Goal: Task Accomplishment & Management: Manage account settings

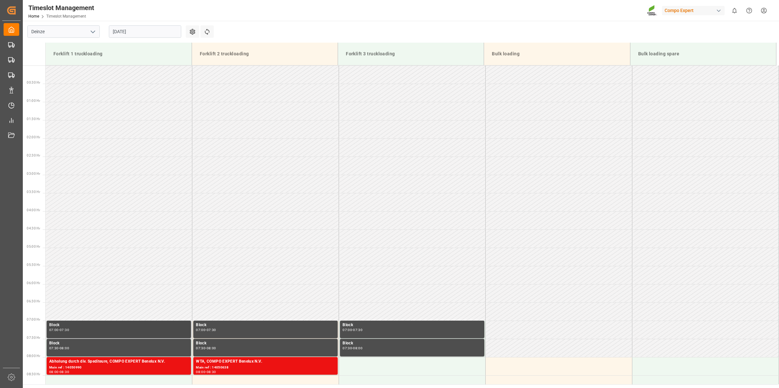
scroll to position [251, 0]
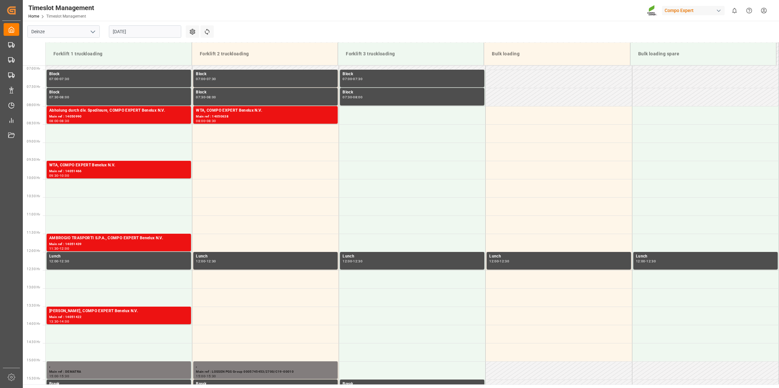
click at [125, 31] on input "27.08.2025" at bounding box center [145, 31] width 72 height 12
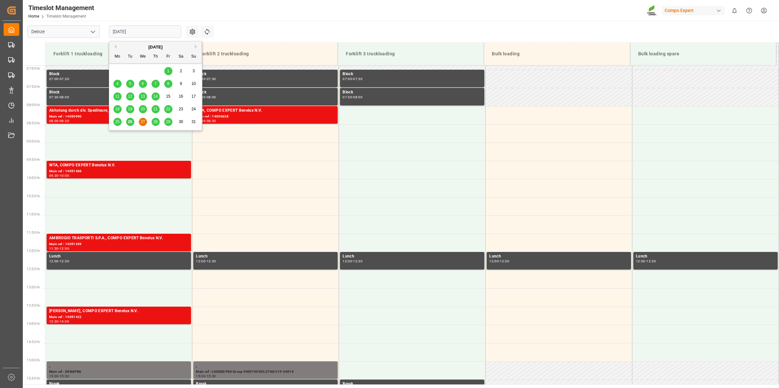
click at [197, 47] on button "Next Month" at bounding box center [197, 47] width 4 height 4
click at [132, 85] on div "9" at bounding box center [130, 84] width 8 height 8
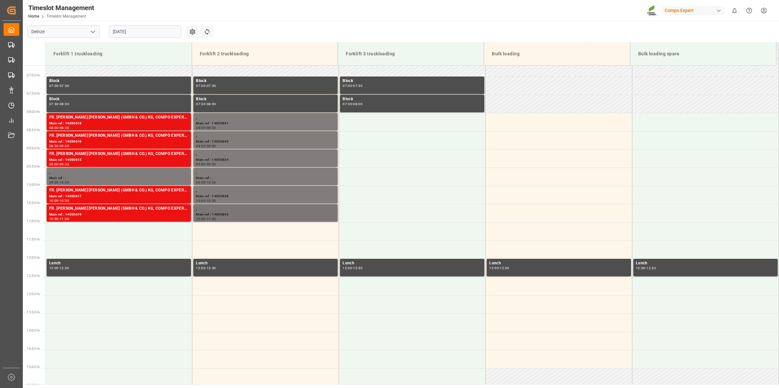
scroll to position [230, 0]
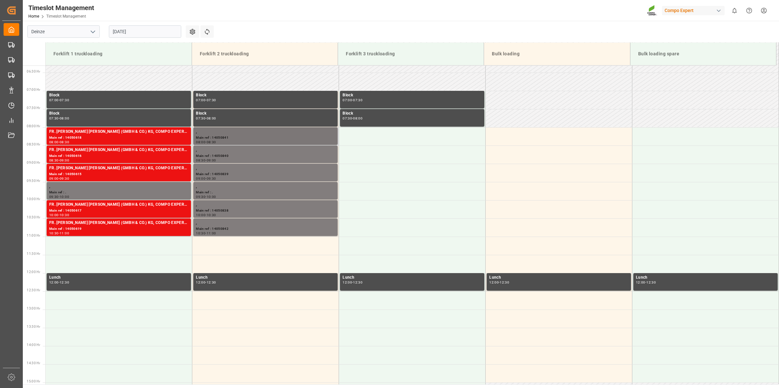
click at [257, 141] on div "08:00 - 08:30" at bounding box center [265, 143] width 139 height 4
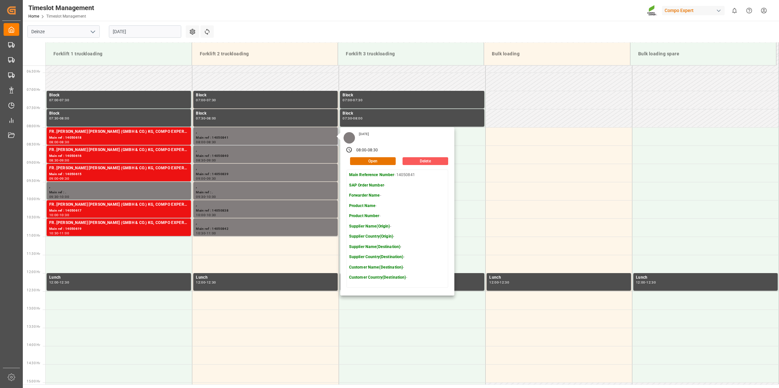
click at [416, 160] on button "Delete" at bounding box center [425, 161] width 46 height 8
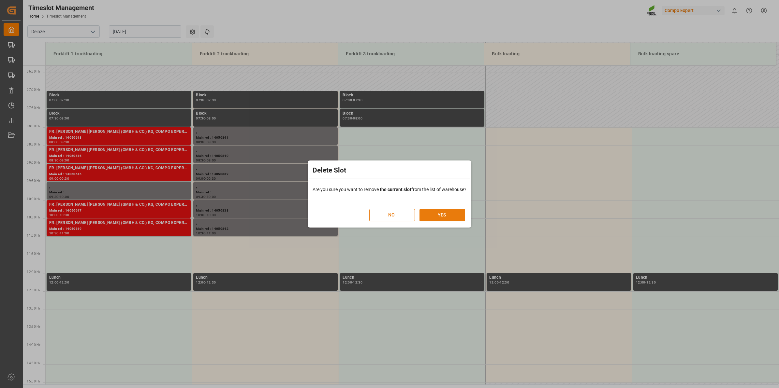
click at [431, 215] on button "YES" at bounding box center [442, 215] width 46 height 12
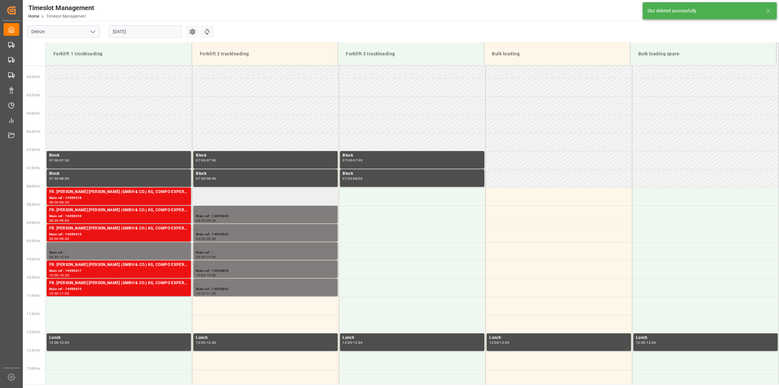
scroll to position [251, 0]
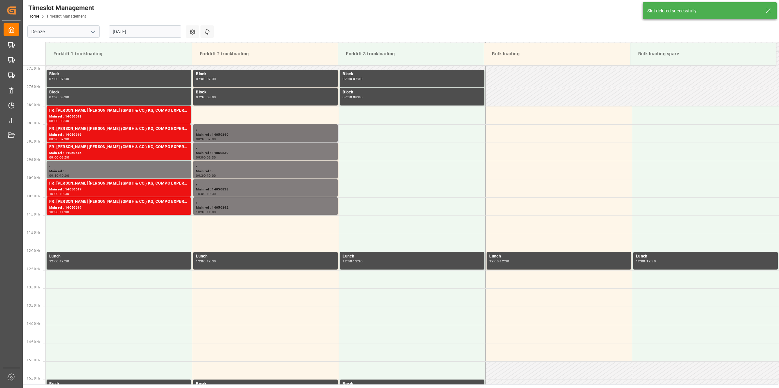
click at [264, 138] on div "08:30 - 09:00" at bounding box center [265, 140] width 139 height 4
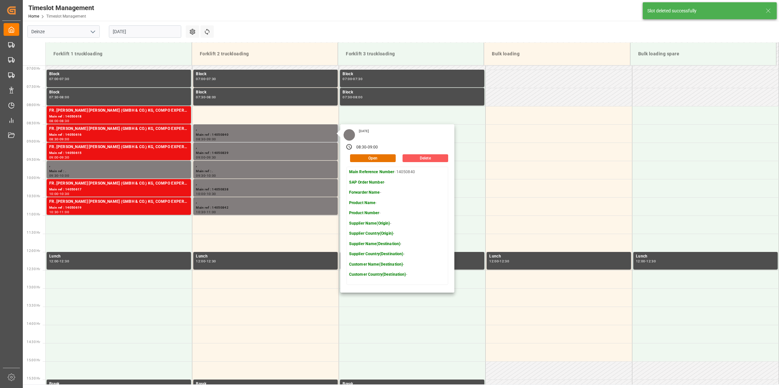
click at [419, 161] on button "Delete" at bounding box center [425, 158] width 46 height 8
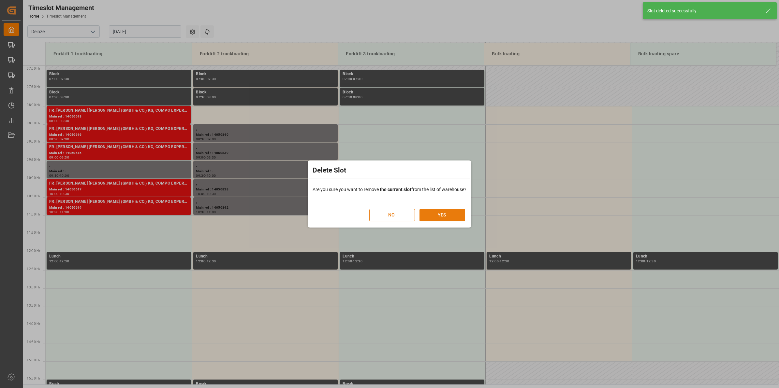
click at [445, 209] on div "NO YES" at bounding box center [417, 215] width 96 height 12
click at [444, 221] on button "YES" at bounding box center [442, 215] width 46 height 12
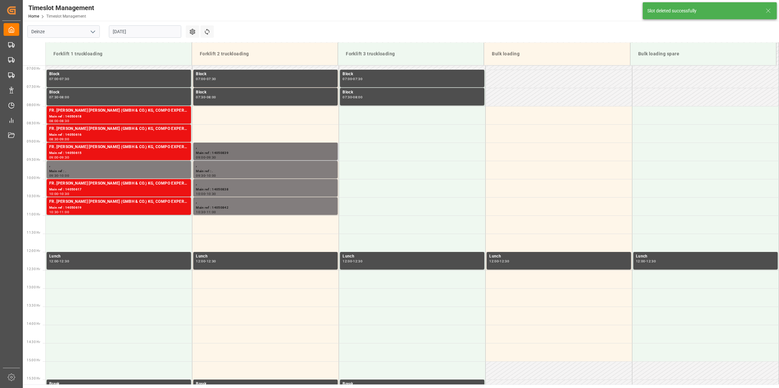
click at [278, 149] on div "," at bounding box center [265, 147] width 139 height 7
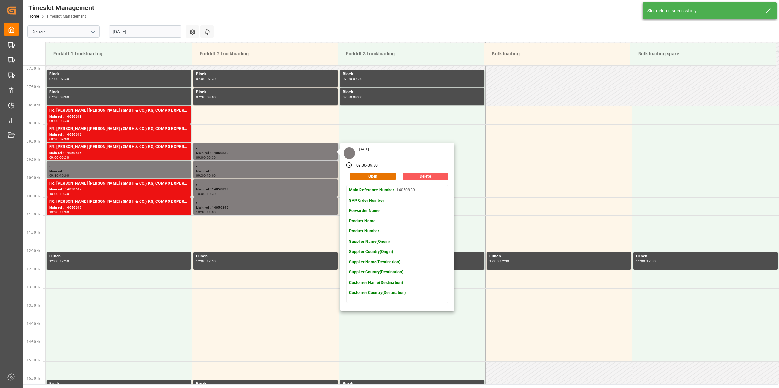
click at [423, 179] on button "Delete" at bounding box center [425, 177] width 46 height 8
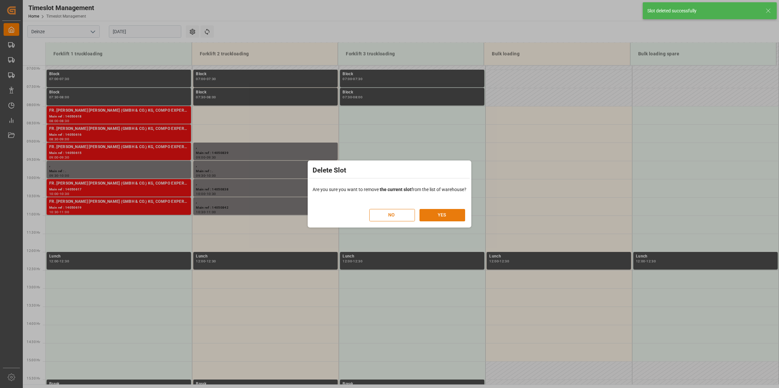
click at [450, 211] on button "YES" at bounding box center [442, 215] width 46 height 12
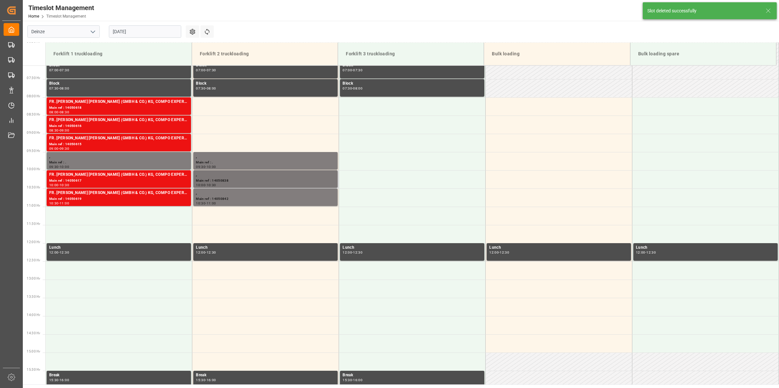
scroll to position [265, 0]
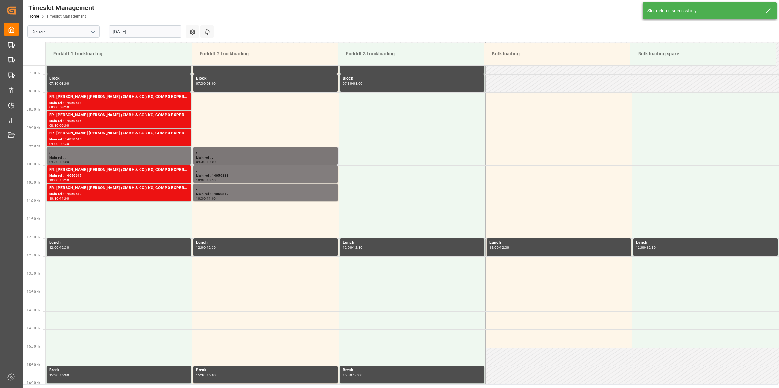
click at [292, 155] on div "Main ref : ." at bounding box center [265, 158] width 139 height 6
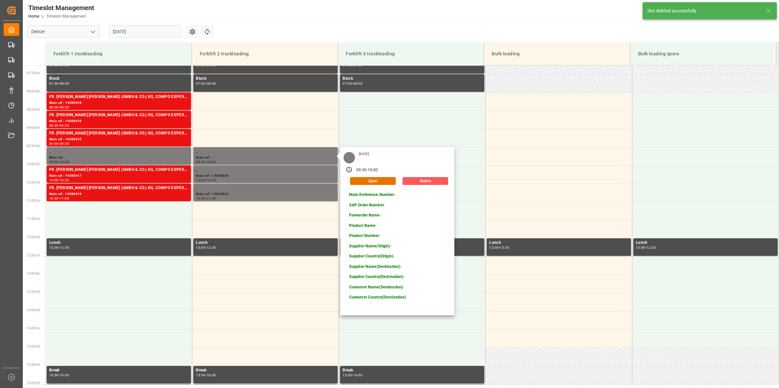
click at [431, 183] on button "Delete" at bounding box center [425, 181] width 46 height 8
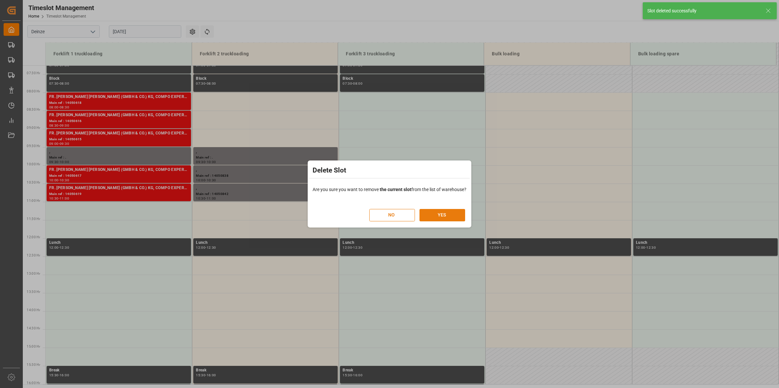
click at [449, 217] on button "YES" at bounding box center [442, 215] width 46 height 12
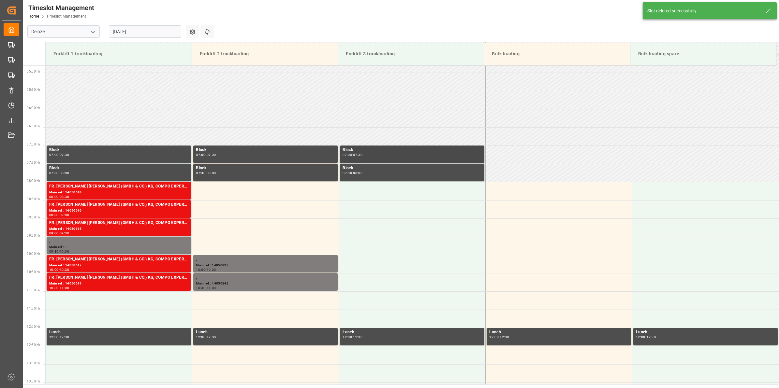
scroll to position [288, 0]
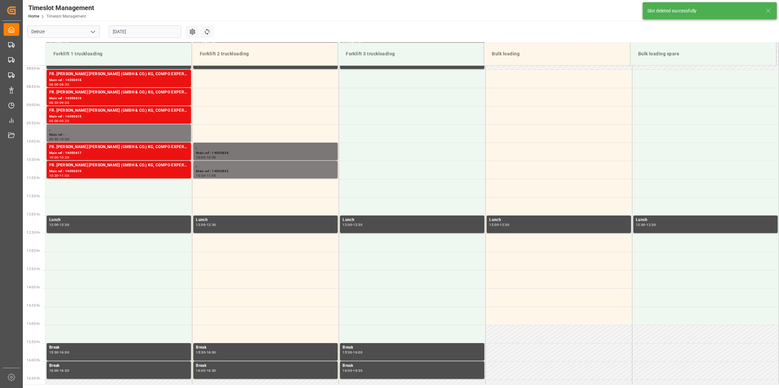
click at [262, 146] on div "," at bounding box center [265, 147] width 139 height 7
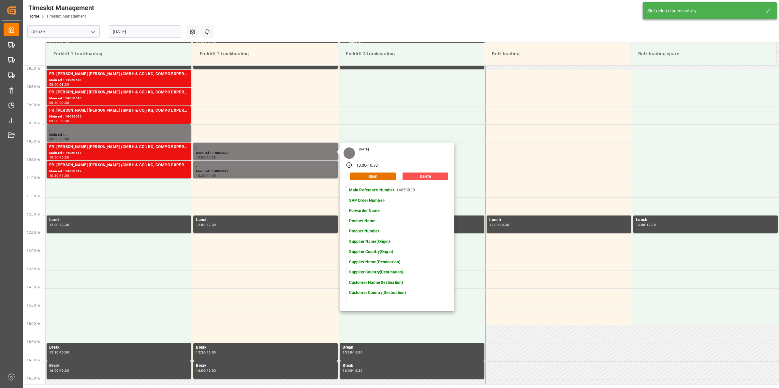
click at [422, 180] on div "Tuesday, September 9, 2025 10:00 - 10:30 Open Delete Main Reference Number - 14…" at bounding box center [397, 227] width 114 height 168
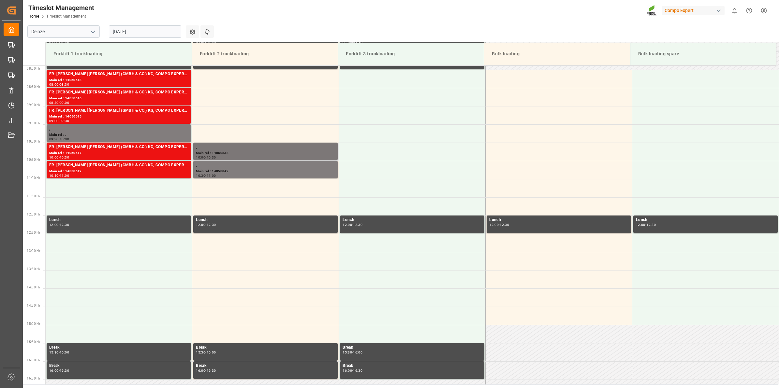
click at [282, 149] on div "," at bounding box center [265, 147] width 139 height 7
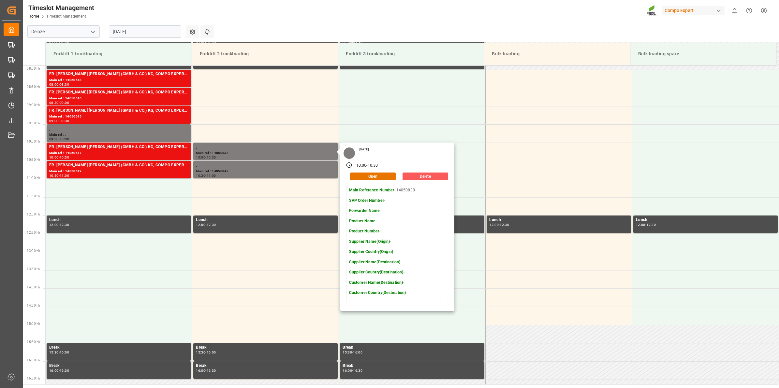
click at [413, 179] on button "Delete" at bounding box center [425, 177] width 46 height 8
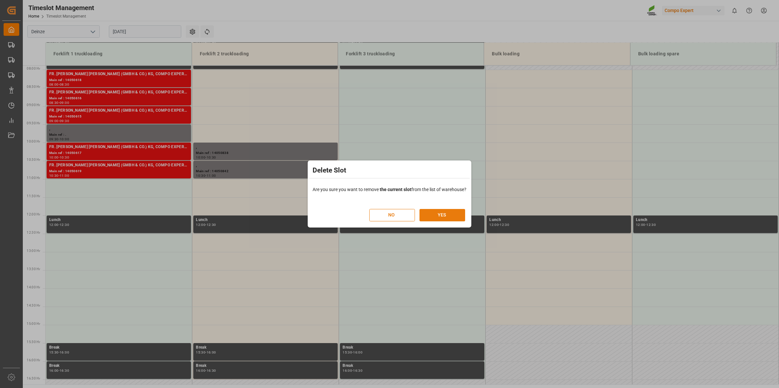
click at [438, 213] on button "YES" at bounding box center [442, 215] width 46 height 12
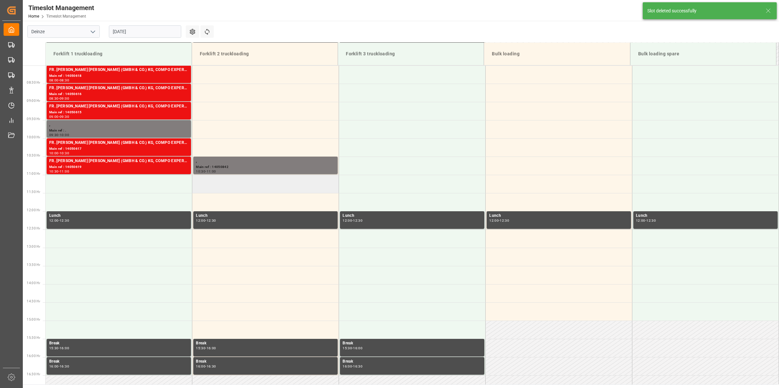
scroll to position [324, 0]
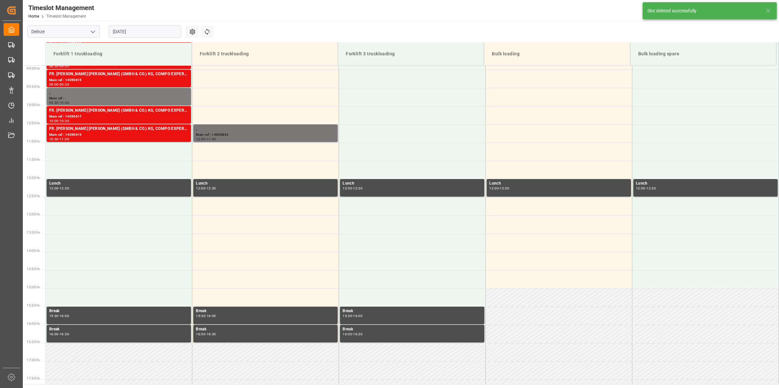
click at [253, 138] on div "10:30 - 11:00" at bounding box center [265, 140] width 139 height 4
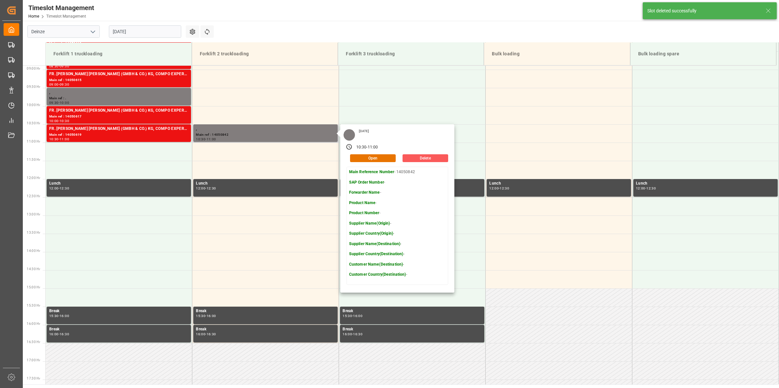
click at [423, 158] on button "Delete" at bounding box center [425, 158] width 46 height 8
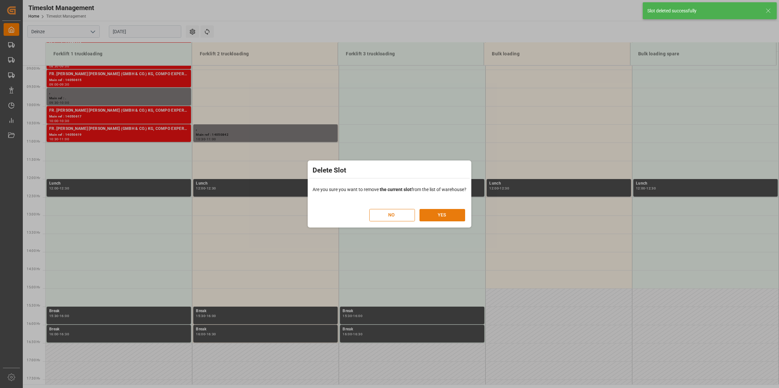
click at [437, 211] on button "YES" at bounding box center [442, 215] width 46 height 12
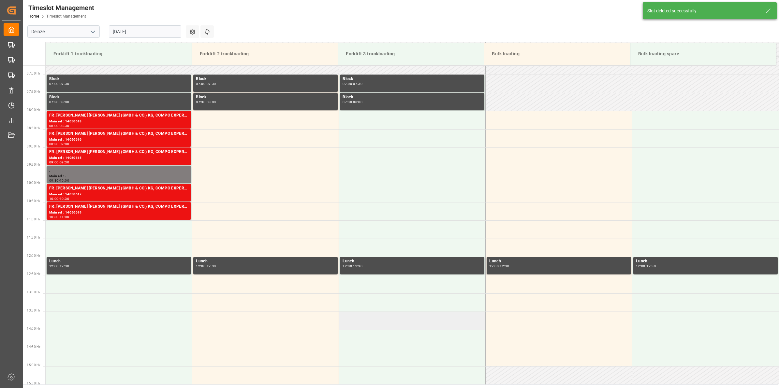
scroll to position [243, 0]
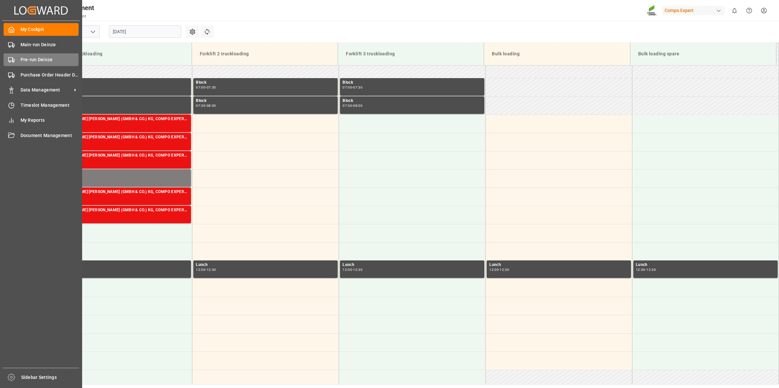
click at [35, 58] on span "Pre-run Deinze" at bounding box center [50, 59] width 58 height 7
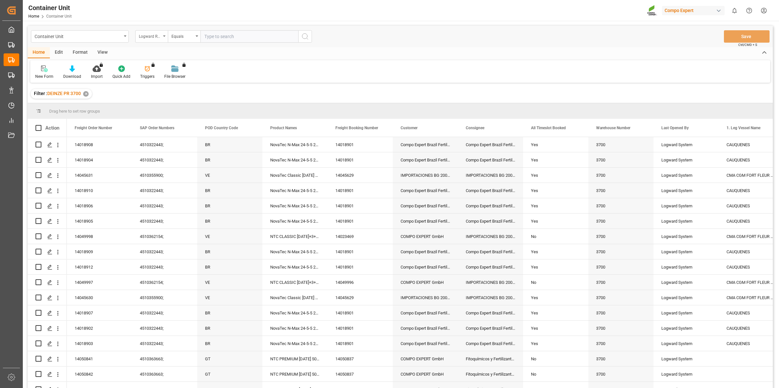
click at [160, 37] on div "Logward Reference" at bounding box center [150, 35] width 22 height 7
click at [175, 160] on div "Freight Order Number" at bounding box center [184, 163] width 97 height 14
click at [214, 31] on input "text" at bounding box center [249, 36] width 98 height 12
type input "14050841"
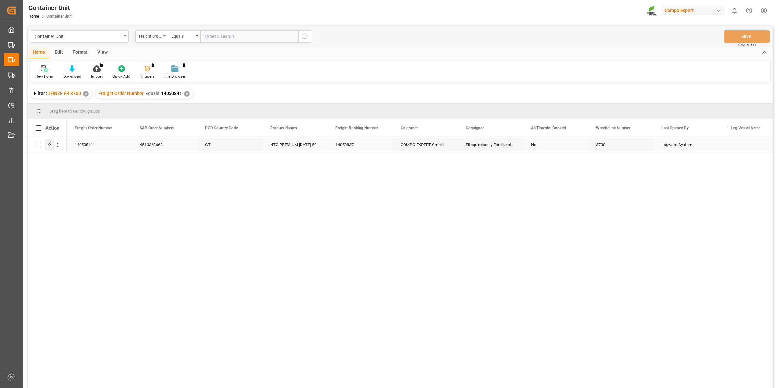
click at [53, 147] on div "Press SPACE to select this row." at bounding box center [50, 145] width 10 height 12
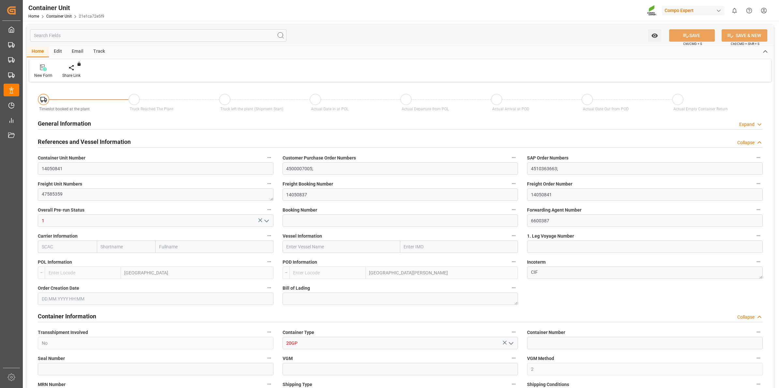
type input "BEANR"
type input "GTSTC"
type input "0"
type input "80"
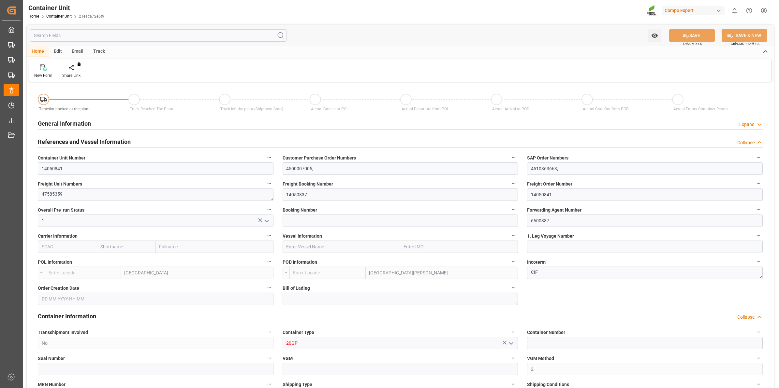
type input "20120"
type input "[DATE] 11:25"
type input "[DATE]"
click at [71, 74] on div "Create Timeslot" at bounding box center [76, 76] width 28 height 6
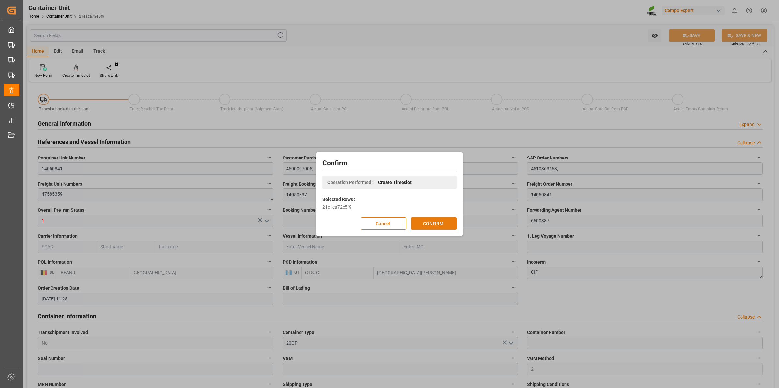
click at [437, 223] on button "CONFIRM" at bounding box center [434, 224] width 46 height 12
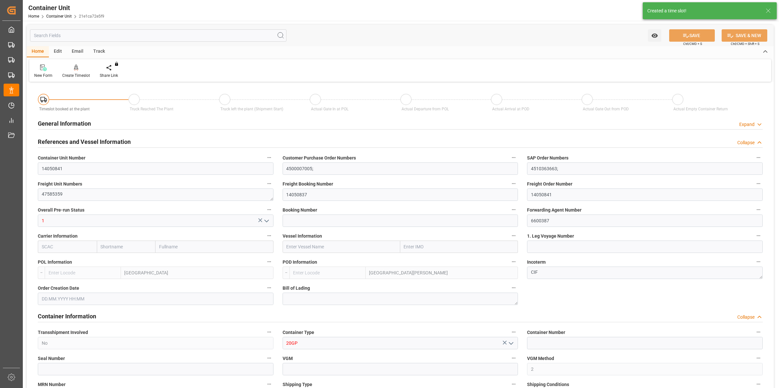
type input "BEANR"
type input "GTSTC"
type input "0"
type input "80"
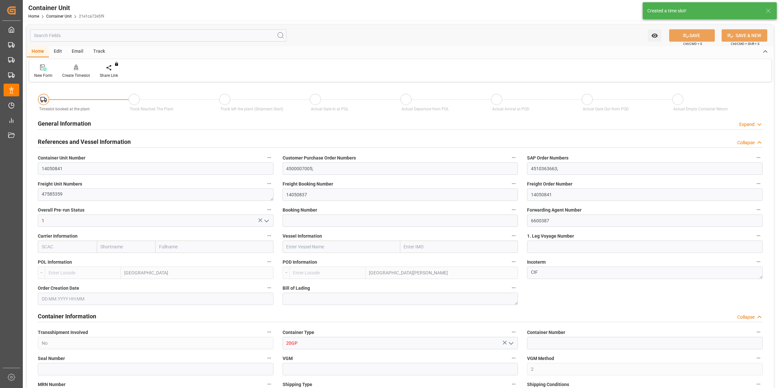
type input "20120"
type input "[DATE] 11:25"
type input "[DATE]"
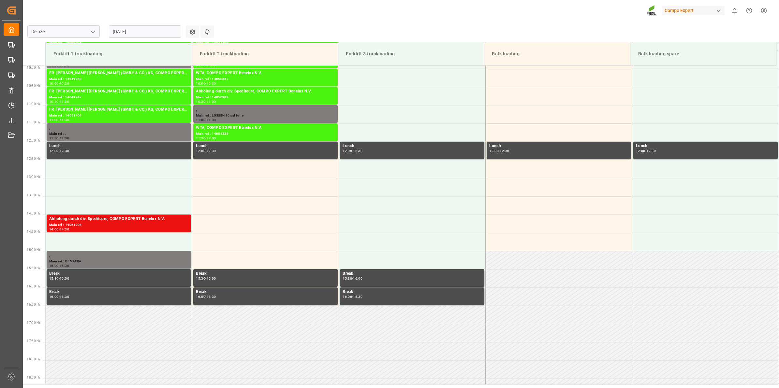
scroll to position [311, 0]
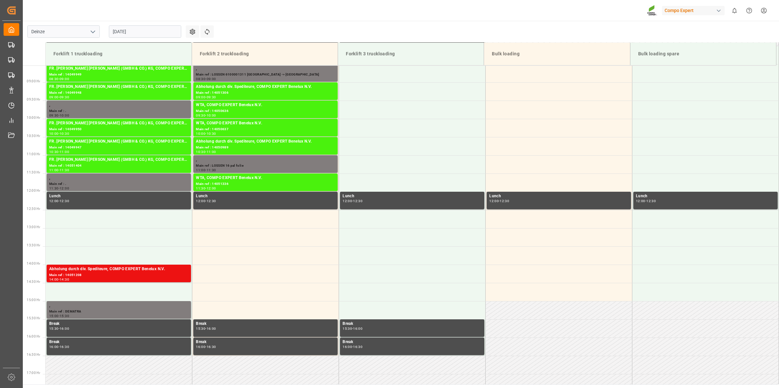
click at [136, 35] on input "[DATE]" at bounding box center [145, 31] width 72 height 12
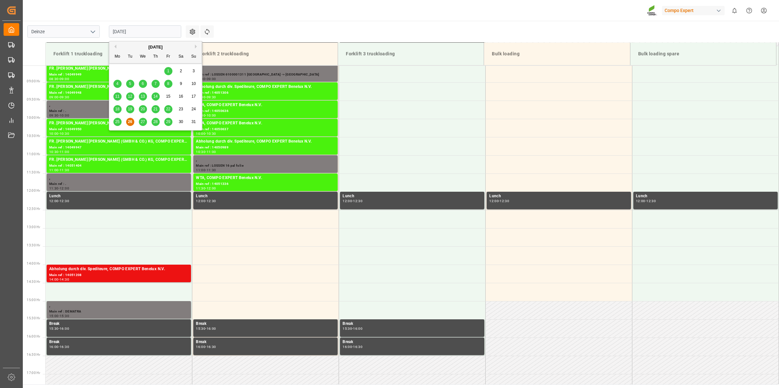
click at [194, 49] on div "[DATE]" at bounding box center [155, 47] width 93 height 7
click at [195, 47] on button "Next Month" at bounding box center [197, 47] width 4 height 4
click at [131, 83] on span "9" at bounding box center [130, 83] width 2 height 5
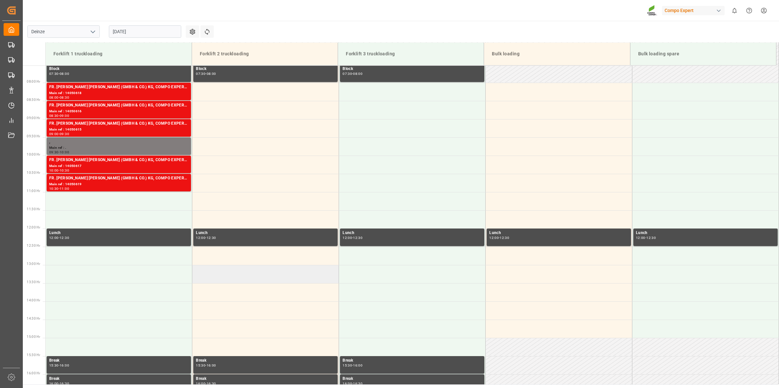
scroll to position [230, 0]
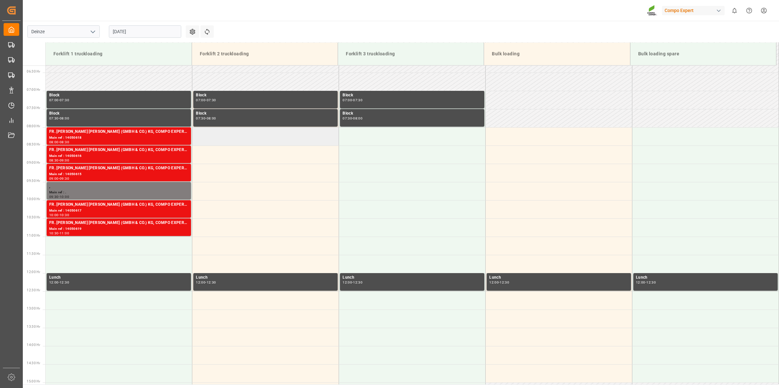
click at [224, 140] on td at bounding box center [265, 136] width 147 height 18
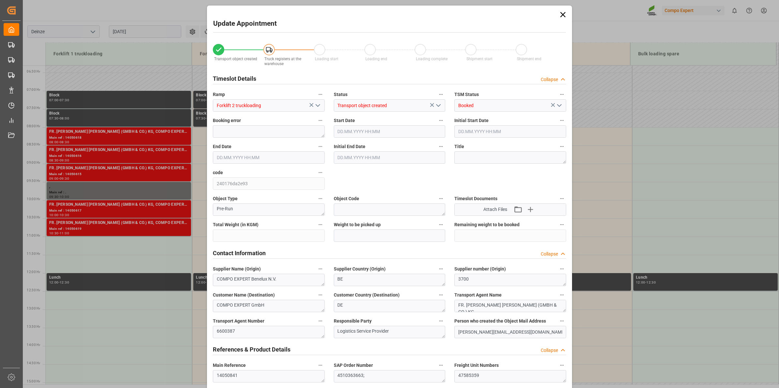
type input "20120"
type input "80"
type input "09.09.2025 08:00"
type input "09.09.2025 08:30"
type input "[DATE] 11:25"
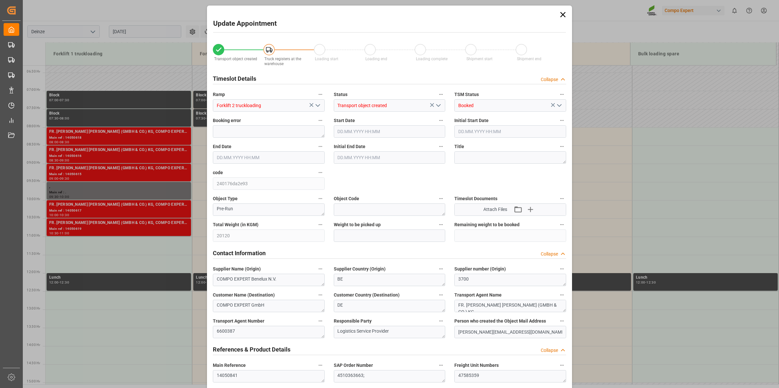
type input "26.08.2025 11:12"
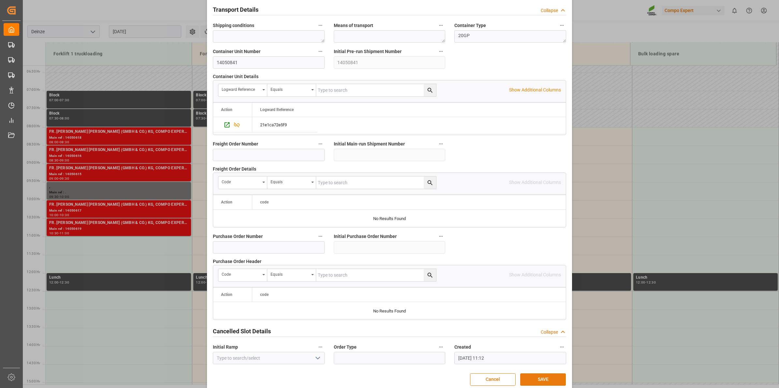
scroll to position [517, 0]
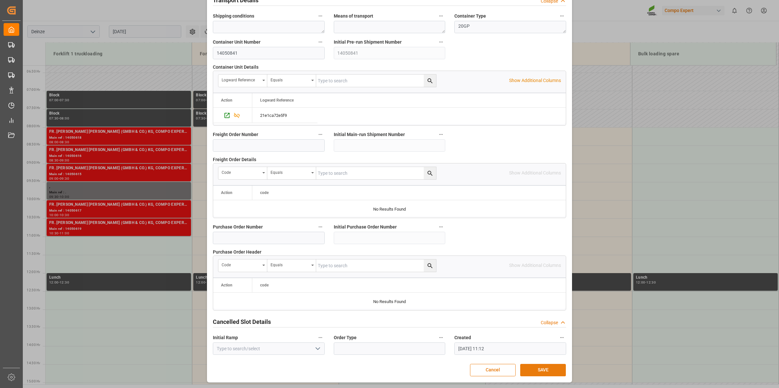
click at [541, 370] on button "SAVE" at bounding box center [543, 370] width 46 height 12
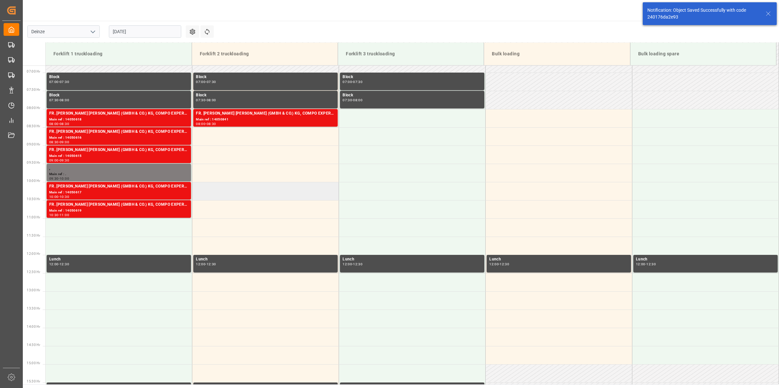
scroll to position [251, 0]
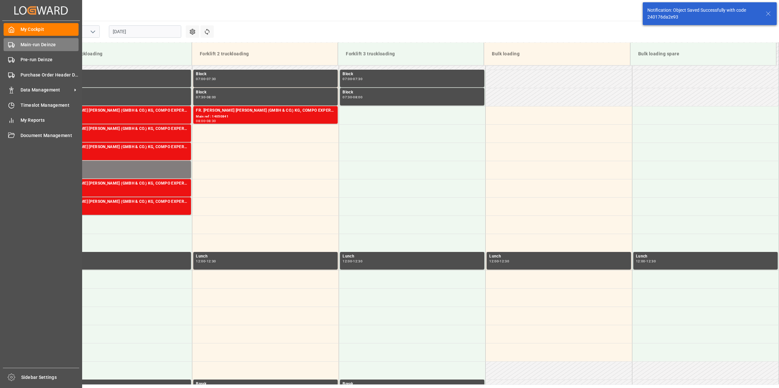
click at [23, 44] on span "Main-run Deinze" at bounding box center [50, 44] width 58 height 7
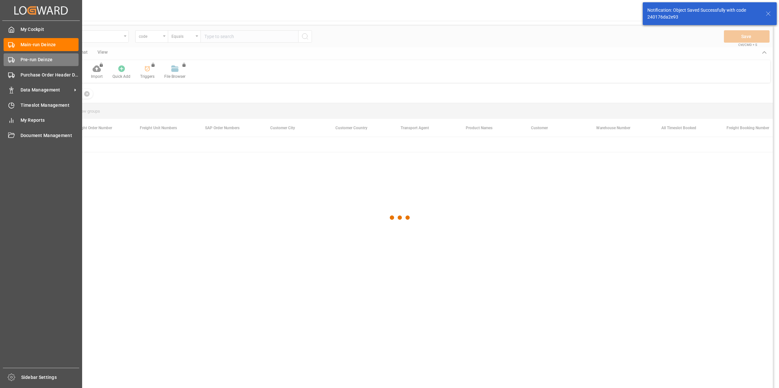
click at [17, 59] on div "Pre-run Deinze Pre-run Deinze" at bounding box center [41, 59] width 75 height 13
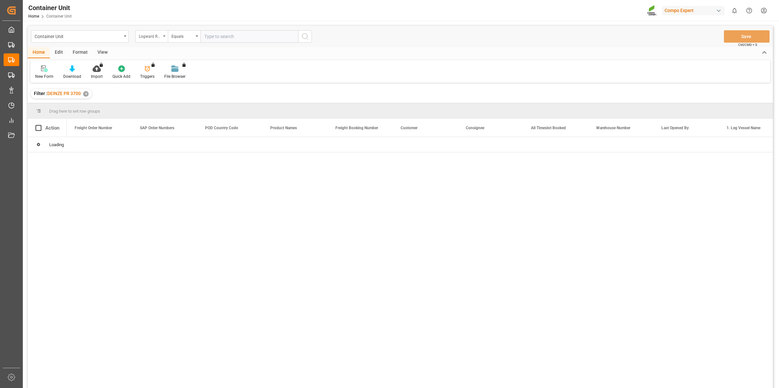
click at [157, 34] on div "Logward Reference" at bounding box center [150, 35] width 22 height 7
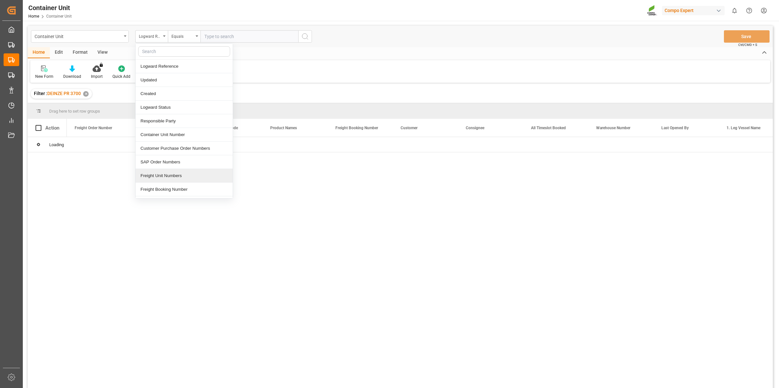
scroll to position [41, 0]
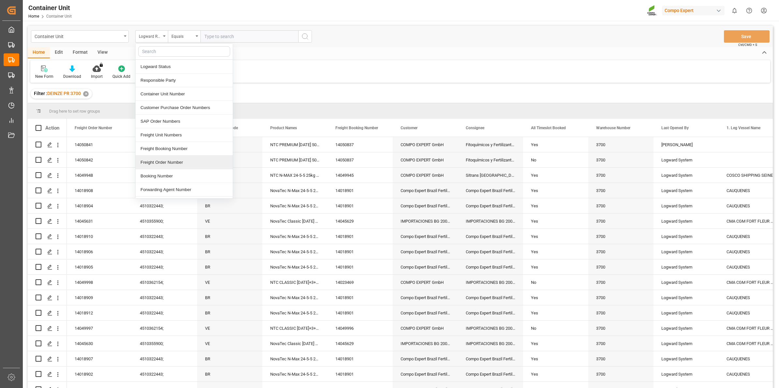
click at [173, 165] on div "Freight Order Number" at bounding box center [184, 163] width 97 height 14
click at [231, 41] on input "text" at bounding box center [249, 36] width 98 height 12
type input "14050840"
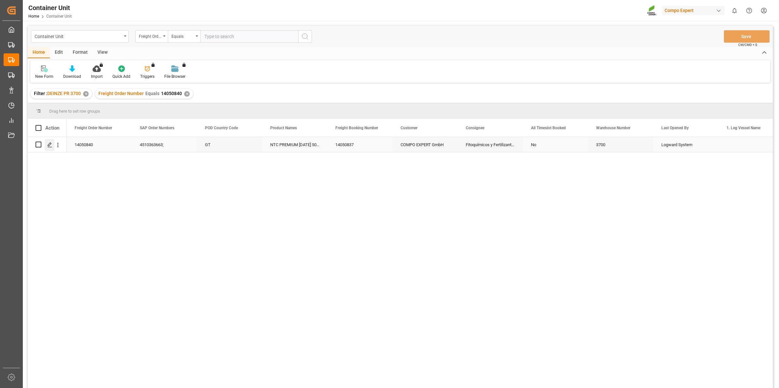
click at [45, 147] on div "Press SPACE to select this row." at bounding box center [50, 145] width 10 height 12
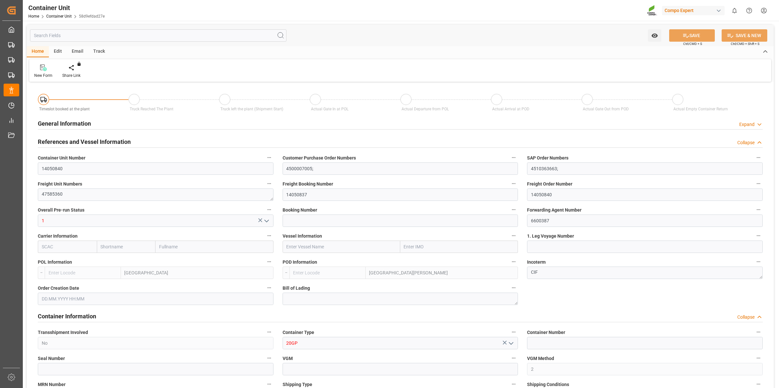
type input "BEANR"
type input "GTSTC"
type input "0"
type input "80"
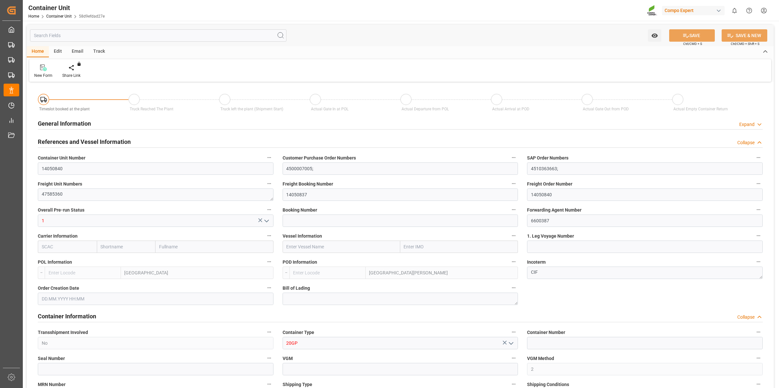
type input "20120"
type input "[DATE] 11:25"
type input "[DATE]"
click at [75, 71] on div "Create Timeslot" at bounding box center [75, 71] width 37 height 14
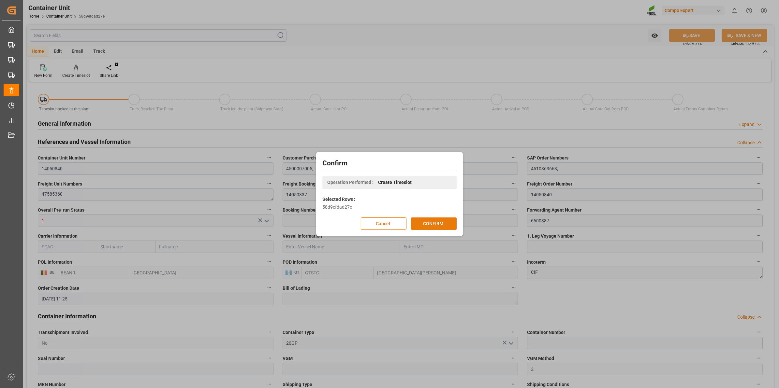
click at [434, 228] on button "CONFIRM" at bounding box center [434, 224] width 46 height 12
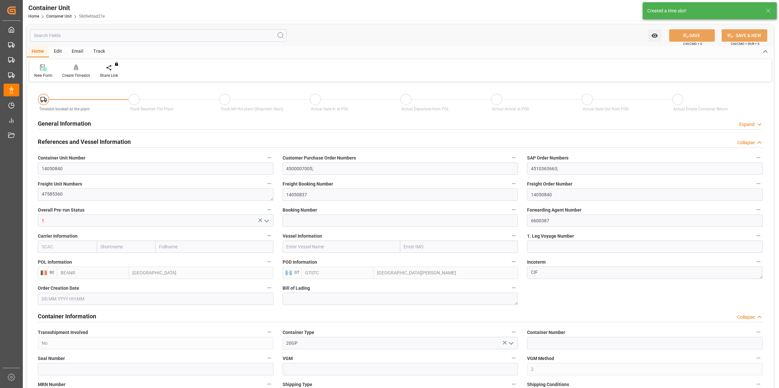
type input "[DATE] 11:25"
type input "[DATE]"
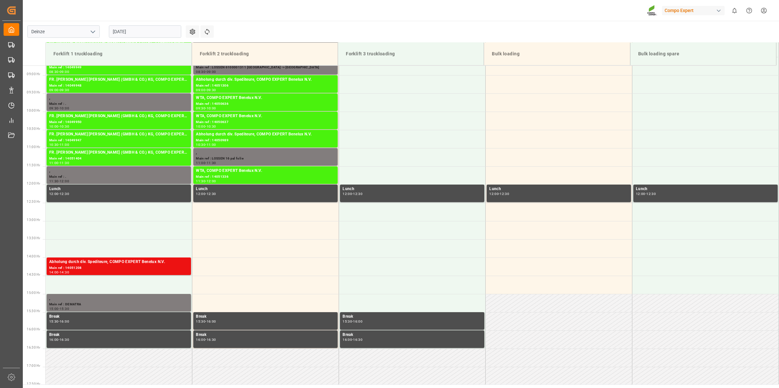
scroll to position [434, 0]
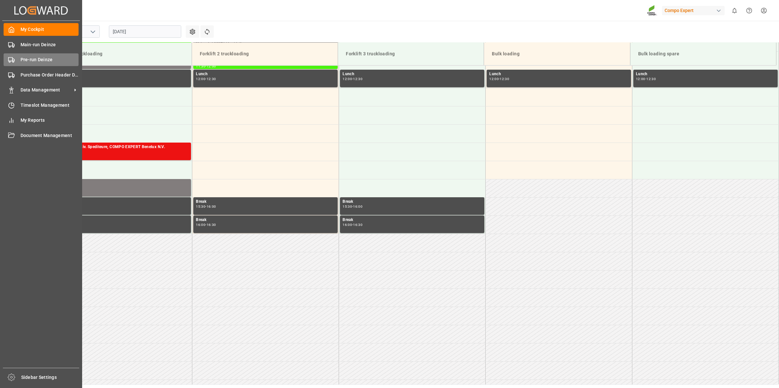
click at [22, 62] on span "Pre-run Deinze" at bounding box center [50, 59] width 58 height 7
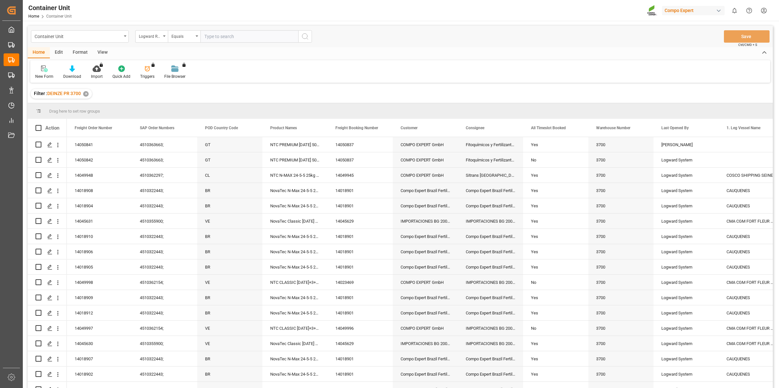
click at [164, 35] on div "Logward Reference" at bounding box center [151, 36] width 33 height 12
click at [177, 122] on div "Freight Order Number" at bounding box center [184, 122] width 97 height 14
click at [222, 37] on input "text" at bounding box center [249, 36] width 98 height 12
type input "14050840"
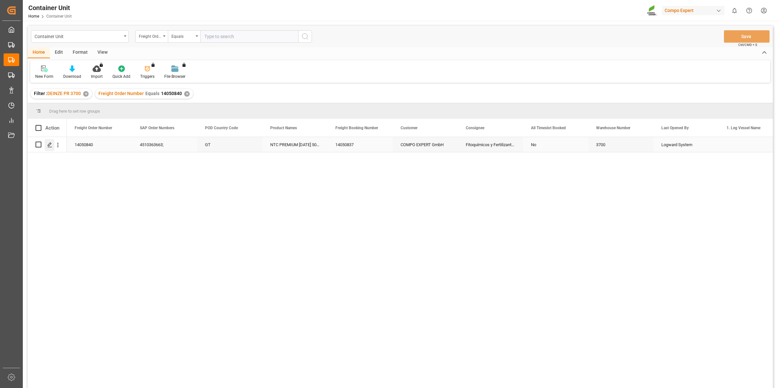
click at [53, 144] on div "Press SPACE to select this row." at bounding box center [50, 145] width 10 height 12
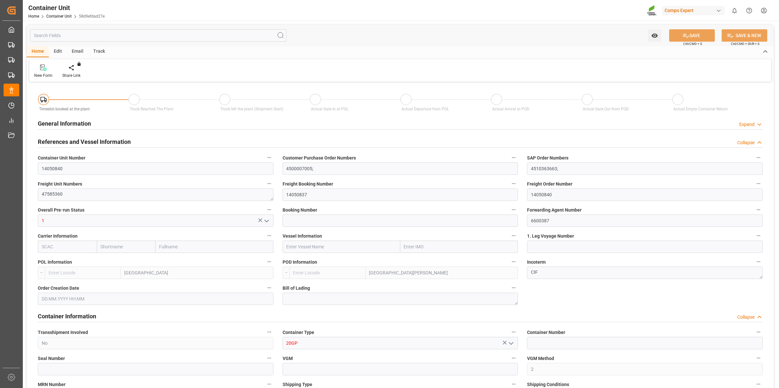
type input "BEANR"
type input "GTSTC"
type input "0"
type input "80"
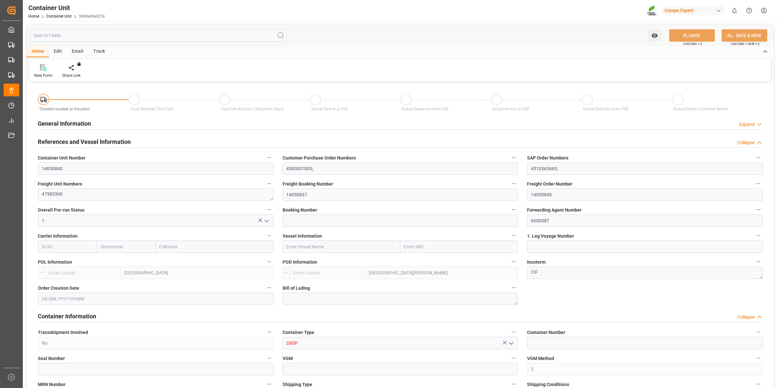
type input "20120"
type input "[DATE] 11:25"
type input "[DATE]"
click at [78, 73] on div "Create Timeslot" at bounding box center [76, 76] width 28 height 6
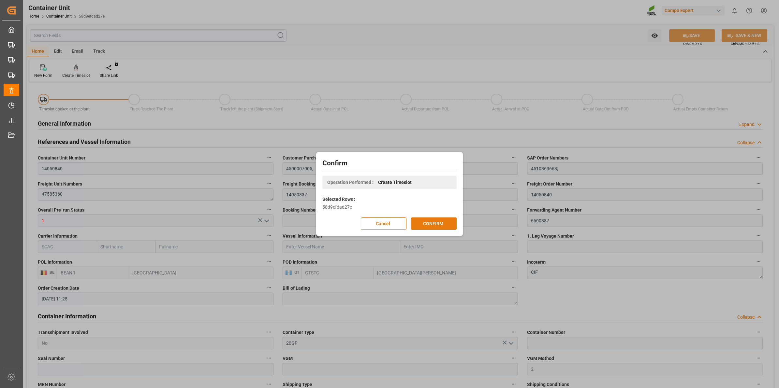
click at [446, 223] on button "CONFIRM" at bounding box center [434, 224] width 46 height 12
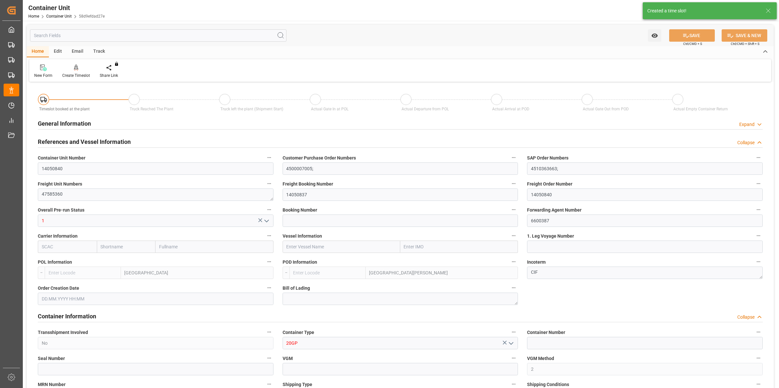
type input "BEANR"
type input "GTSTC"
type input "0"
type input "80"
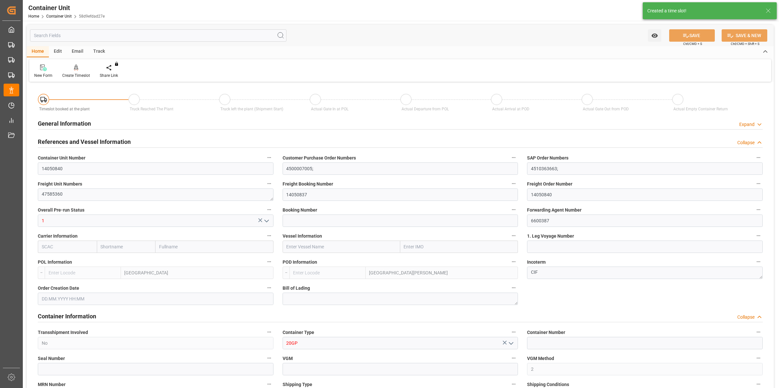
type input "20120"
type input "[DATE] 11:25"
type input "[DATE]"
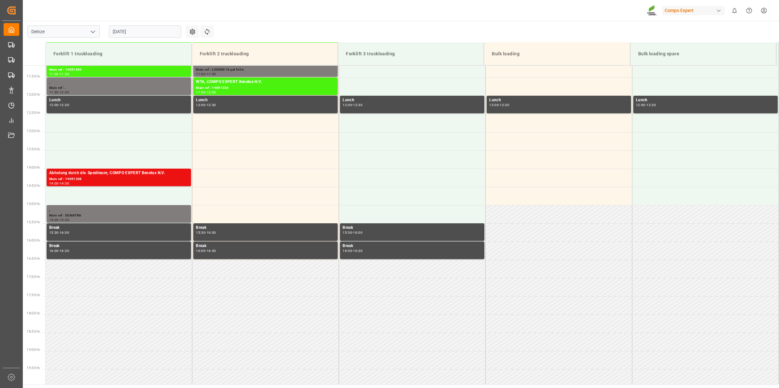
scroll to position [434, 0]
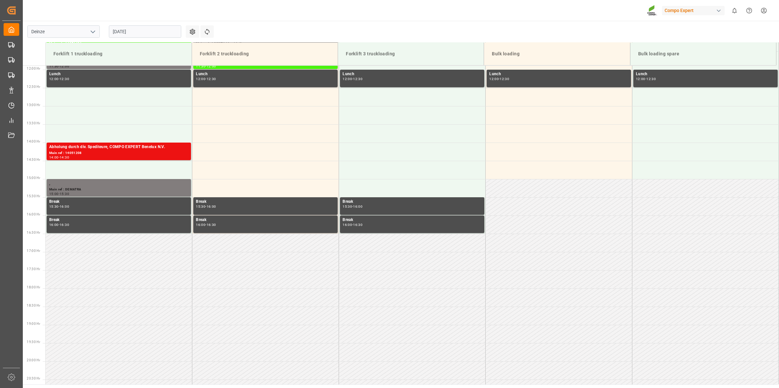
click at [154, 33] on input "[DATE]" at bounding box center [145, 31] width 72 height 12
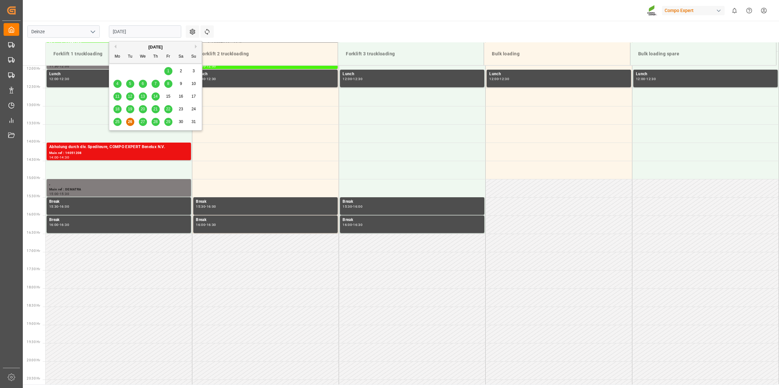
click at [194, 47] on div "[DATE]" at bounding box center [155, 47] width 93 height 7
click at [195, 47] on button "Next Month" at bounding box center [197, 47] width 4 height 4
click at [132, 84] on div "9" at bounding box center [130, 84] width 8 height 8
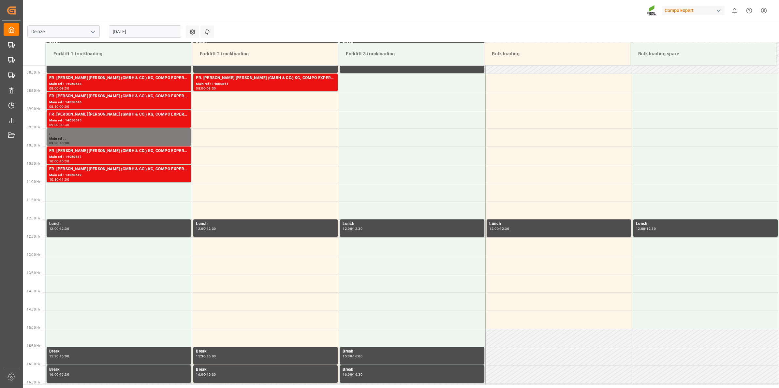
scroll to position [271, 0]
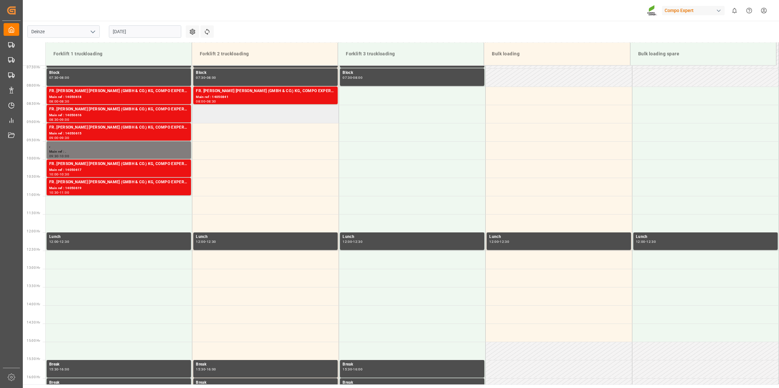
click at [232, 122] on td at bounding box center [265, 114] width 147 height 18
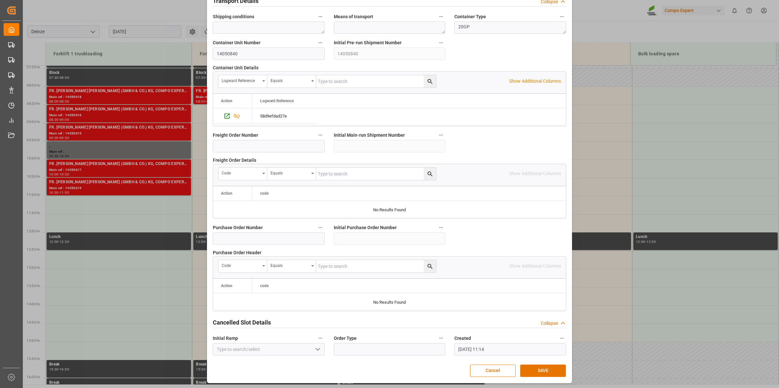
scroll to position [517, 0]
click at [542, 374] on button "SAVE" at bounding box center [543, 370] width 46 height 12
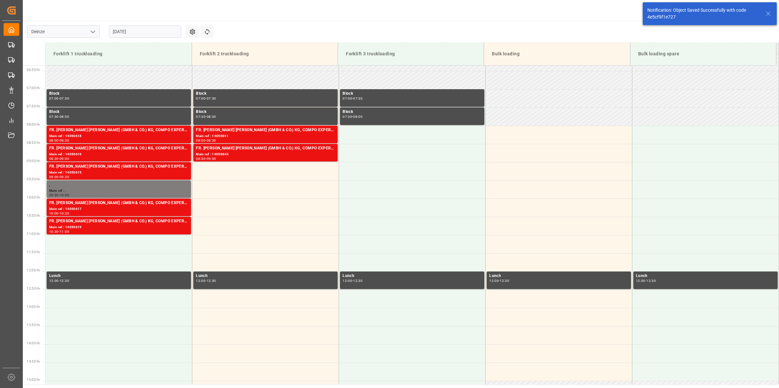
scroll to position [251, 0]
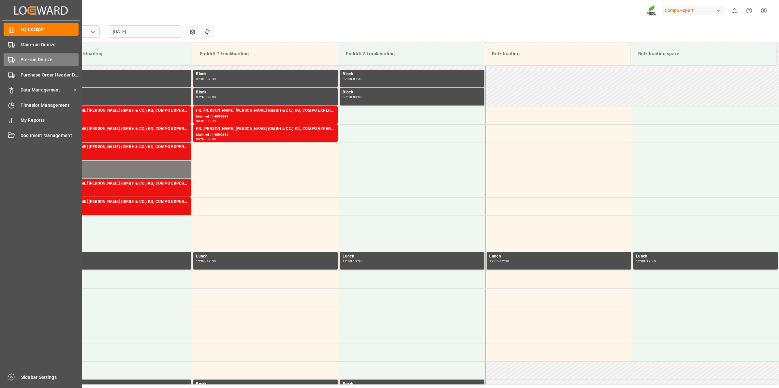
click at [43, 61] on span "Pre-run Deinze" at bounding box center [50, 59] width 58 height 7
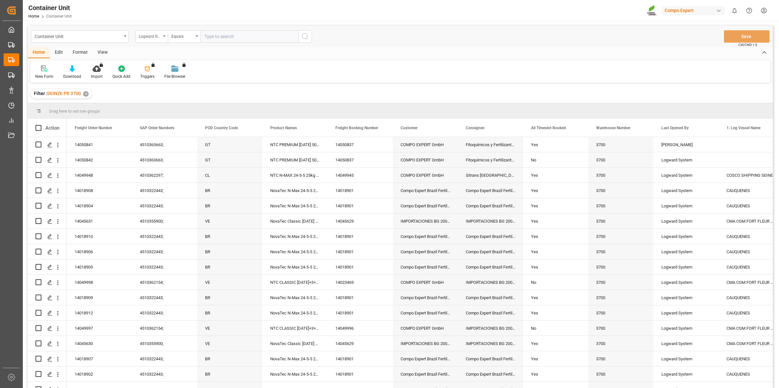
click at [157, 37] on div "Logward Reference" at bounding box center [150, 35] width 22 height 7
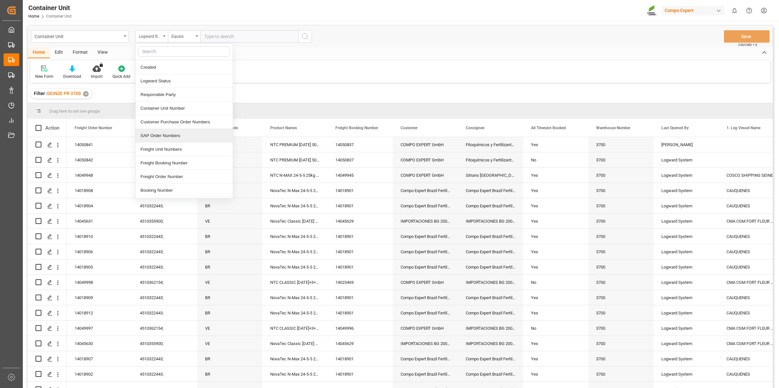
scroll to position [41, 0]
click at [181, 161] on div "Freight Order Number" at bounding box center [184, 163] width 97 height 14
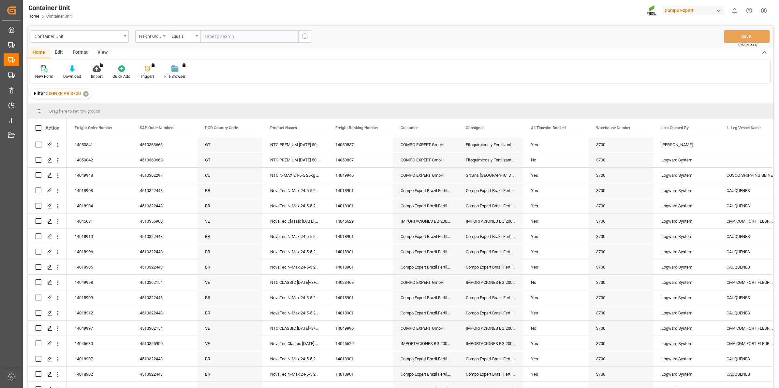
click at [223, 41] on input "text" at bounding box center [249, 36] width 98 height 12
type input "14050839"
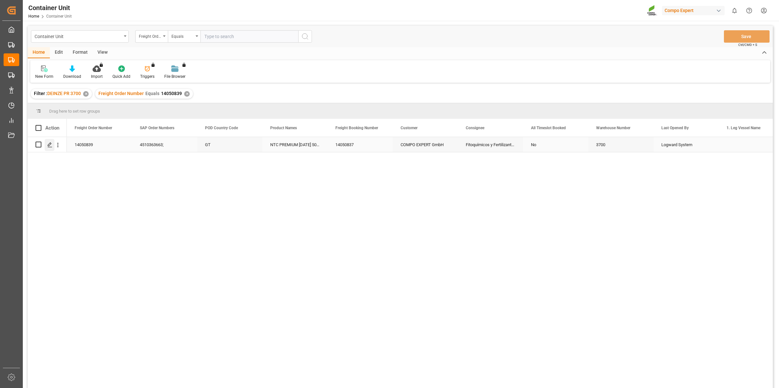
click at [53, 146] on div "Press SPACE to select this row." at bounding box center [50, 145] width 10 height 12
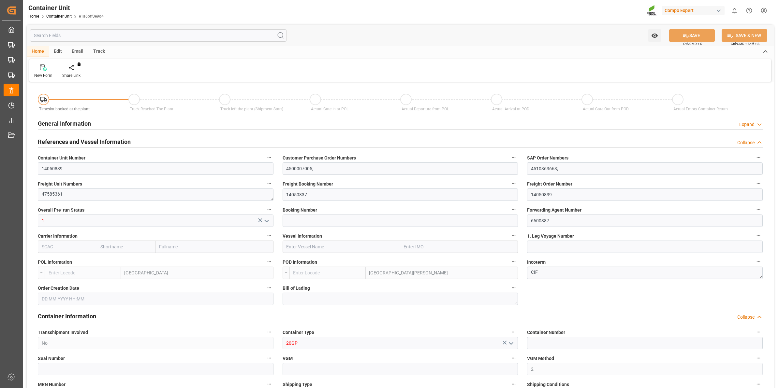
type input "BEANR"
type input "GTSTC"
type input "0"
type input "80"
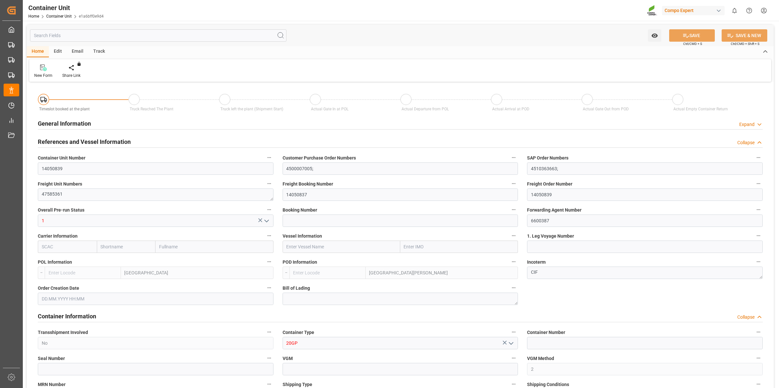
type input "20120"
type input "[DATE] 11:25"
type input "[DATE]"
click at [79, 73] on div "Create Timeslot" at bounding box center [76, 76] width 28 height 6
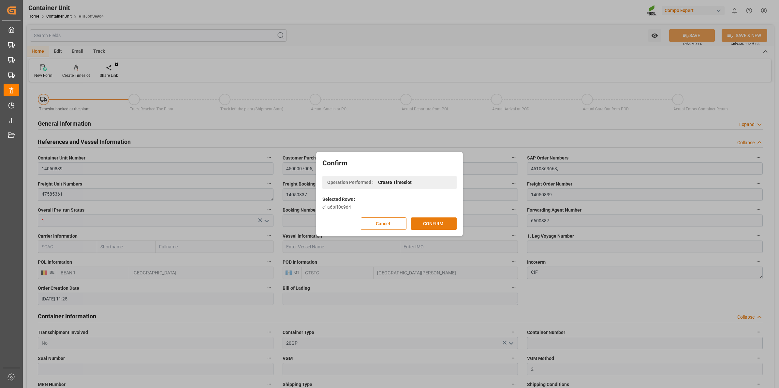
click at [443, 223] on button "CONFIRM" at bounding box center [434, 224] width 46 height 12
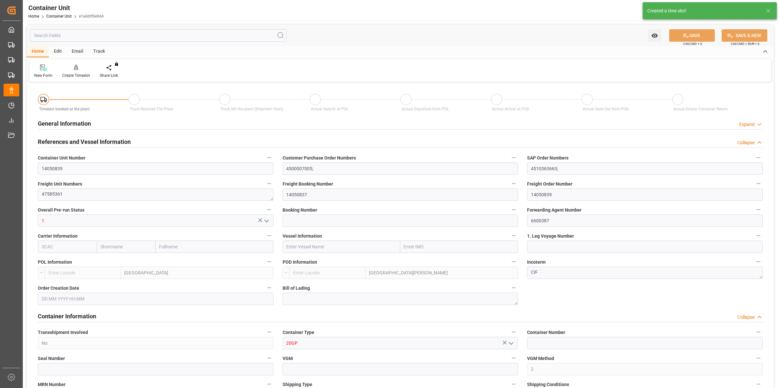
type input "BEANR"
type input "GTSTC"
type input "0"
type input "80"
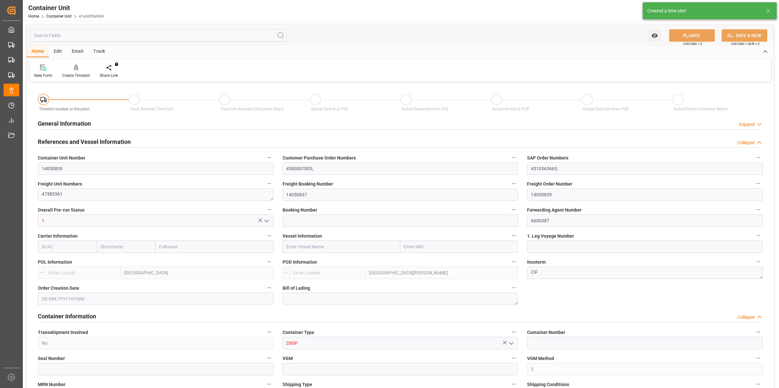
type input "20120"
type input "[DATE] 11:25"
type input "[DATE]"
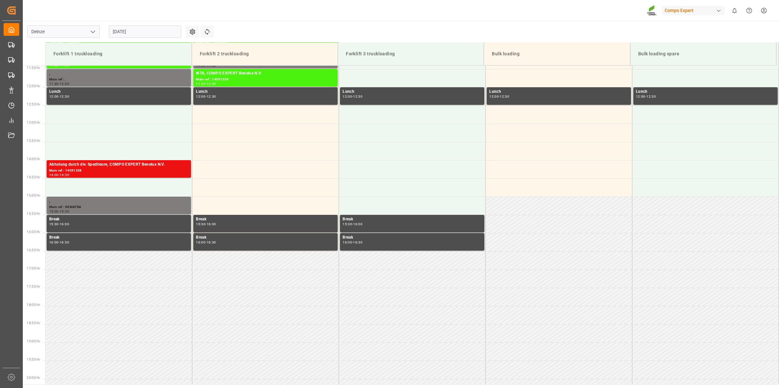
scroll to position [434, 0]
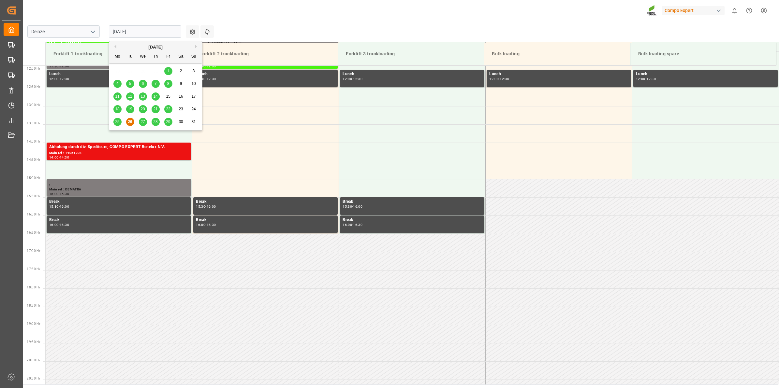
click at [169, 31] on input "[DATE]" at bounding box center [145, 31] width 72 height 12
click at [195, 45] on button "Next Month" at bounding box center [197, 47] width 4 height 4
click at [131, 87] on div "9" at bounding box center [130, 84] width 8 height 8
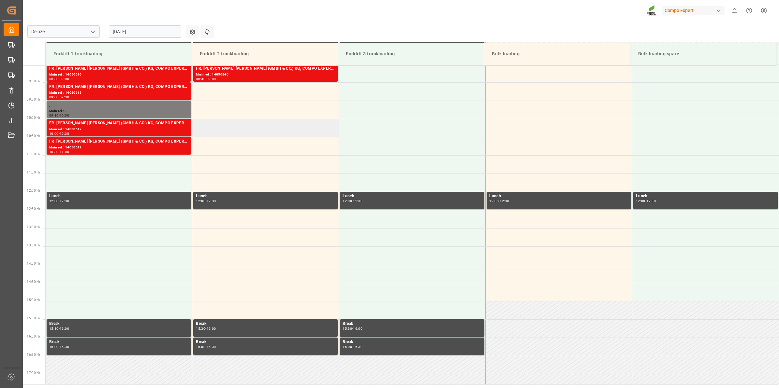
scroll to position [271, 0]
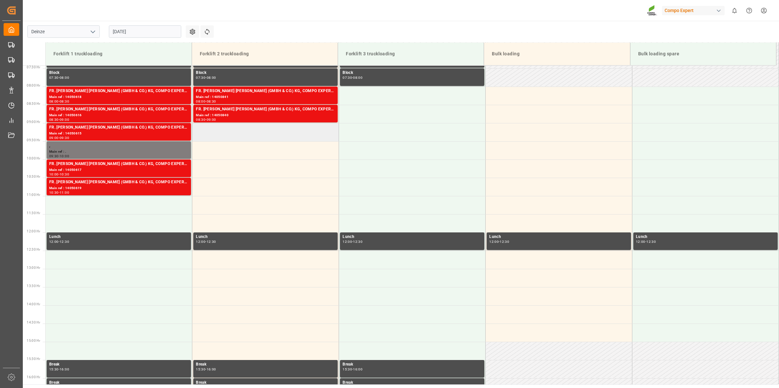
click at [227, 136] on td at bounding box center [265, 132] width 147 height 18
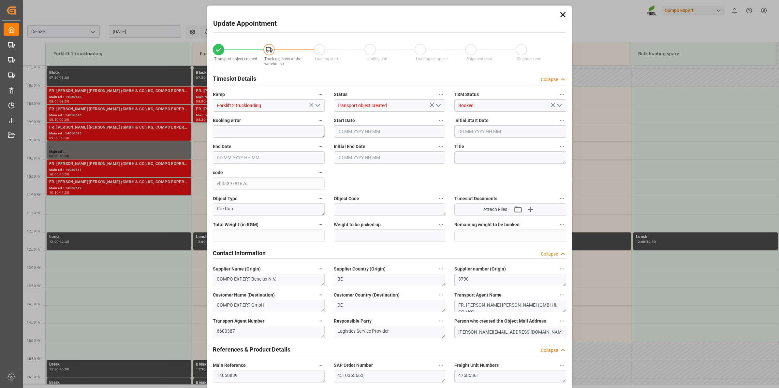
type input "20120"
type input "80"
type input "[DATE] 09:00"
type input "[DATE] 09:30"
type input "[DATE] 11:25"
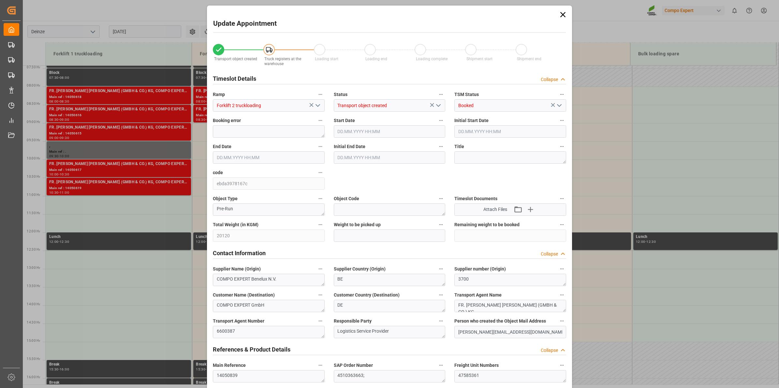
type input "[DATE] 11:15"
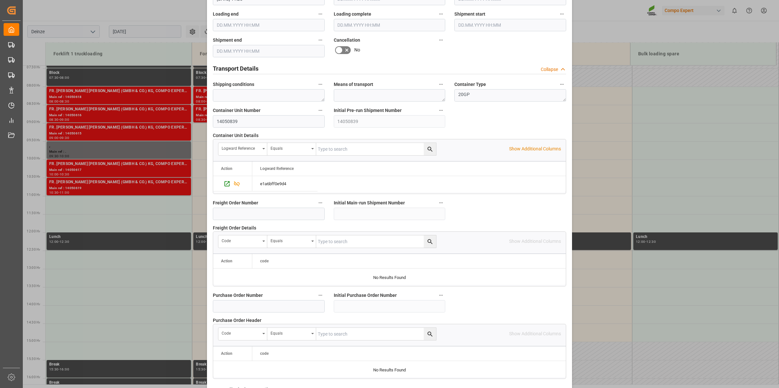
scroll to position [517, 0]
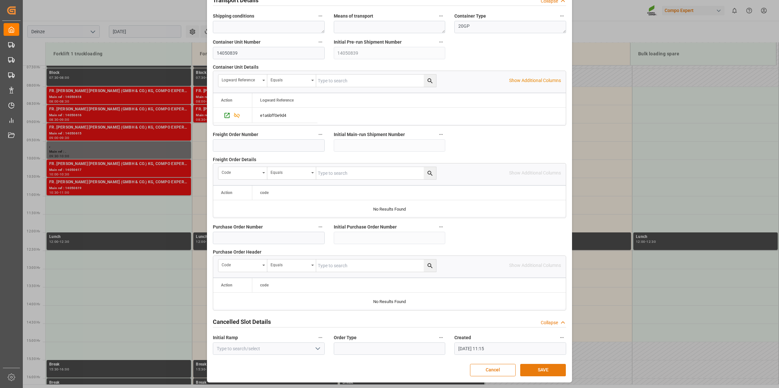
click at [533, 373] on button "SAVE" at bounding box center [543, 370] width 46 height 12
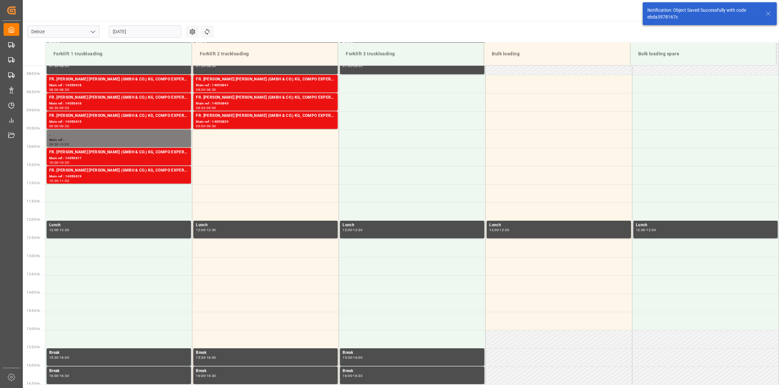
scroll to position [288, 0]
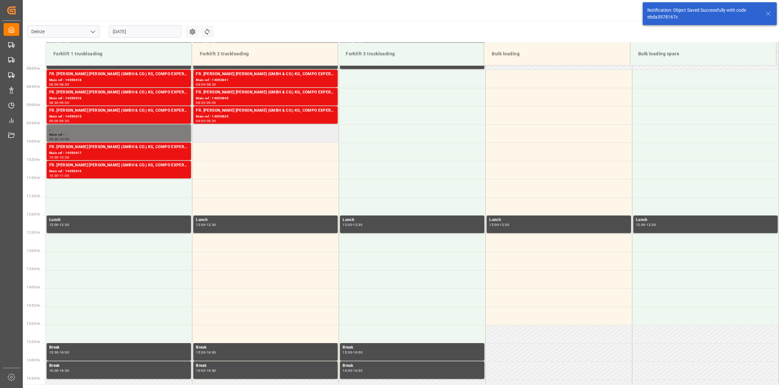
click at [252, 134] on td at bounding box center [265, 133] width 147 height 18
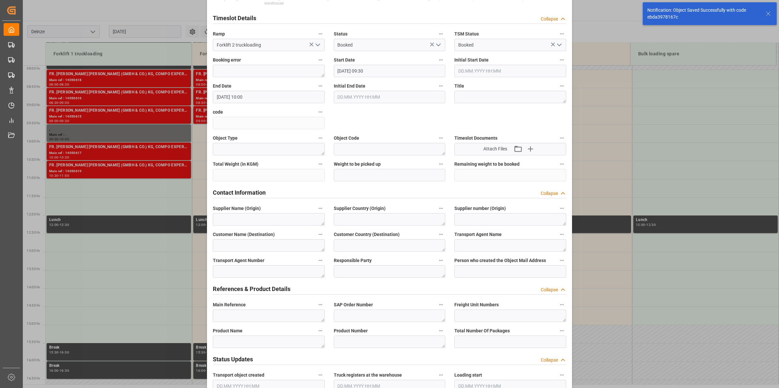
scroll to position [81, 0]
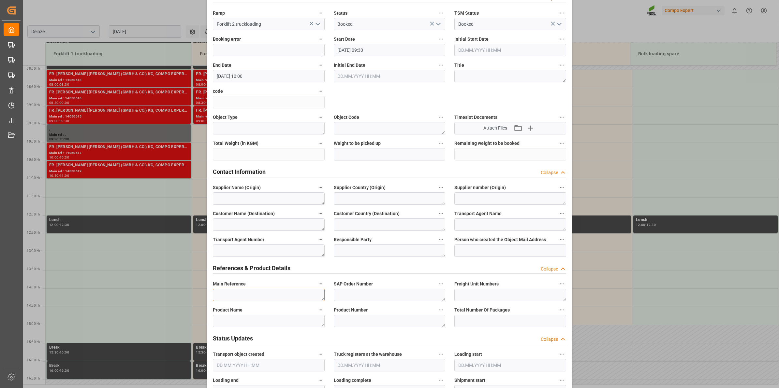
click at [271, 295] on textarea at bounding box center [269, 295] width 112 height 12
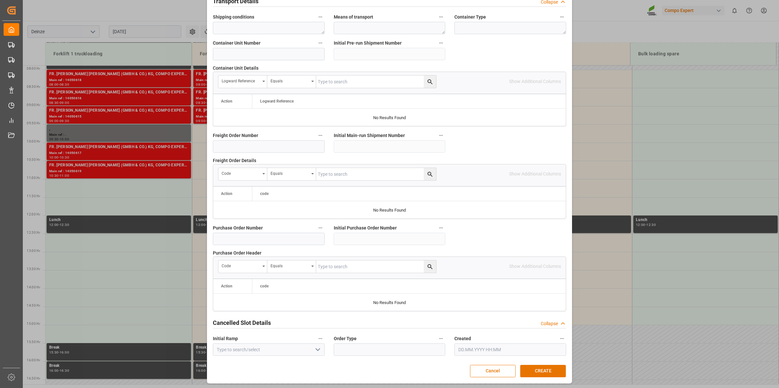
scroll to position [517, 0]
type textarea "."
click at [541, 371] on button "CREATE" at bounding box center [543, 370] width 46 height 12
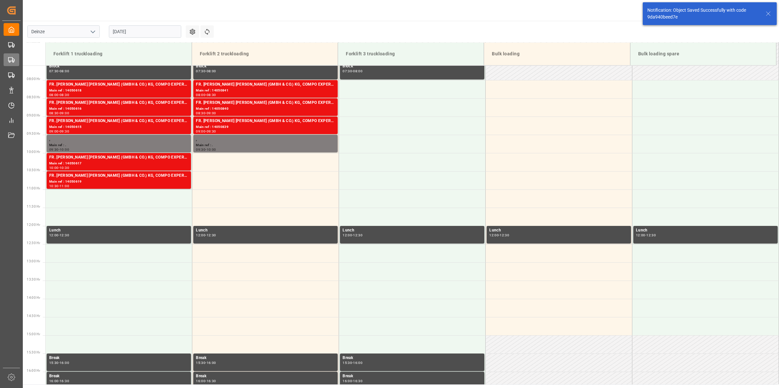
scroll to position [288, 0]
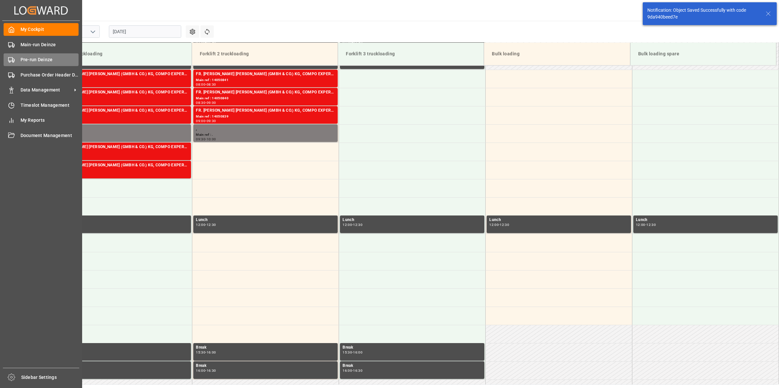
click at [23, 58] on span "Pre-run Deinze" at bounding box center [50, 59] width 58 height 7
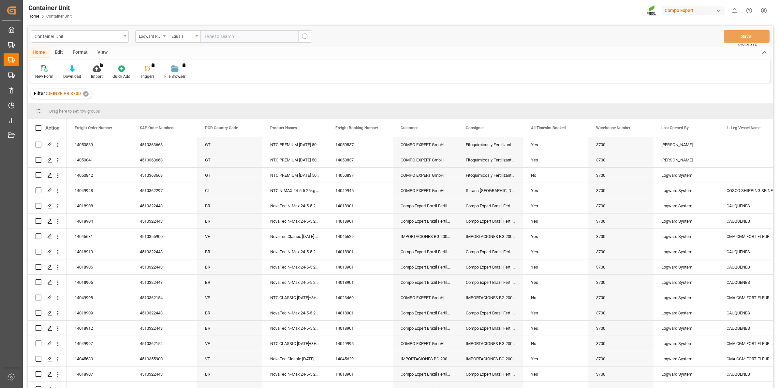
click at [161, 35] on div "Logward Reference" at bounding box center [150, 35] width 22 height 7
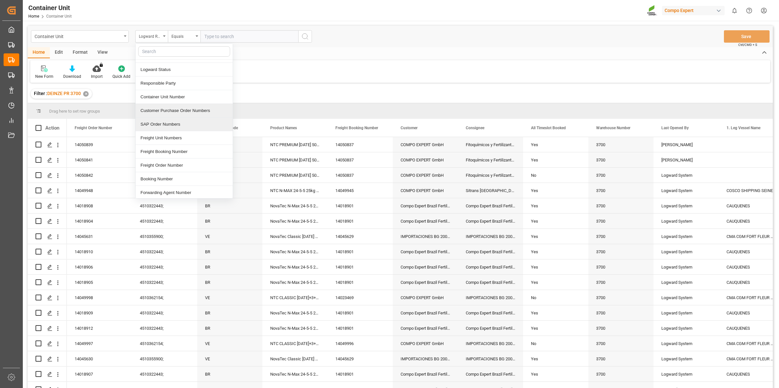
scroll to position [81, 0]
click at [174, 127] on div "Freight Order Number" at bounding box center [184, 122] width 97 height 14
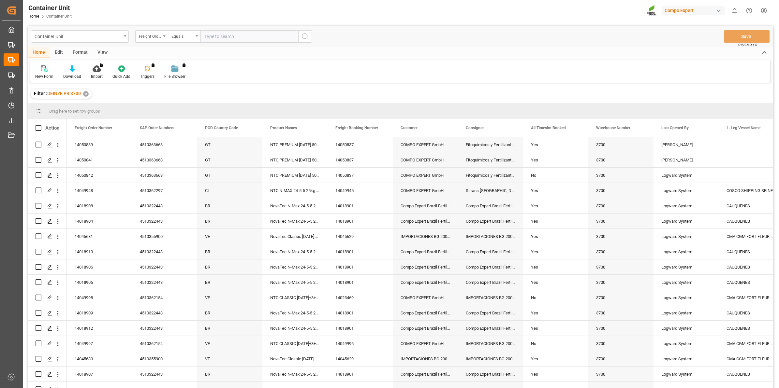
click at [220, 36] on input "text" at bounding box center [249, 36] width 98 height 12
type input "14050838"
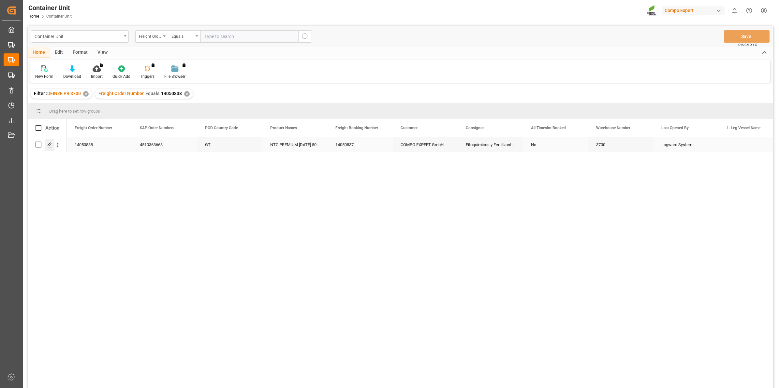
click at [52, 144] on div "Press SPACE to select this row." at bounding box center [50, 145] width 10 height 12
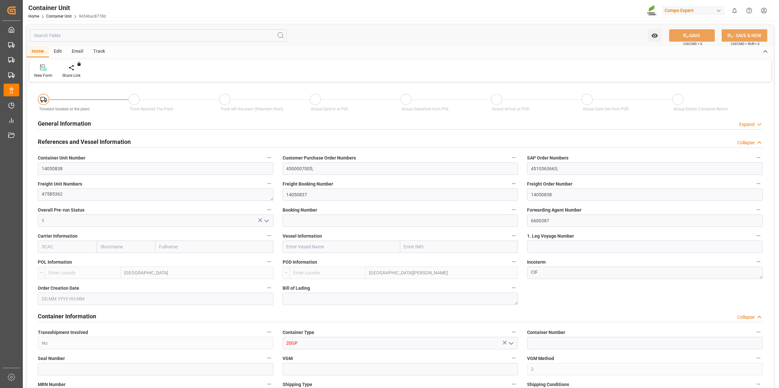
type input "BEANR"
type input "GTSTC"
type input "0"
type input "80"
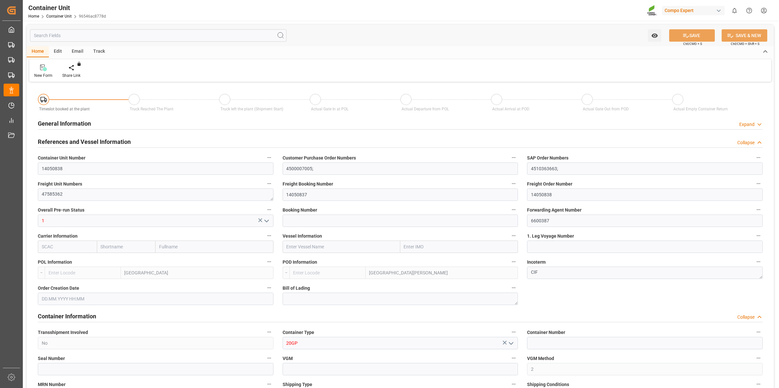
type input "20120"
type input "[DATE] 11:25"
type input "[DATE]"
click at [83, 73] on div "Create Timeslot" at bounding box center [76, 76] width 28 height 6
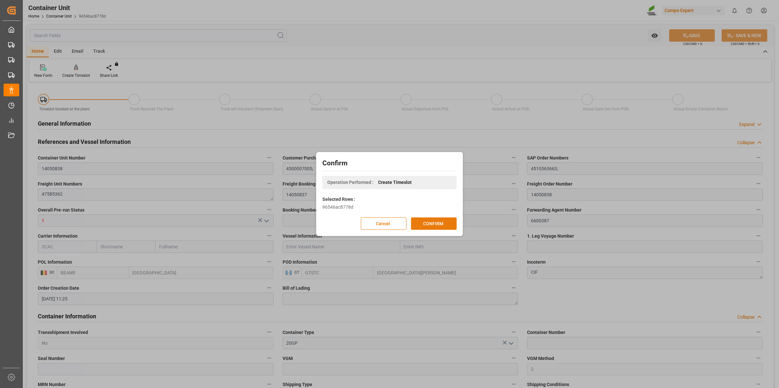
click at [440, 224] on button "CONFIRM" at bounding box center [434, 224] width 46 height 12
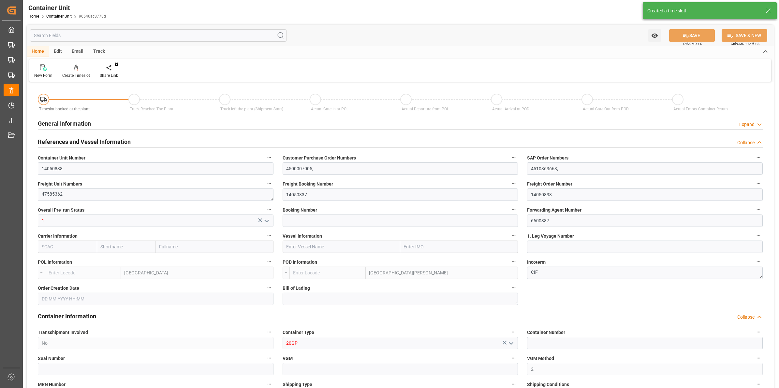
type input "BEANR"
type input "GTSTC"
type input "0"
type input "80"
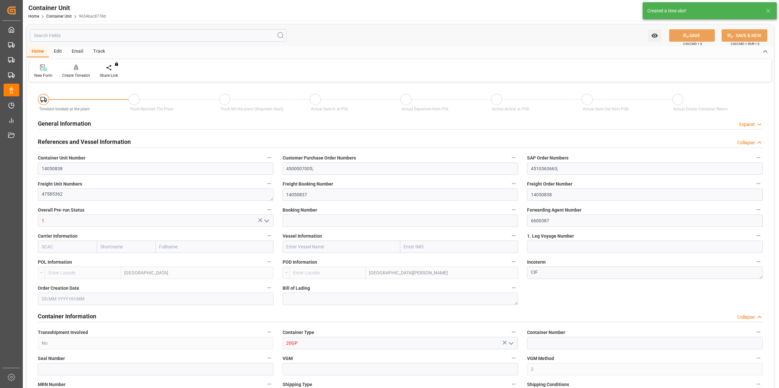
type input "20120"
type input "[DATE] 11:25"
type input "[DATE]"
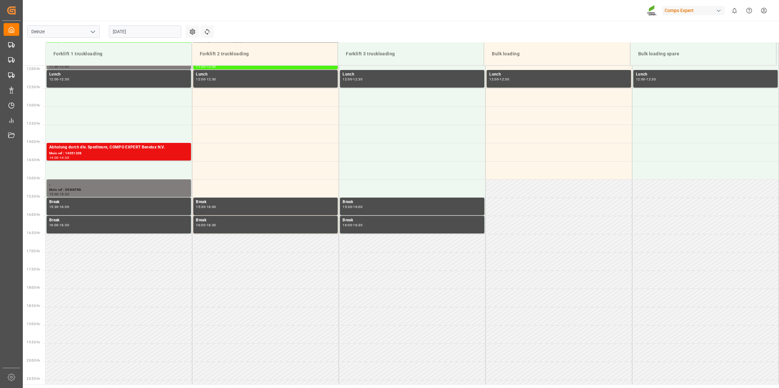
scroll to position [434, 0]
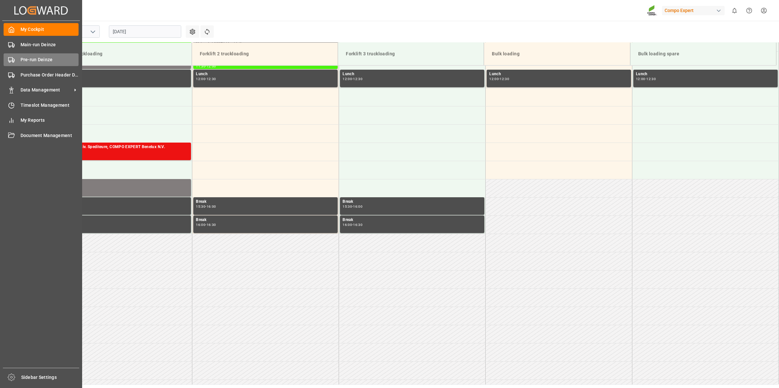
click at [38, 56] on span "Pre-run Deinze" at bounding box center [50, 59] width 58 height 7
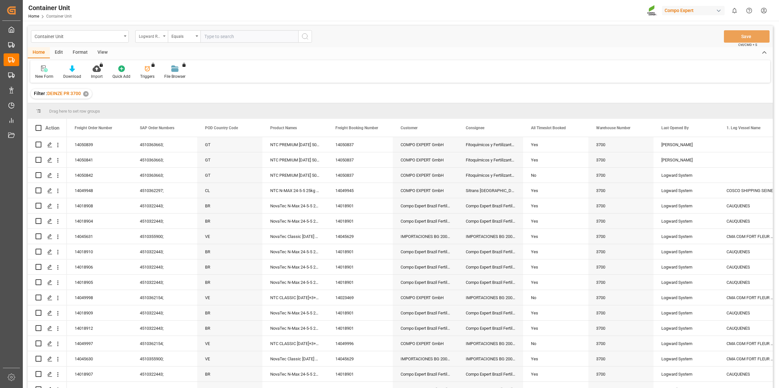
click at [152, 30] on div "Logward Reference" at bounding box center [151, 36] width 33 height 12
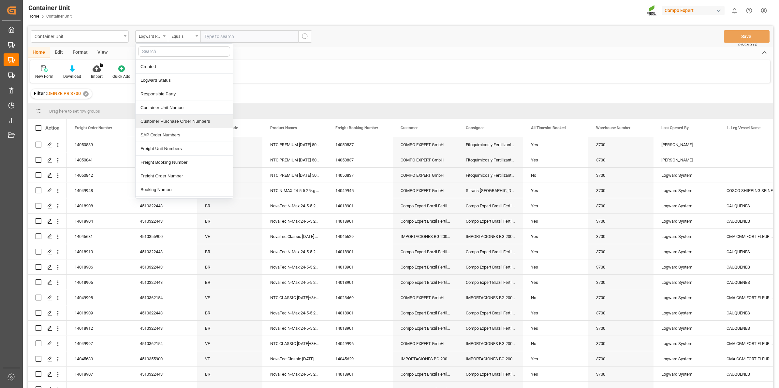
scroll to position [41, 0]
click at [182, 162] on div "Freight Order Number" at bounding box center [184, 163] width 97 height 14
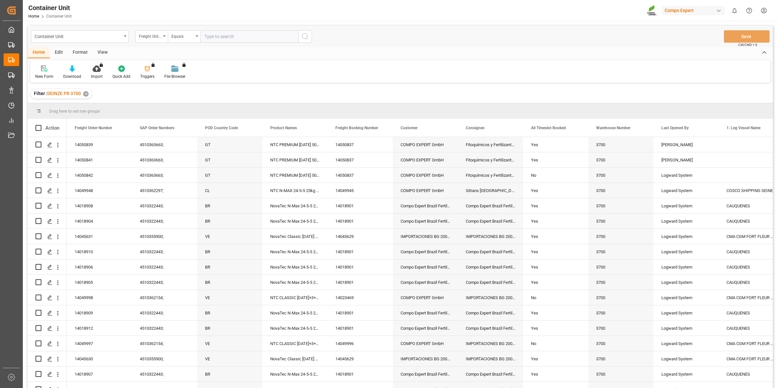
click at [232, 32] on input "text" at bounding box center [249, 36] width 98 height 12
type input "14050842"
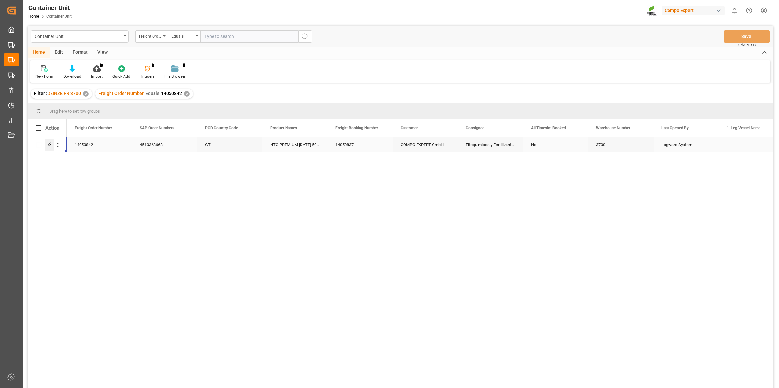
click at [48, 143] on icon "Press SPACE to select this row." at bounding box center [49, 144] width 5 height 5
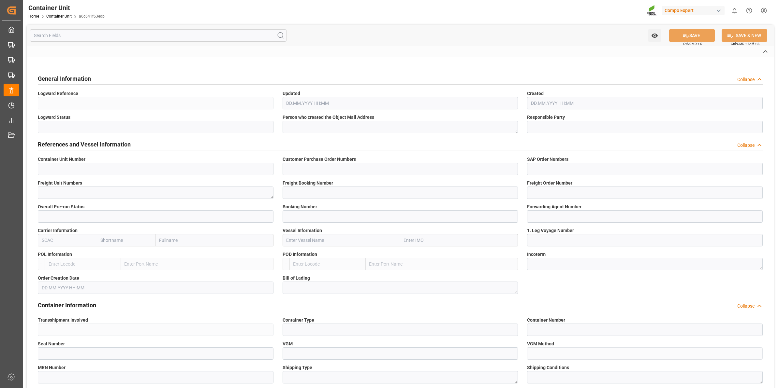
type input "14050842"
type input "4500007005;"
type input "4510363663;"
type textarea "47585363"
type input "14050837"
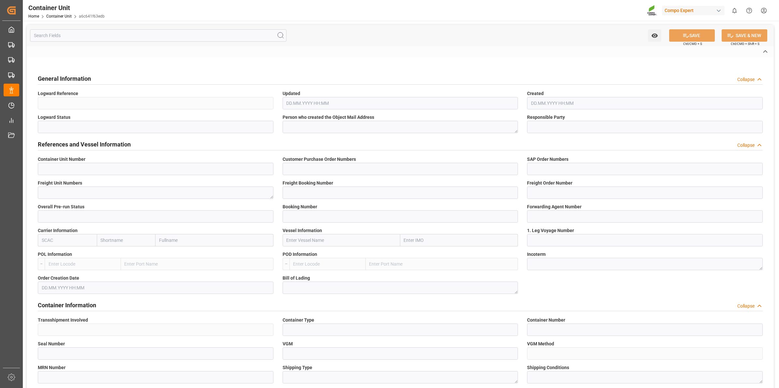
type input "14050842"
type input "1"
type input "6600387"
type input "[GEOGRAPHIC_DATA]"
type input "[GEOGRAPHIC_DATA][PERSON_NAME]"
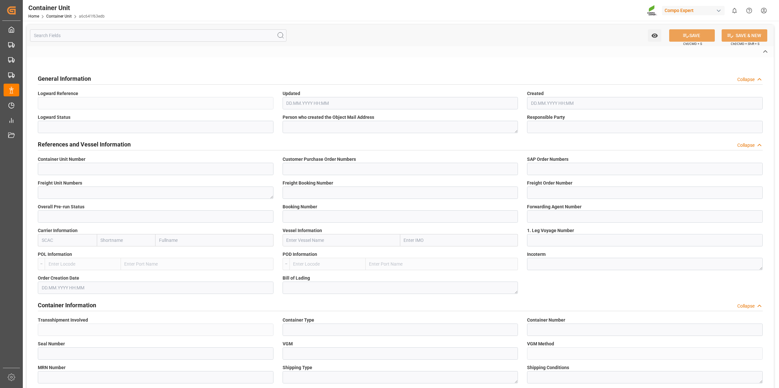
type textarea "CIF"
type input "No"
type input "20GP"
type input "2"
type textarea "30"
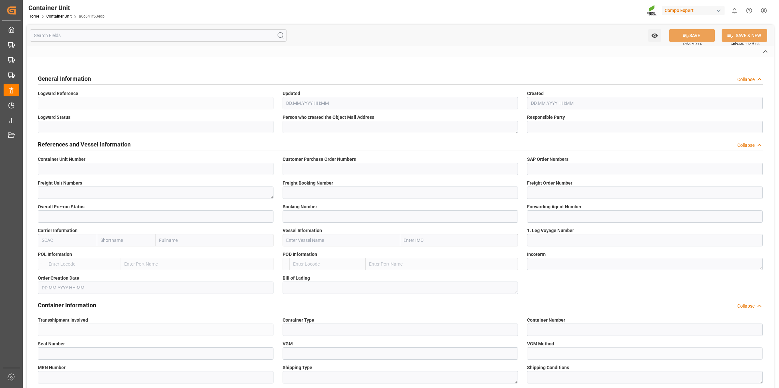
type textarea "Z3"
type input "CB01"
type textarea "COMPO EXPERT Benelux NV"
type textarea "9800"
type input "[GEOGRAPHIC_DATA]"
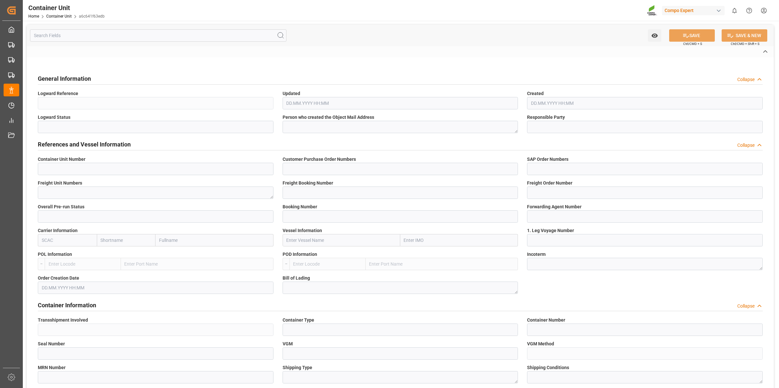
type textarea "00000"
type input "[GEOGRAPHIC_DATA]"
type input "EUR"
type textarea "CB31"
type textarea "NTC PREMIUM [DATE] 50kg (x25) NLA MTO;"
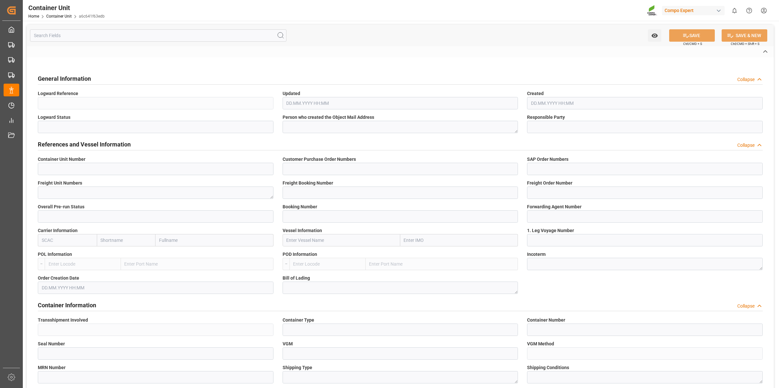
type textarea "2566502850;"
type input "BEANR"
type input "GTSTC"
type input "0"
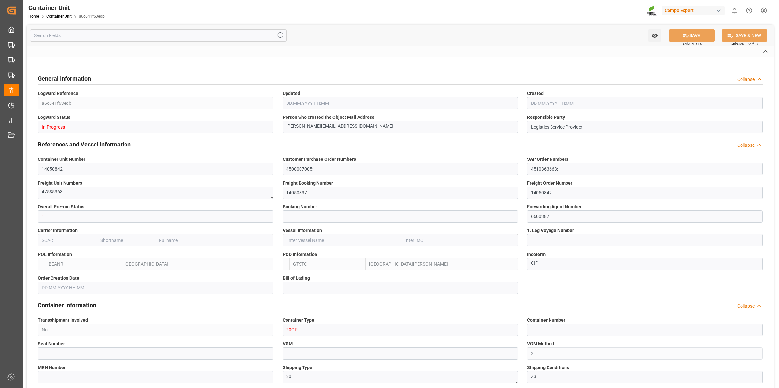
type input "80"
type input "20120"
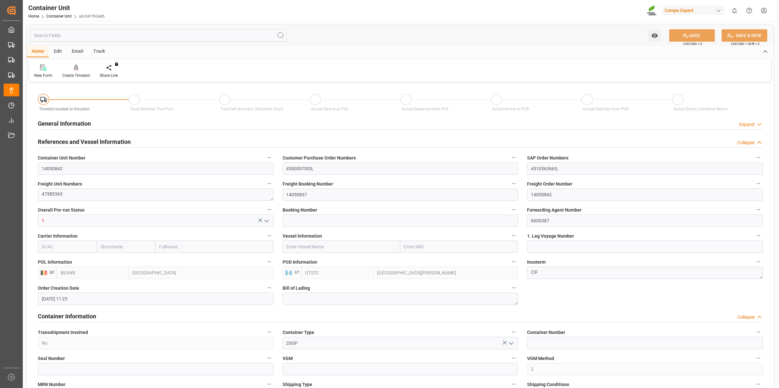
type input "[DATE] 11:25"
type input "[DATE]"
click at [80, 78] on div "Create Timeslot" at bounding box center [76, 76] width 28 height 6
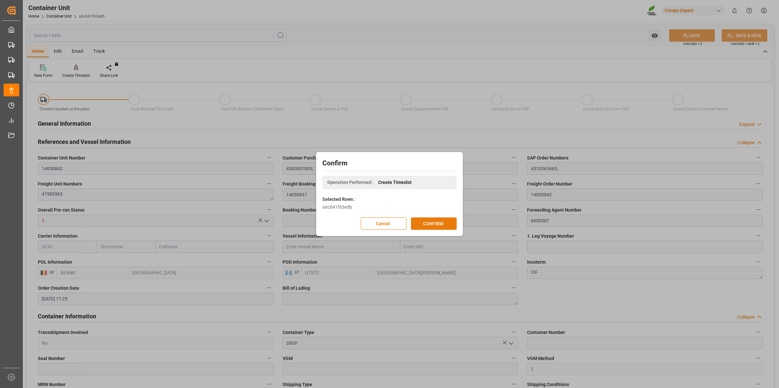
click at [439, 222] on button "CONFIRM" at bounding box center [434, 224] width 46 height 12
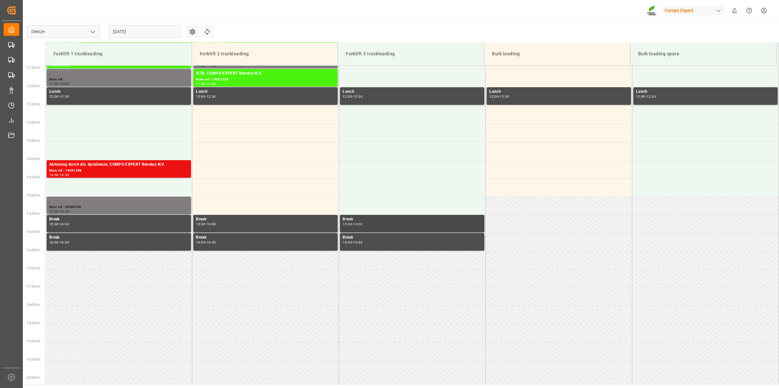
scroll to position [434, 0]
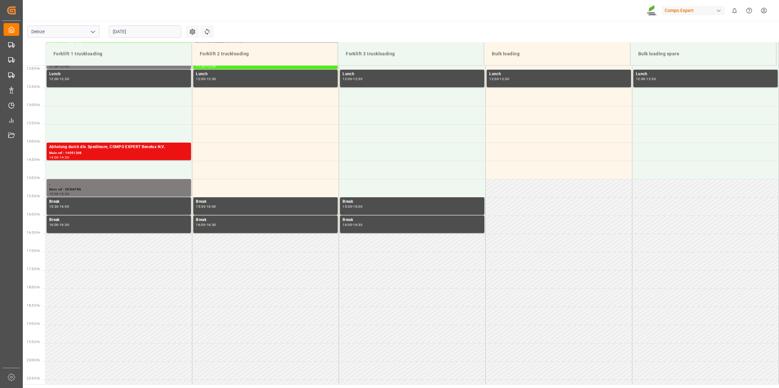
click at [130, 33] on input "[DATE]" at bounding box center [145, 31] width 72 height 12
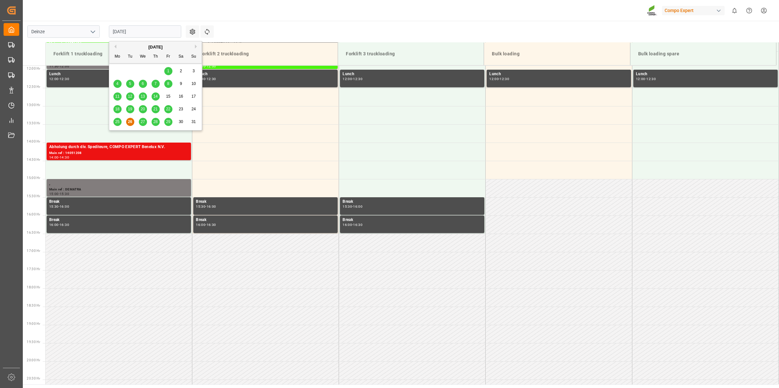
click at [197, 47] on button "Next Month" at bounding box center [197, 47] width 4 height 4
click at [133, 83] on div "9" at bounding box center [130, 84] width 8 height 8
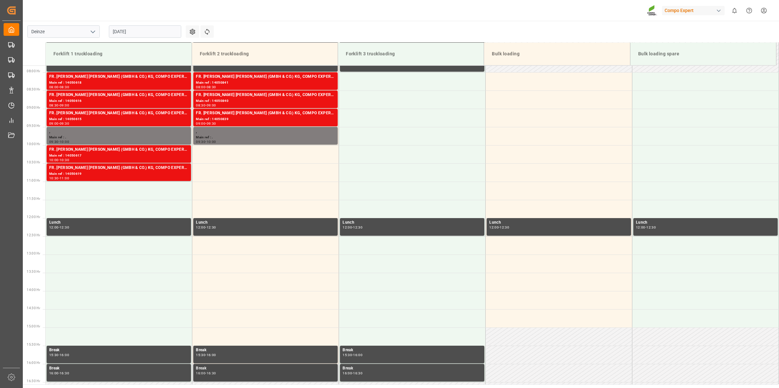
scroll to position [271, 0]
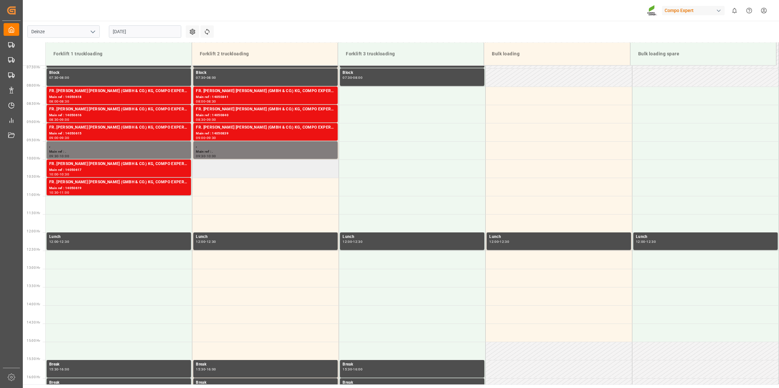
click at [266, 170] on td at bounding box center [265, 169] width 147 height 18
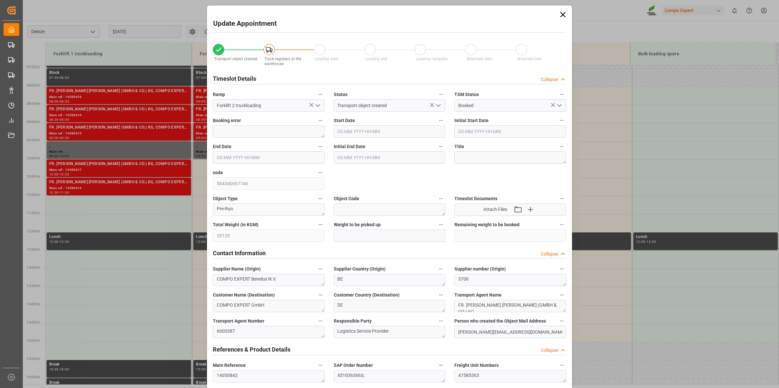
type input "[DATE] 10:00"
type input "[DATE] 10:30"
type input "[DATE] 11:25"
type input "26.08.2025 11:16"
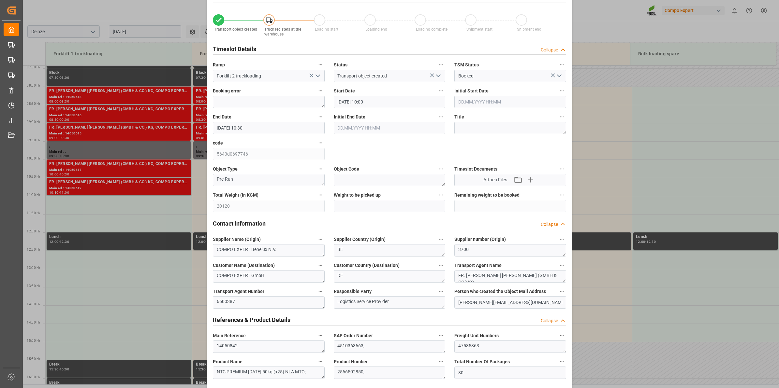
scroll to position [0, 0]
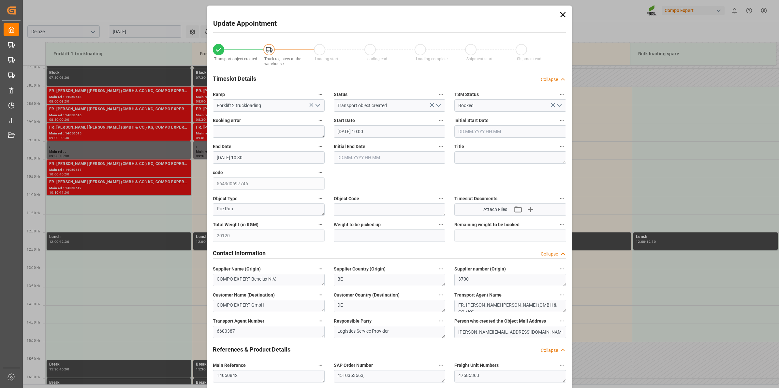
click at [562, 17] on icon at bounding box center [562, 14] width 9 height 9
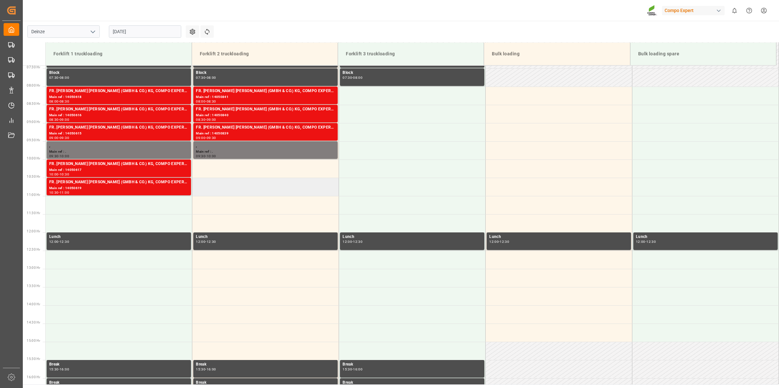
click at [269, 181] on td at bounding box center [265, 187] width 147 height 18
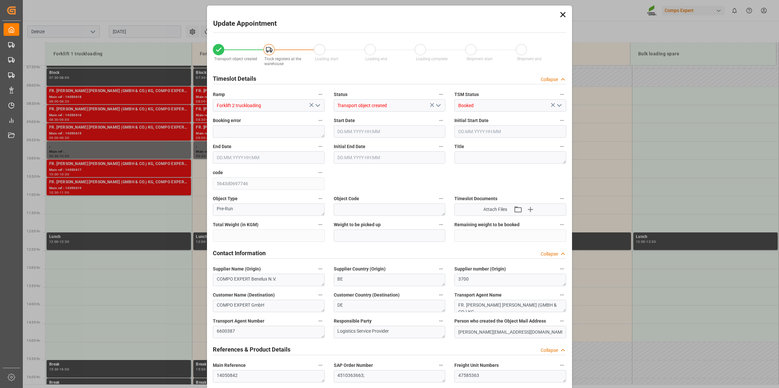
type input "20120"
type input "80"
type input "[DATE] 10:30"
type input "09.09.2025 11:00"
type input "[DATE] 11:25"
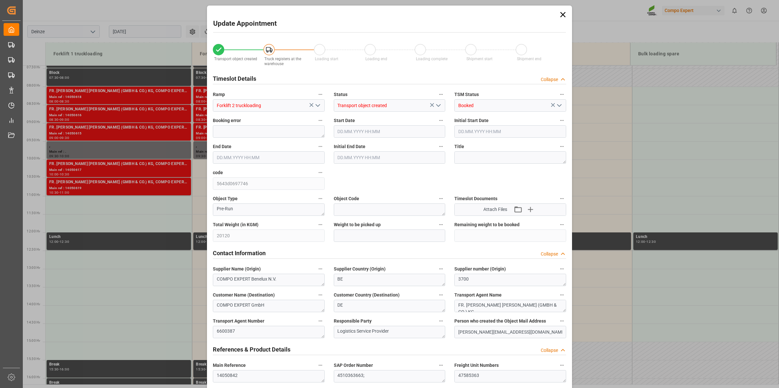
type input "26.08.2025 11:16"
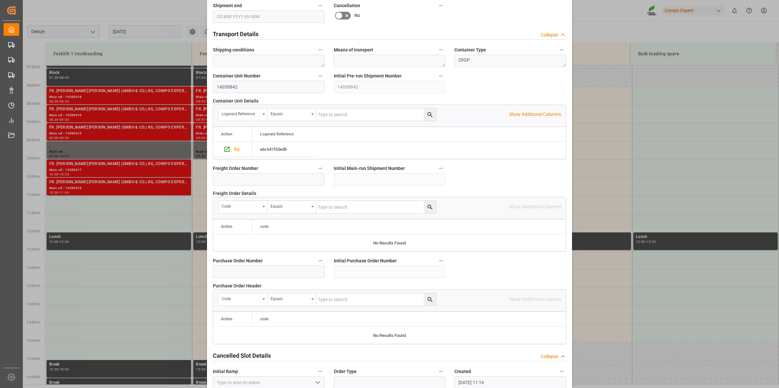
scroll to position [517, 0]
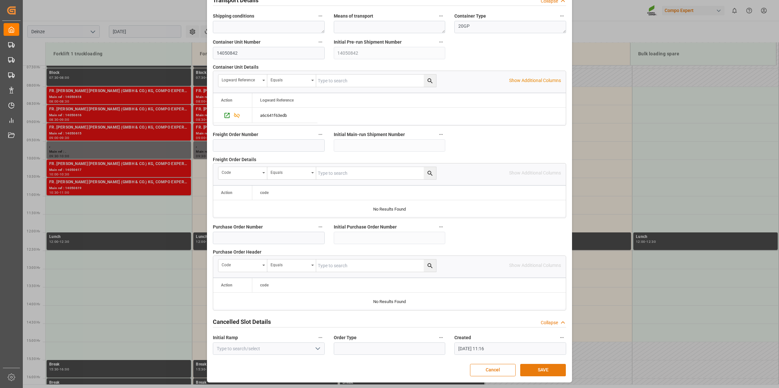
click at [538, 370] on button "SAVE" at bounding box center [543, 370] width 46 height 12
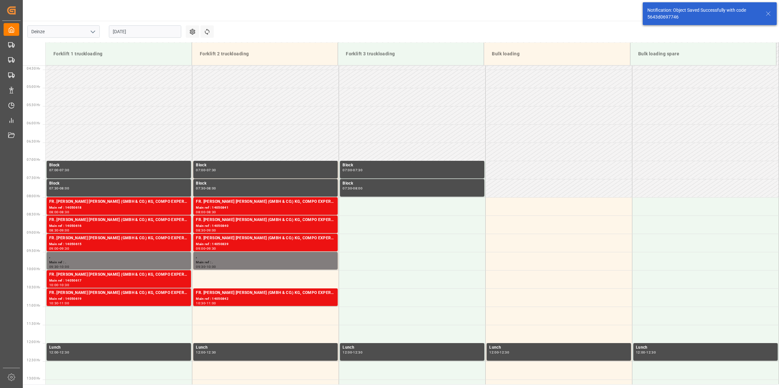
scroll to position [324, 0]
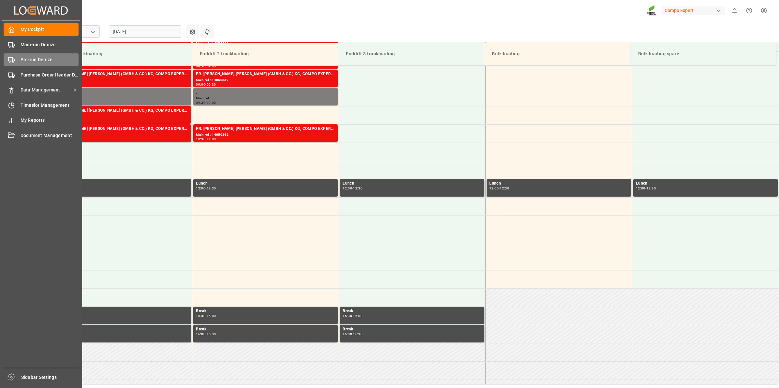
click at [30, 61] on span "Pre-run Deinze" at bounding box center [50, 59] width 58 height 7
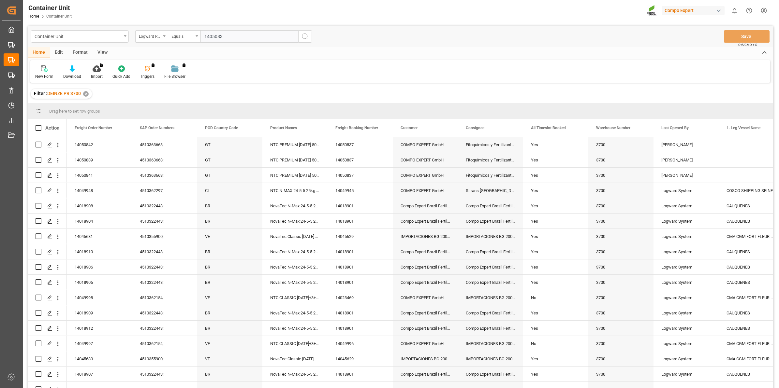
type input "14050838"
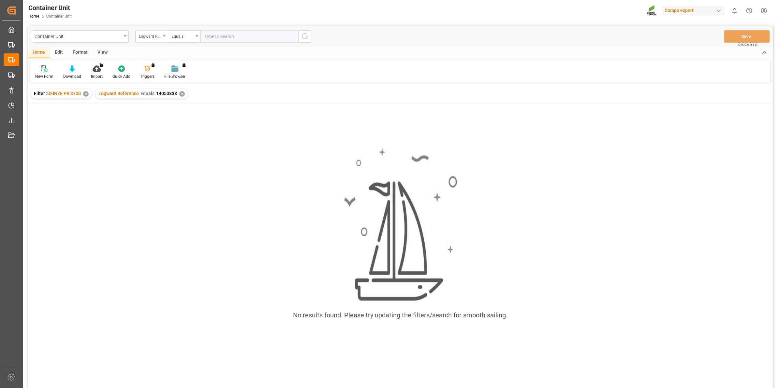
click at [161, 36] on div "Logward Reference" at bounding box center [150, 35] width 22 height 7
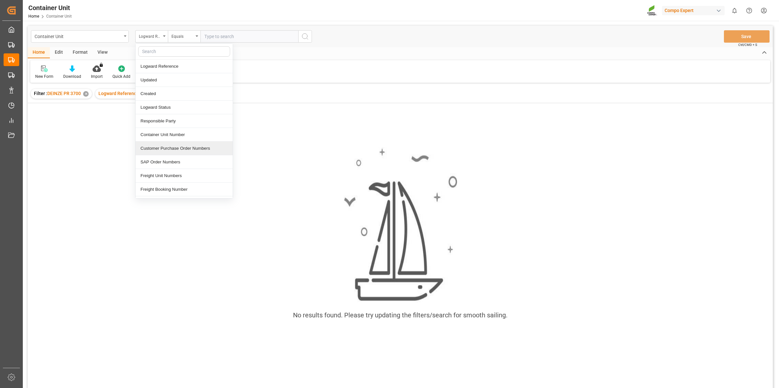
scroll to position [81, 0]
click at [180, 126] on div "Freight Order Number" at bounding box center [184, 122] width 97 height 14
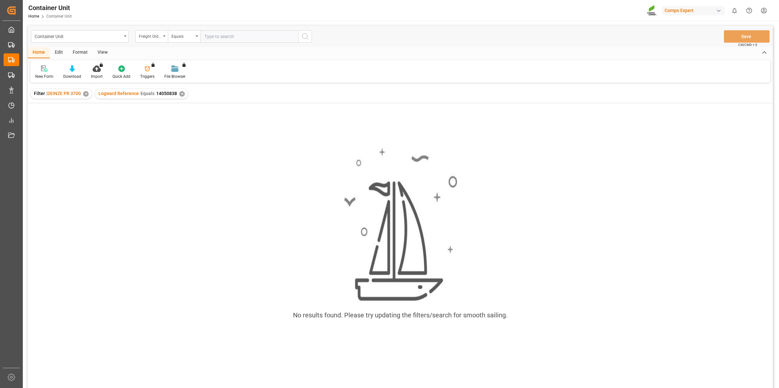
click at [228, 41] on input "text" at bounding box center [249, 36] width 98 height 12
click at [185, 94] on div "Logward Reference Equals 14050838 ✕" at bounding box center [141, 94] width 93 height 10
click at [181, 92] on div "✕" at bounding box center [182, 94] width 6 height 6
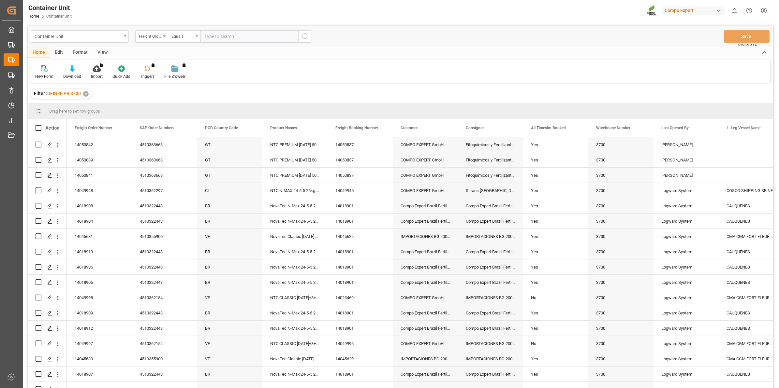
click at [232, 36] on input "text" at bounding box center [249, 36] width 98 height 12
type input "14050838"
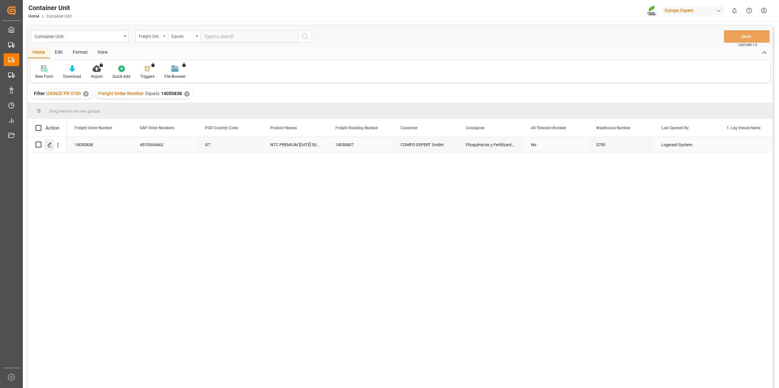
click at [52, 146] on icon "Press SPACE to select this row." at bounding box center [49, 144] width 5 height 5
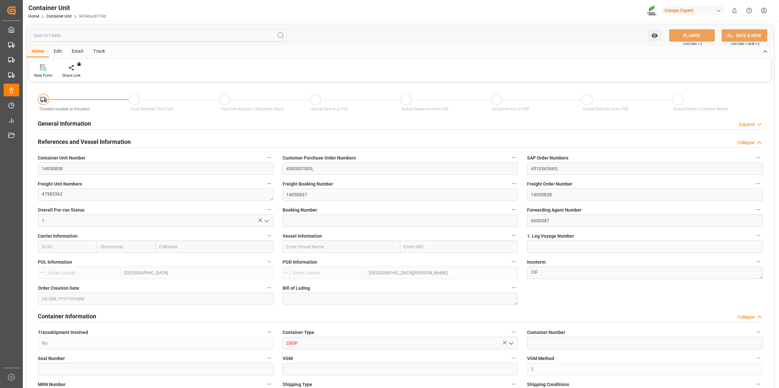
type input "BEANR"
type input "GTSTC"
type input "0"
type input "80"
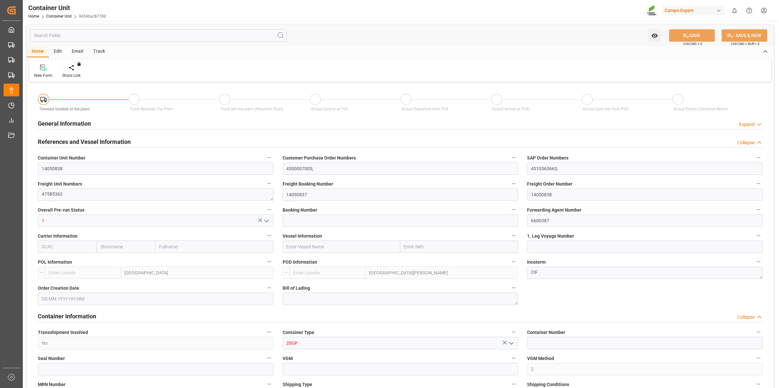
type input "20120"
type input "[DATE] 11:25"
type input "[DATE]"
click at [73, 74] on div "Create Timeslot" at bounding box center [76, 76] width 28 height 6
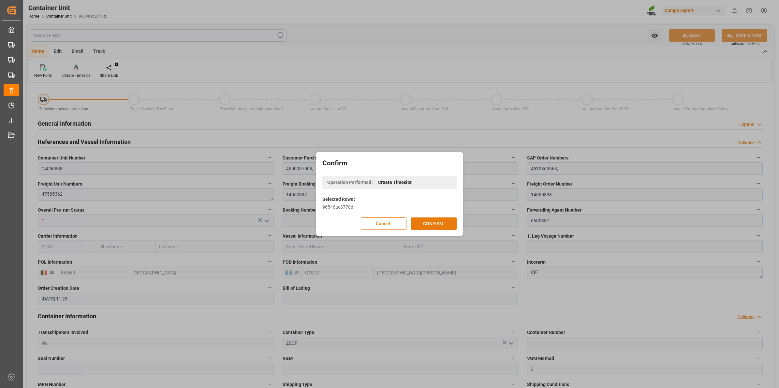
click at [434, 228] on button "CONFIRM" at bounding box center [434, 224] width 46 height 12
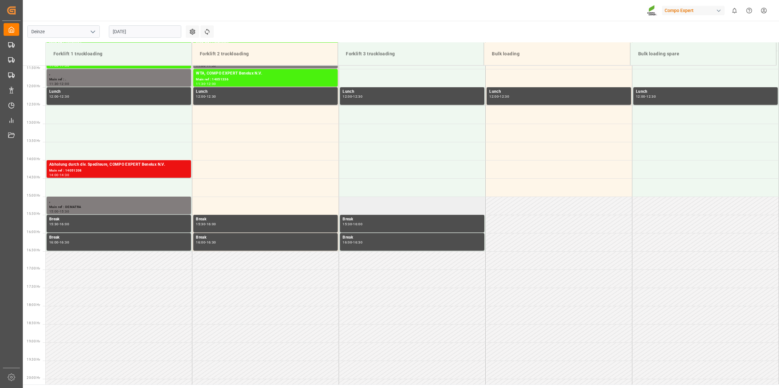
scroll to position [434, 0]
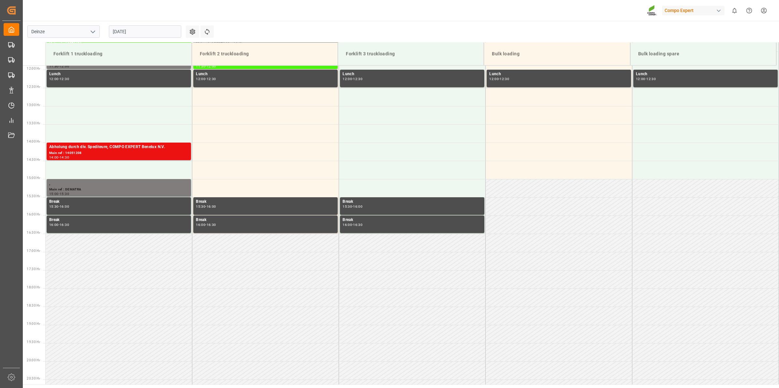
click at [140, 30] on input "[DATE]" at bounding box center [145, 31] width 72 height 12
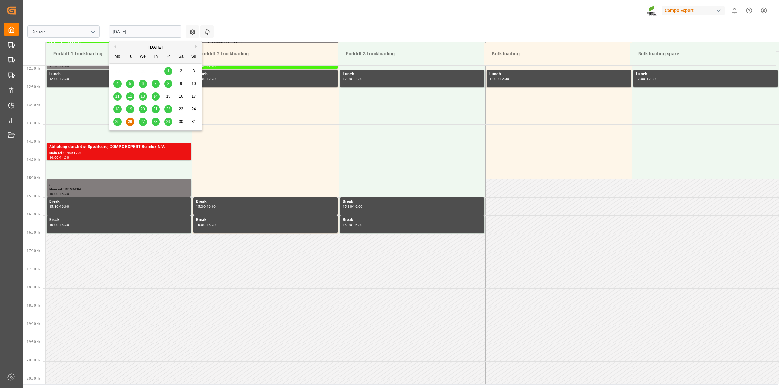
click at [195, 48] on button "Next Month" at bounding box center [197, 47] width 4 height 4
click at [129, 85] on span "9" at bounding box center [130, 83] width 2 height 5
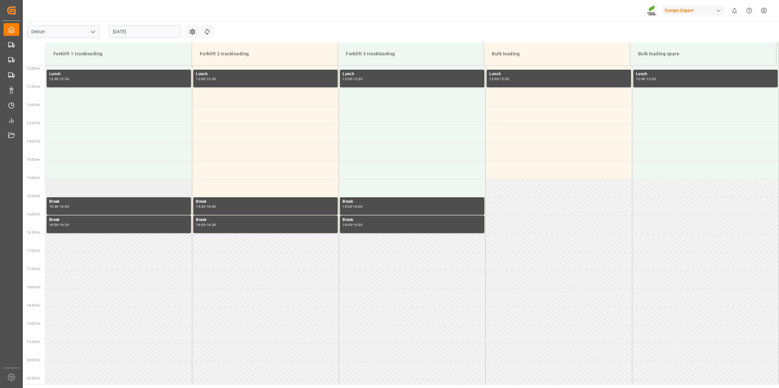
scroll to position [311, 0]
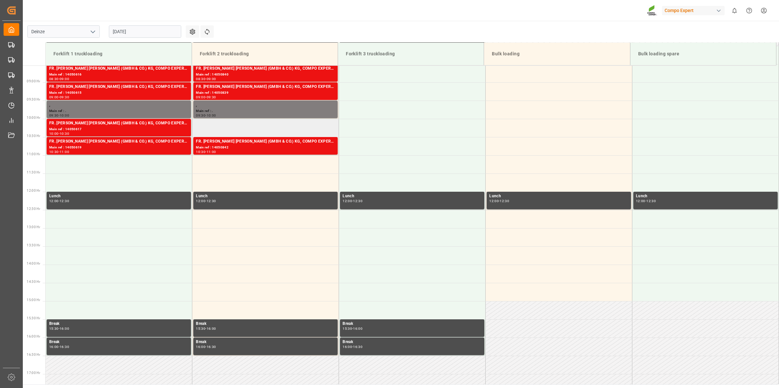
click at [222, 131] on td at bounding box center [265, 128] width 147 height 18
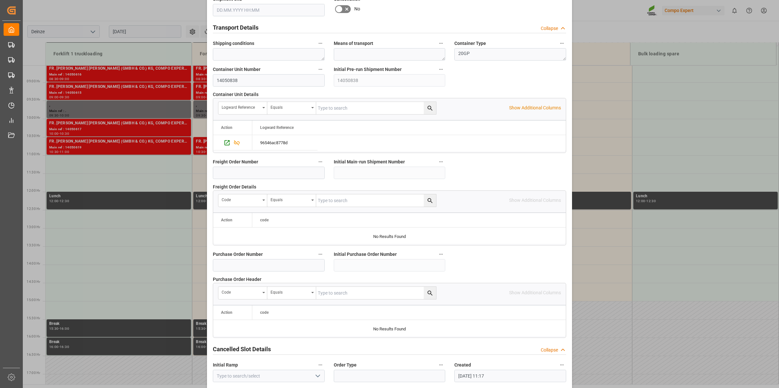
scroll to position [517, 0]
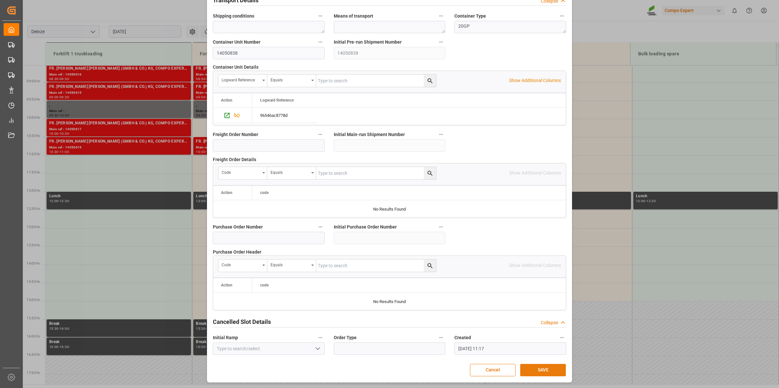
click at [549, 367] on button "SAVE" at bounding box center [543, 370] width 46 height 12
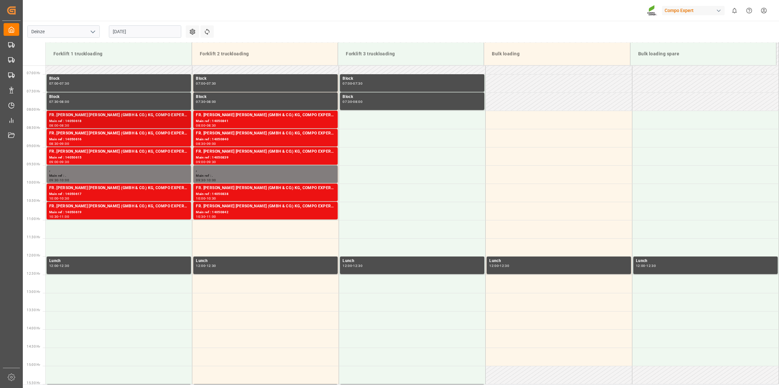
scroll to position [283, 0]
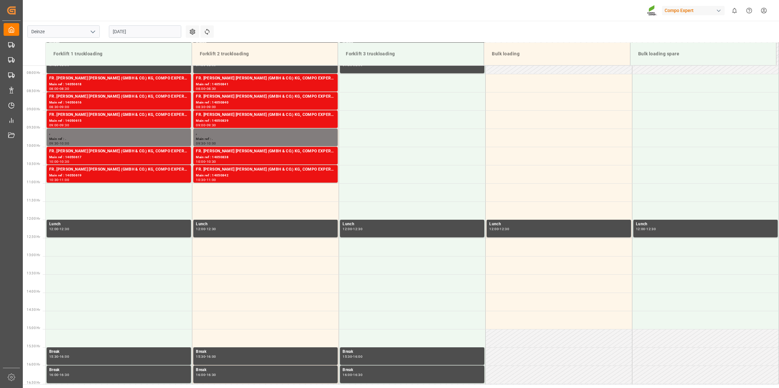
click at [125, 36] on input "[DATE]" at bounding box center [145, 31] width 72 height 12
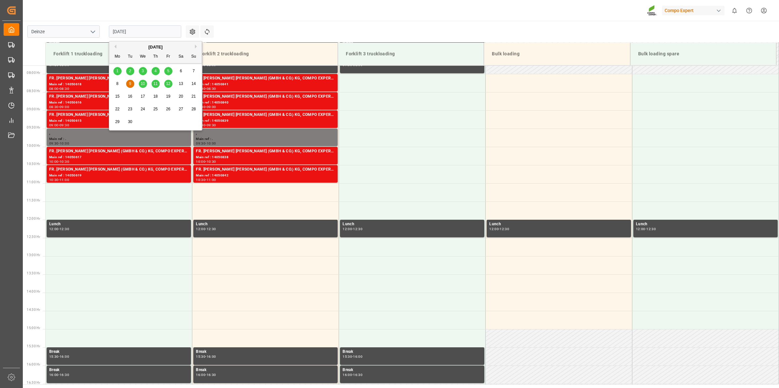
click at [121, 87] on div "8" at bounding box center [117, 84] width 8 height 8
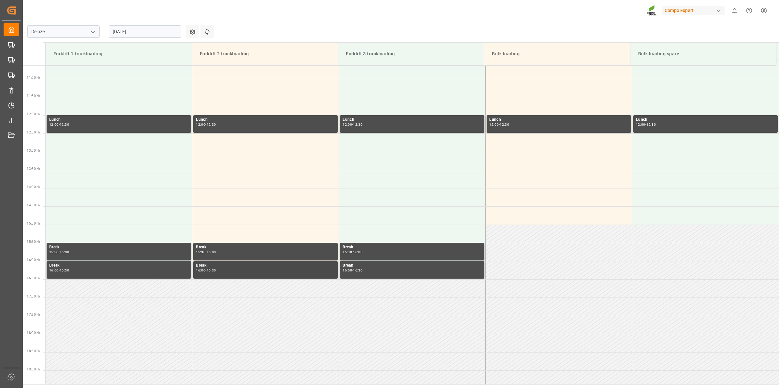
scroll to position [266, 0]
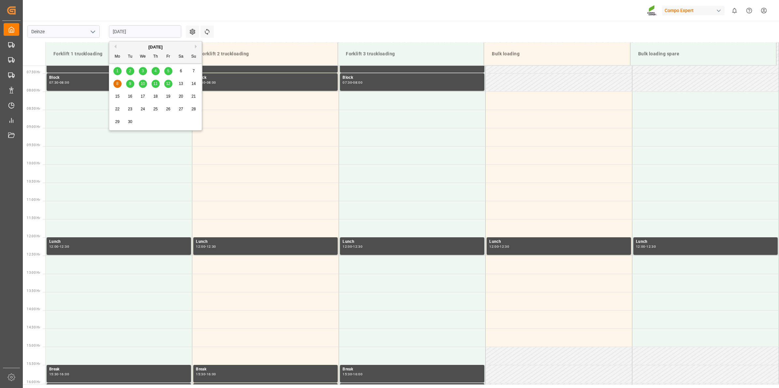
click at [145, 32] on input "[DATE]" at bounding box center [145, 31] width 72 height 12
click at [170, 73] on div "5" at bounding box center [168, 71] width 8 height 8
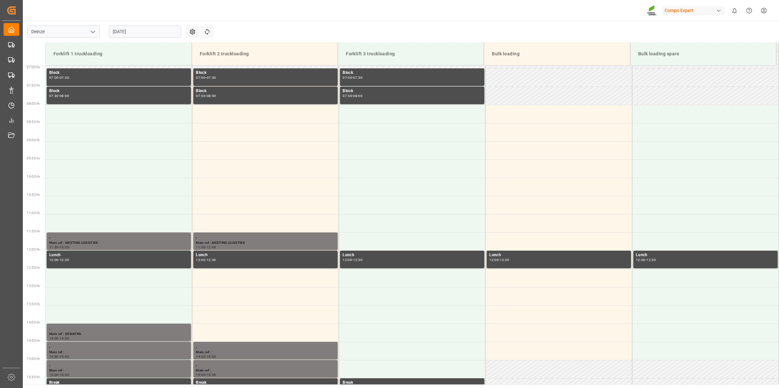
scroll to position [266, 0]
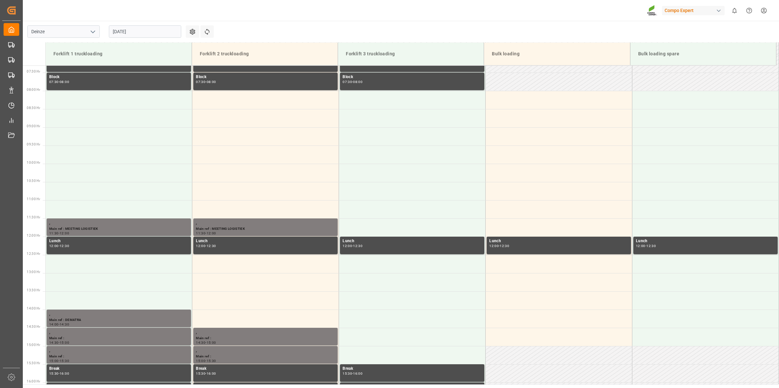
click at [129, 35] on input "[DATE]" at bounding box center [145, 31] width 72 height 12
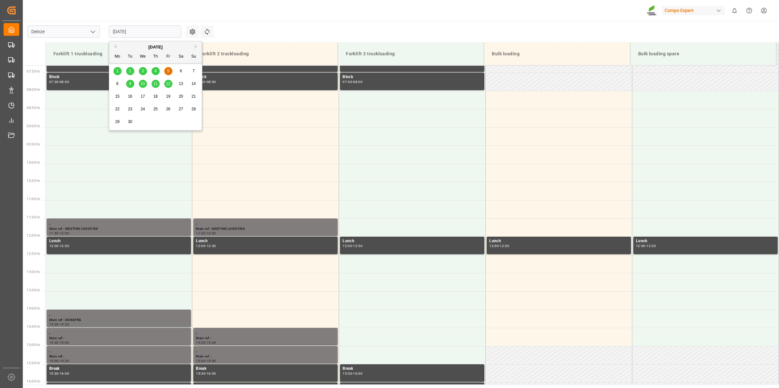
click at [114, 47] on button "Previous Month" at bounding box center [114, 47] width 4 height 4
click at [155, 123] on span "28" at bounding box center [155, 122] width 4 height 5
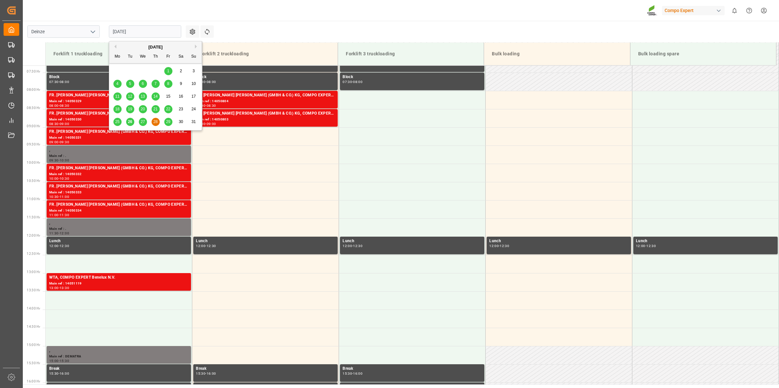
click at [138, 26] on input "[DATE]" at bounding box center [145, 31] width 72 height 12
click at [147, 121] on div "25 26 27 28 29 30 31" at bounding box center [155, 122] width 89 height 13
click at [132, 121] on span "26" at bounding box center [130, 122] width 4 height 5
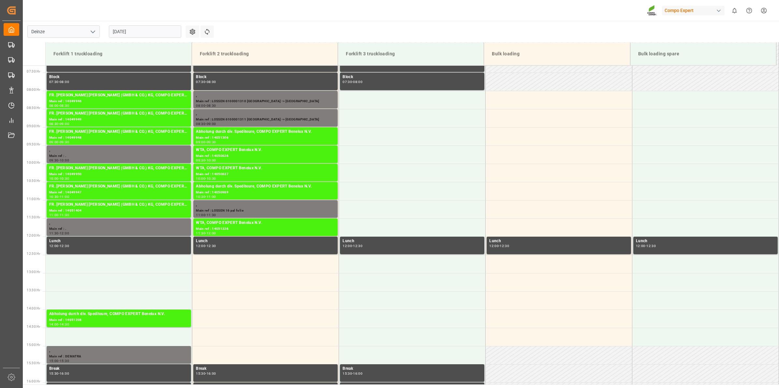
click at [132, 34] on input "[DATE]" at bounding box center [145, 31] width 72 height 12
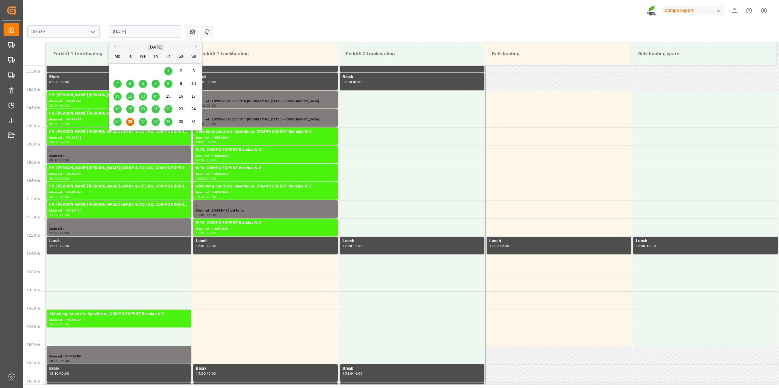
click at [144, 124] on div "27" at bounding box center [143, 122] width 8 height 8
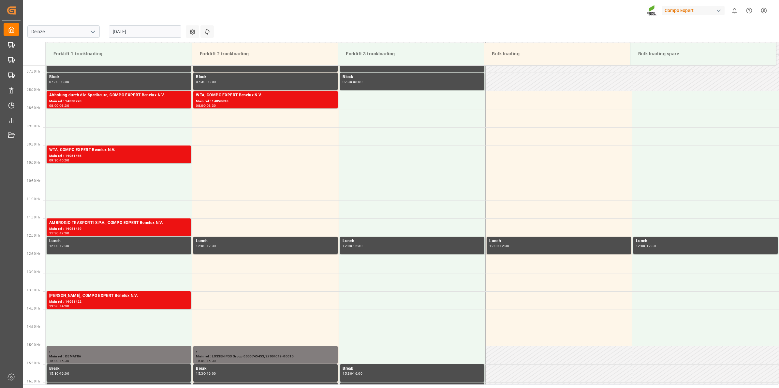
click at [119, 33] on input "[DATE]" at bounding box center [145, 31] width 72 height 12
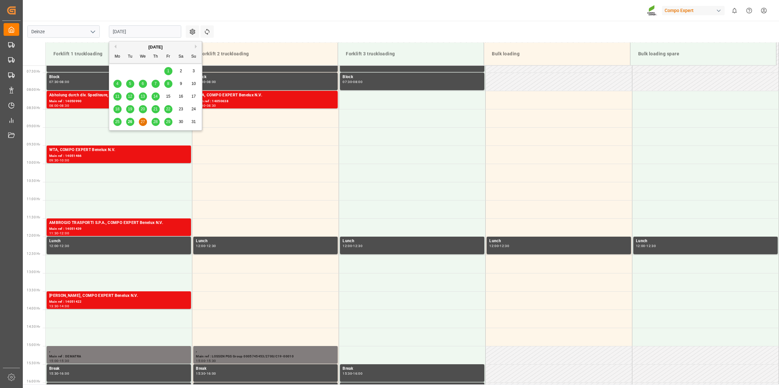
click at [131, 124] on span "26" at bounding box center [130, 122] width 4 height 5
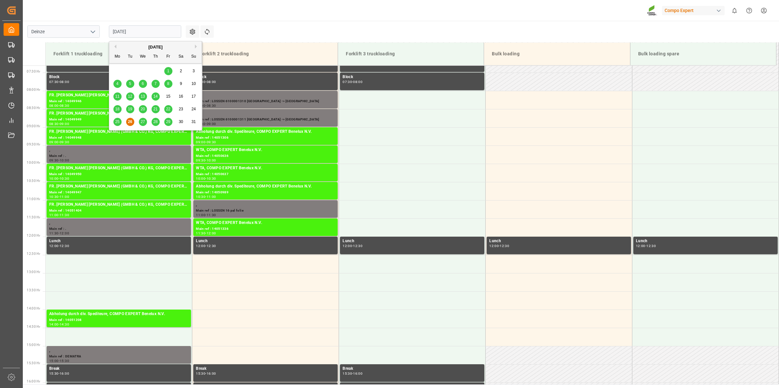
click at [145, 35] on input "[DATE]" at bounding box center [145, 31] width 72 height 12
click at [142, 125] on div "27" at bounding box center [143, 122] width 8 height 8
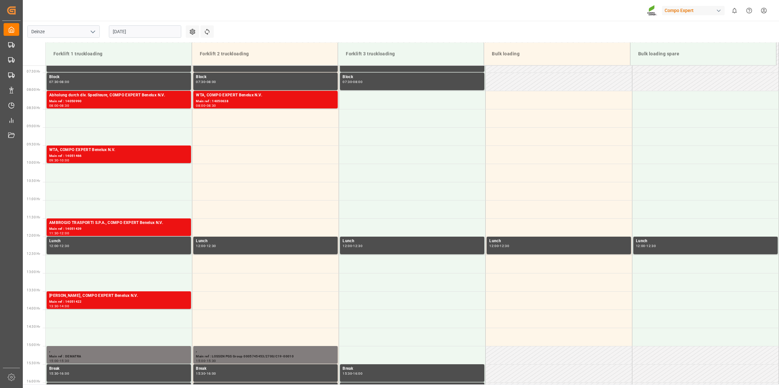
click at [137, 31] on input "[DATE]" at bounding box center [145, 31] width 72 height 12
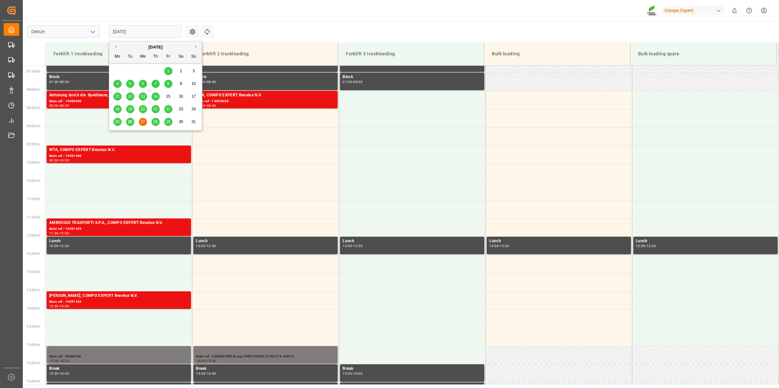
click at [155, 124] on span "28" at bounding box center [155, 122] width 4 height 5
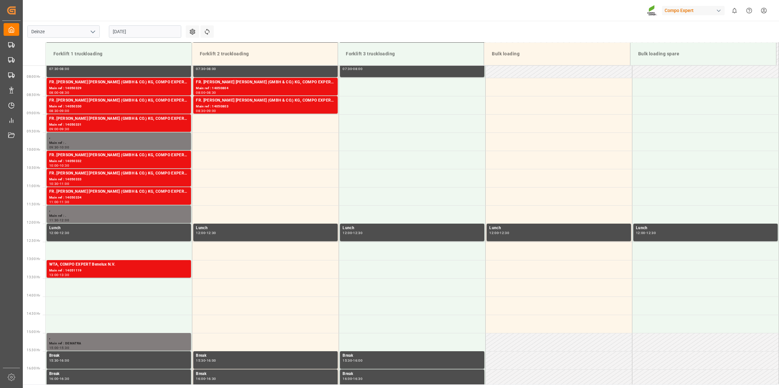
scroll to position [226, 0]
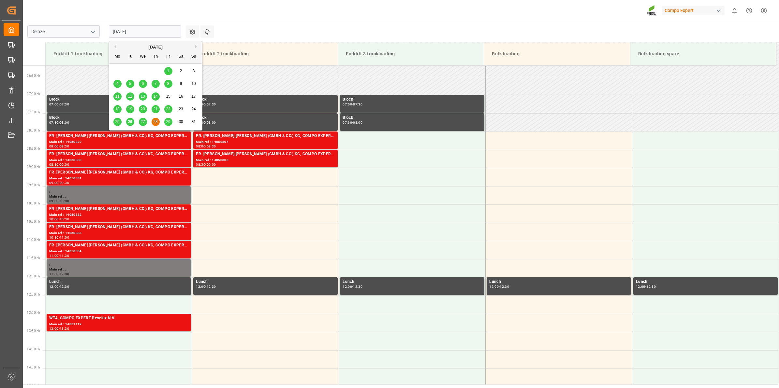
click at [147, 28] on input "[DATE]" at bounding box center [145, 31] width 72 height 12
click at [168, 122] on span "29" at bounding box center [168, 122] width 4 height 5
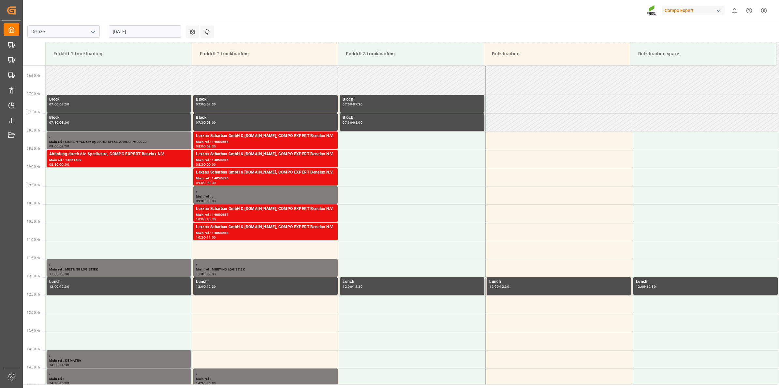
click at [145, 35] on input "[DATE]" at bounding box center [145, 31] width 72 height 12
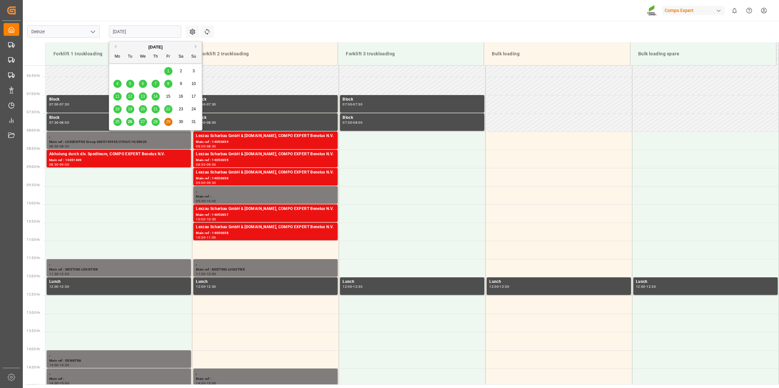
click at [157, 124] on span "28" at bounding box center [155, 122] width 4 height 5
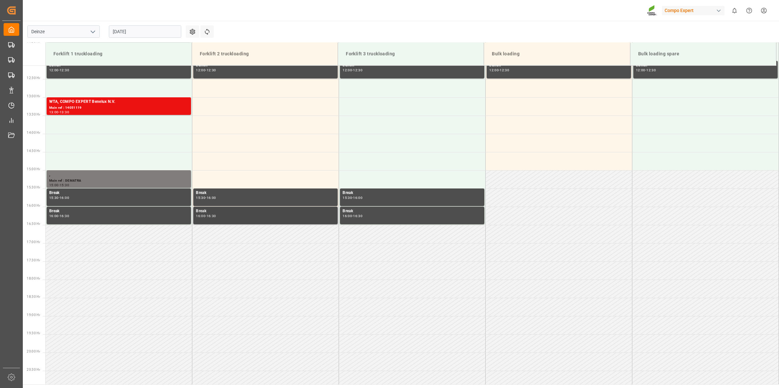
scroll to position [429, 0]
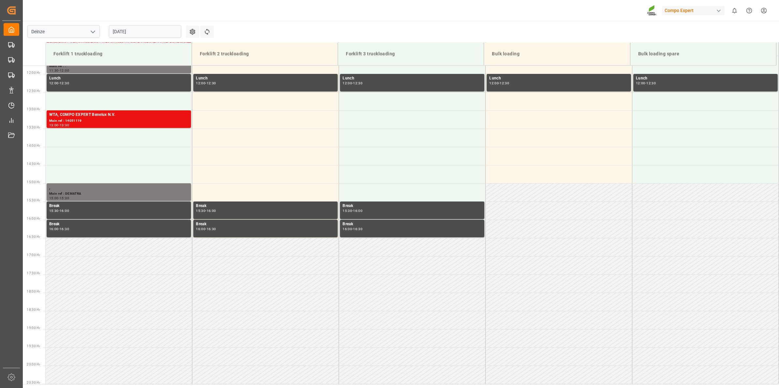
click at [126, 34] on input "[DATE]" at bounding box center [145, 31] width 72 height 12
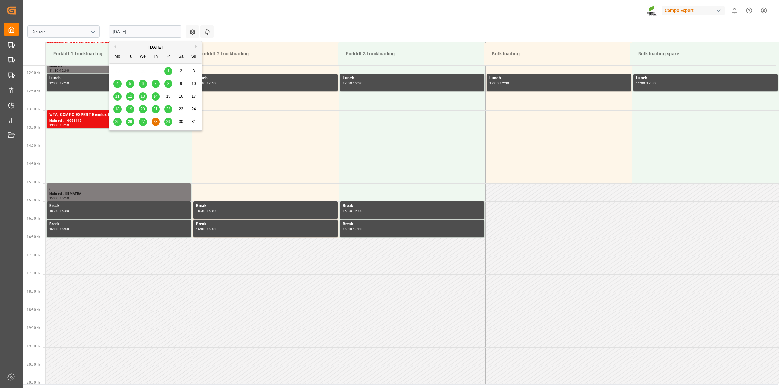
click at [145, 122] on span "27" at bounding box center [142, 122] width 4 height 5
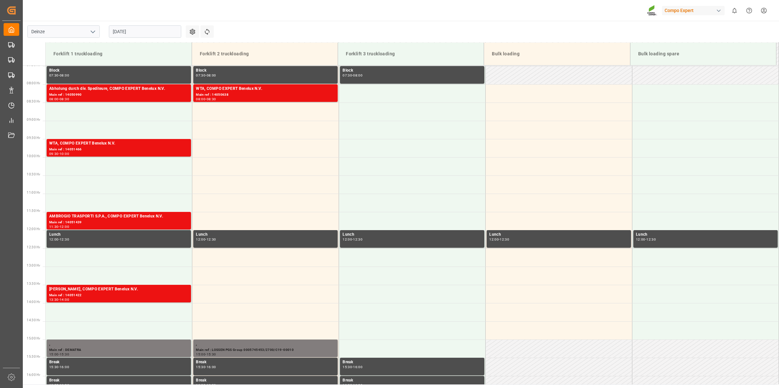
scroll to position [266, 0]
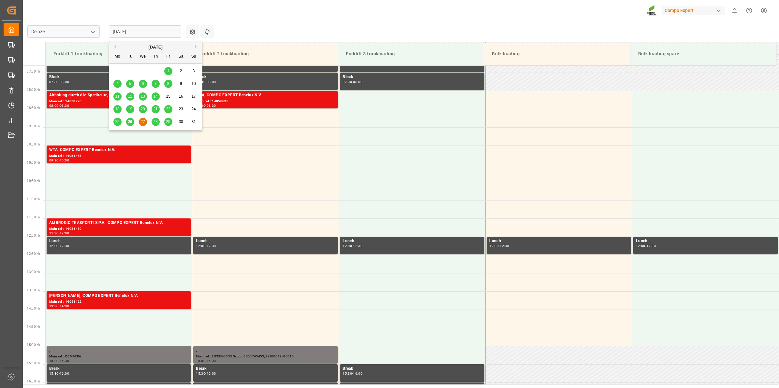
click at [145, 36] on input "[DATE]" at bounding box center [145, 31] width 72 height 12
click at [151, 124] on div "28" at bounding box center [155, 122] width 8 height 8
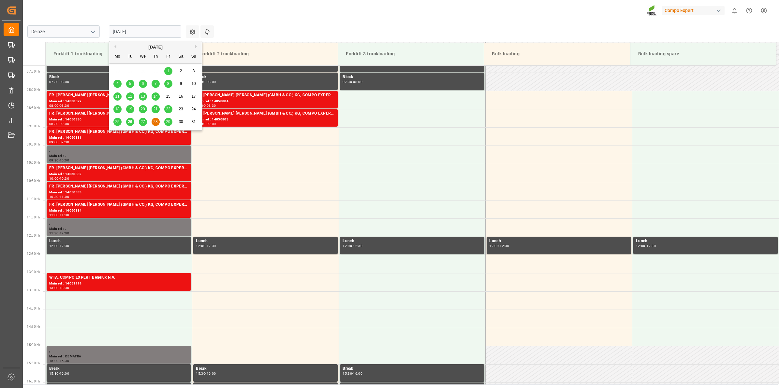
click at [151, 26] on input "[DATE]" at bounding box center [145, 31] width 72 height 12
click at [168, 121] on span "29" at bounding box center [168, 122] width 4 height 5
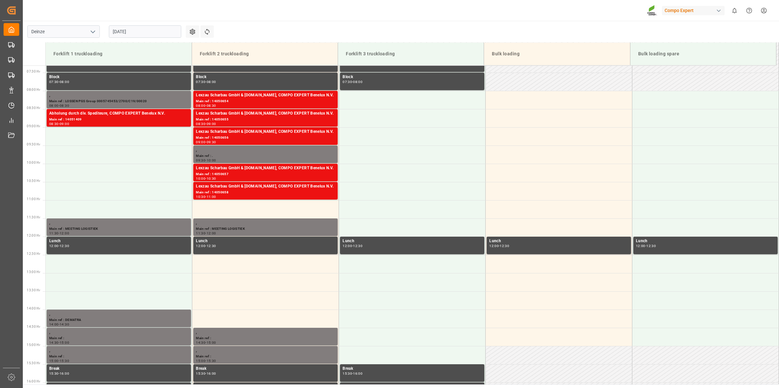
click at [135, 38] on div "[DATE]" at bounding box center [144, 32] width 81 height 22
click at [139, 33] on input "[DATE]" at bounding box center [145, 31] width 72 height 12
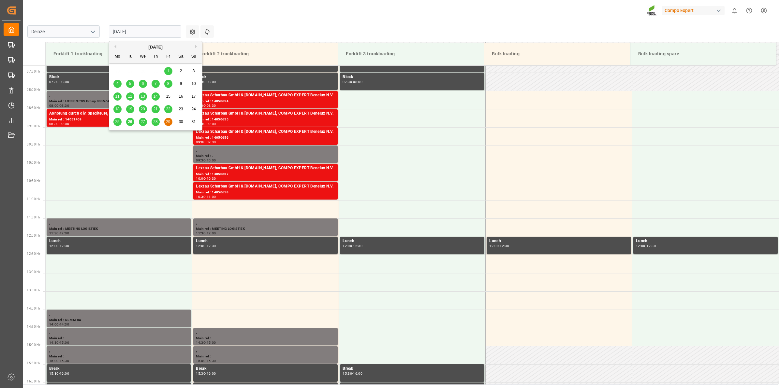
click at [147, 122] on div "25 26 27 28 29 30 31" at bounding box center [155, 122] width 89 height 13
click at [140, 121] on div "27" at bounding box center [143, 122] width 8 height 8
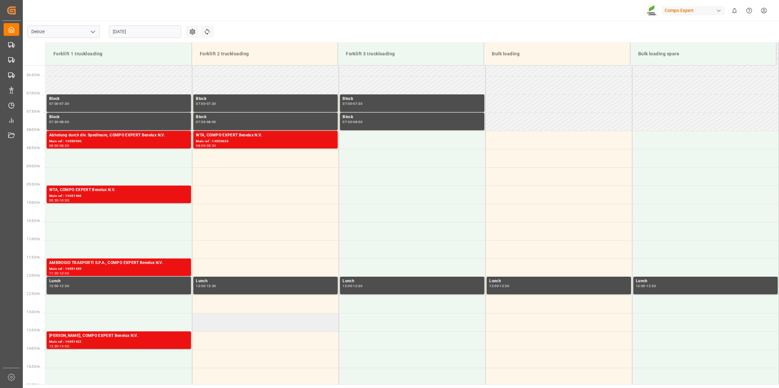
scroll to position [226, 0]
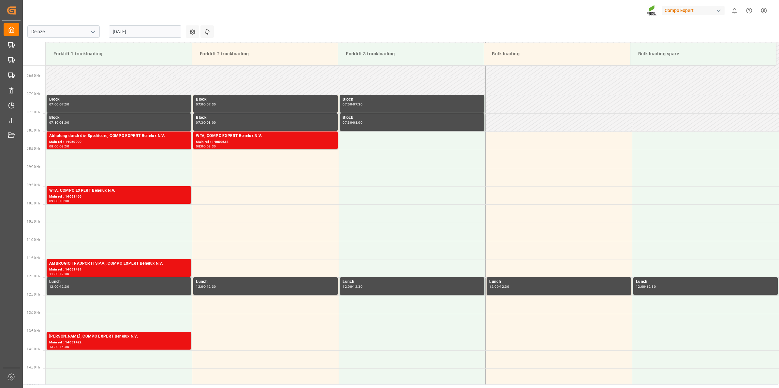
click at [125, 33] on input "[DATE]" at bounding box center [145, 31] width 72 height 12
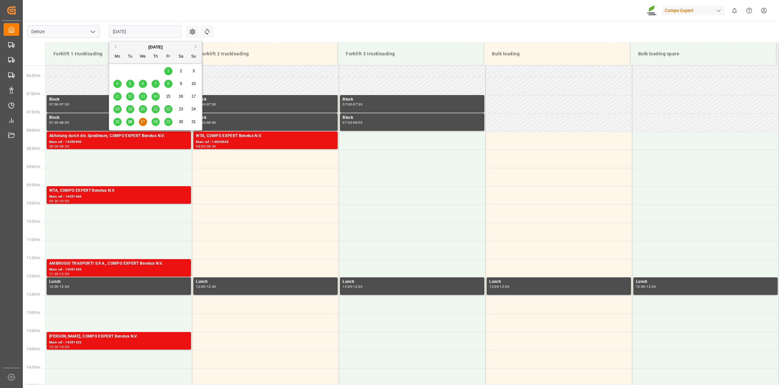
click at [154, 121] on span "28" at bounding box center [155, 122] width 4 height 5
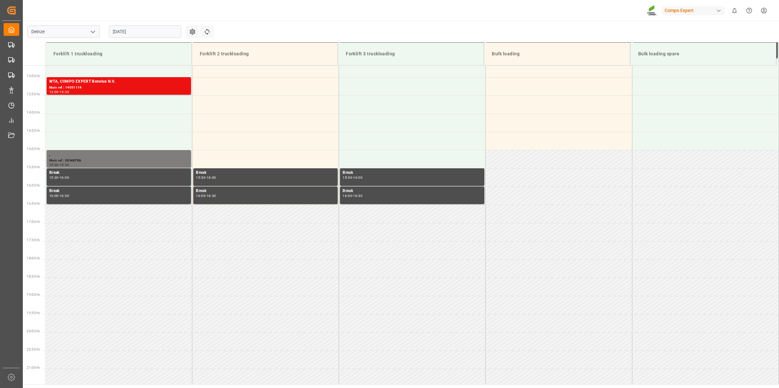
scroll to position [507, 0]
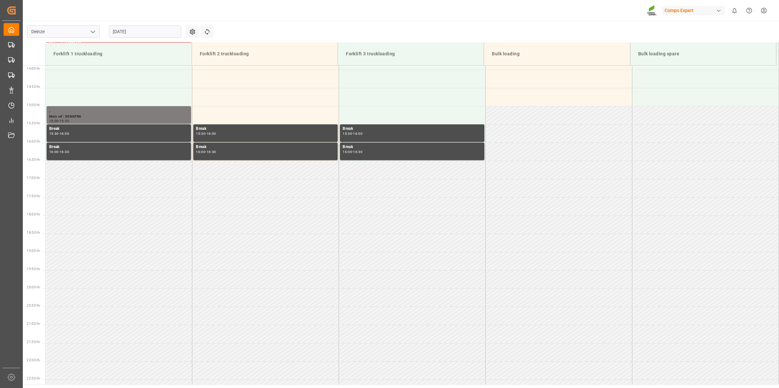
click at [136, 33] on input "[DATE]" at bounding box center [145, 31] width 72 height 12
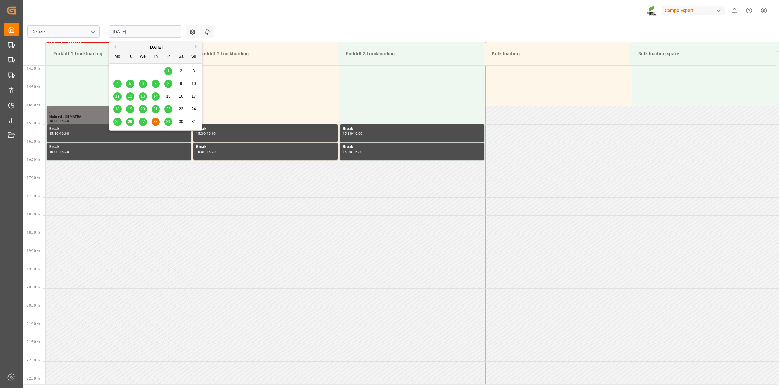
click at [142, 118] on div "25 26 27 28 29 30 31" at bounding box center [155, 122] width 89 height 13
click at [142, 120] on span "27" at bounding box center [142, 122] width 4 height 5
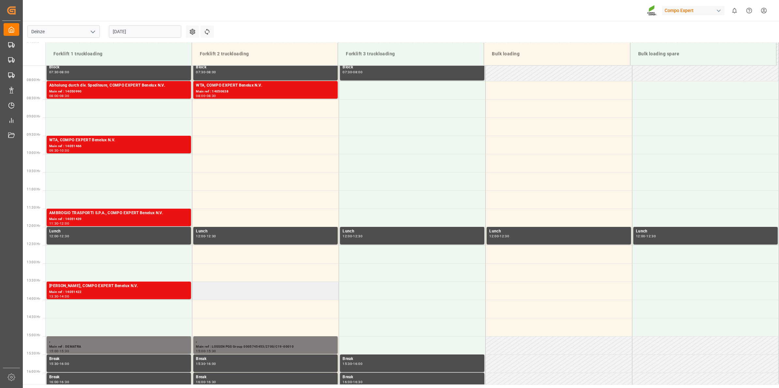
scroll to position [262, 0]
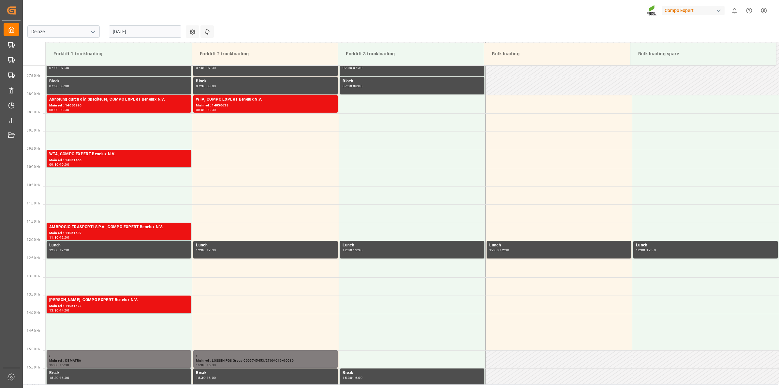
click at [162, 30] on input "[DATE]" at bounding box center [145, 31] width 72 height 12
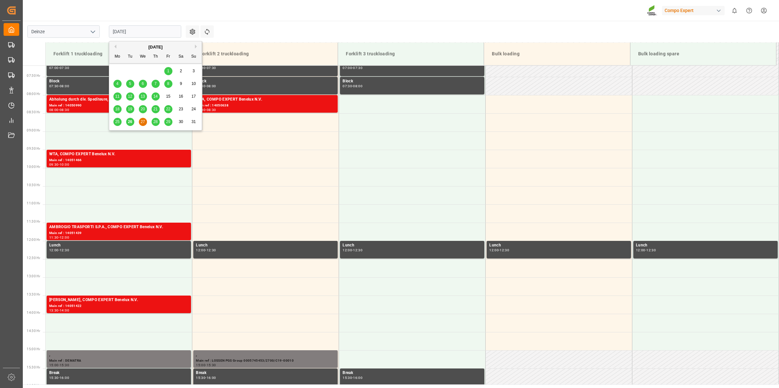
click at [155, 121] on span "28" at bounding box center [155, 122] width 4 height 5
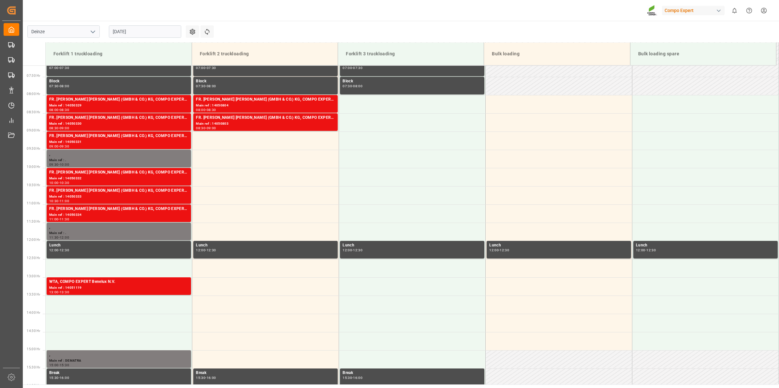
click at [144, 37] on input "[DATE]" at bounding box center [145, 31] width 72 height 12
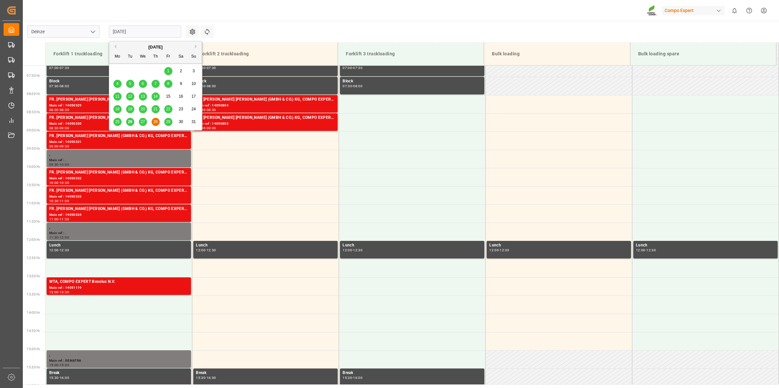
click at [170, 121] on div "29" at bounding box center [168, 122] width 8 height 8
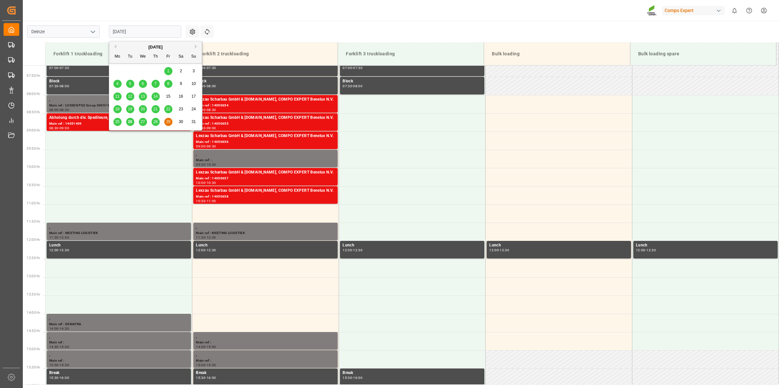
click at [144, 35] on input "[DATE]" at bounding box center [145, 31] width 72 height 12
click at [142, 125] on div "27" at bounding box center [143, 122] width 8 height 8
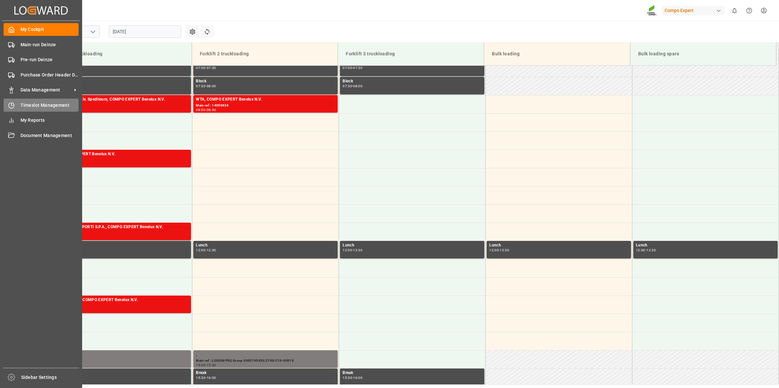
click at [26, 102] on span "Timeslot Management" at bounding box center [50, 105] width 58 height 7
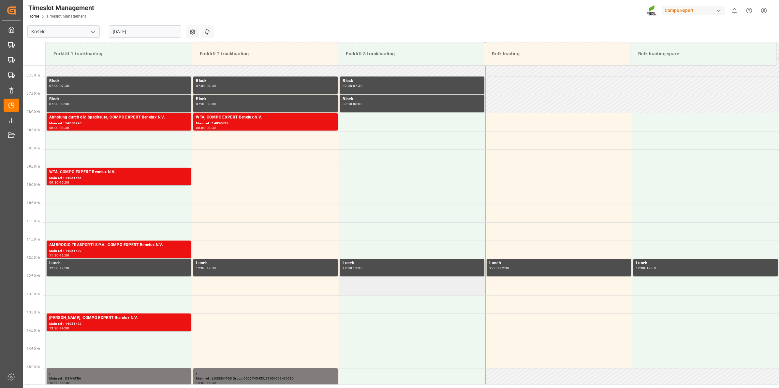
scroll to position [285, 0]
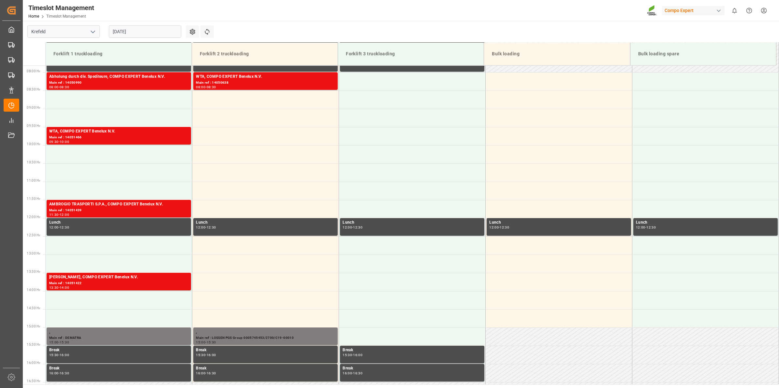
click at [129, 34] on input "[DATE]" at bounding box center [145, 31] width 72 height 12
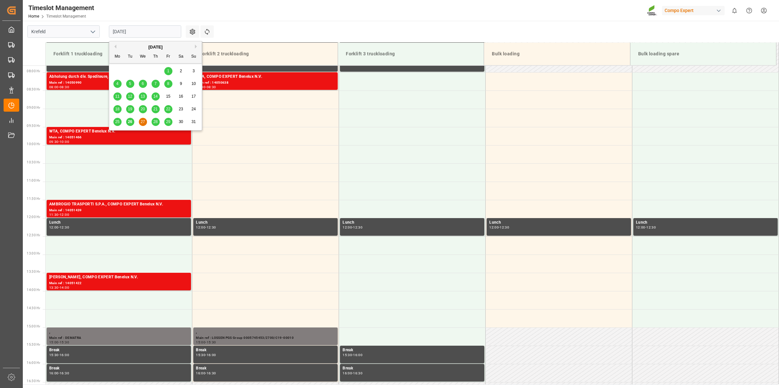
click at [196, 47] on button "Next Month" at bounding box center [197, 47] width 4 height 4
click at [116, 72] on span "1" at bounding box center [117, 71] width 2 height 5
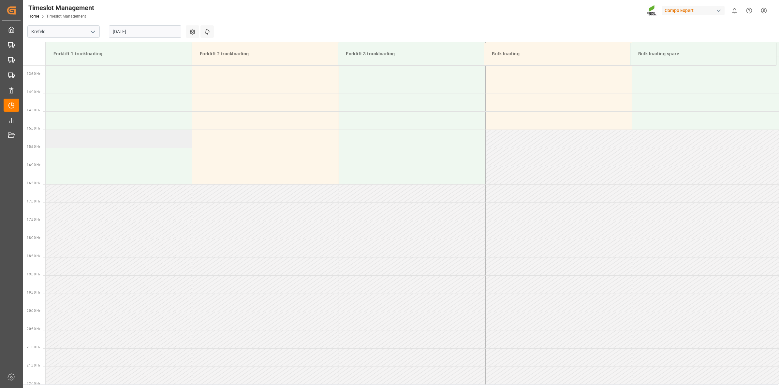
scroll to position [507, 0]
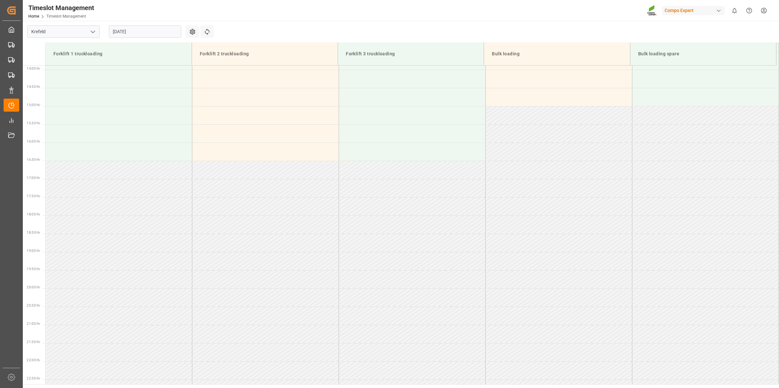
click at [92, 34] on icon "open menu" at bounding box center [93, 32] width 8 height 8
click at [81, 51] on div "Deinze" at bounding box center [64, 46] width 72 height 15
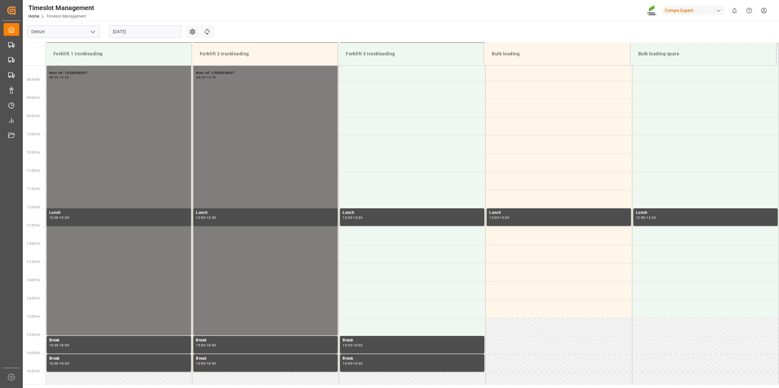
scroll to position [262, 0]
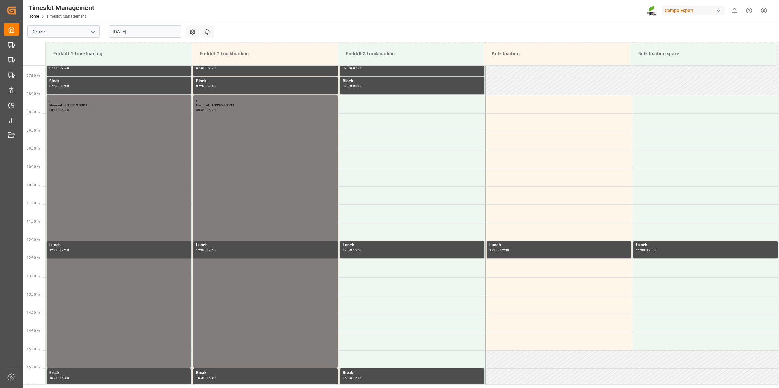
click at [122, 23] on div "[DATE]" at bounding box center [144, 32] width 81 height 22
click at [126, 30] on input "[DATE]" at bounding box center [145, 31] width 72 height 12
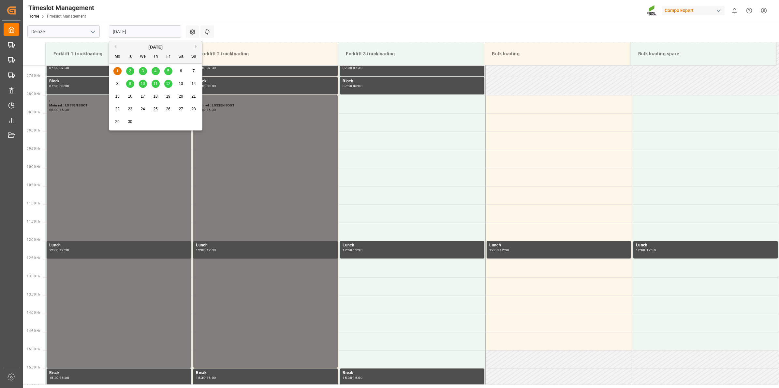
click at [127, 73] on div "2" at bounding box center [130, 71] width 8 height 8
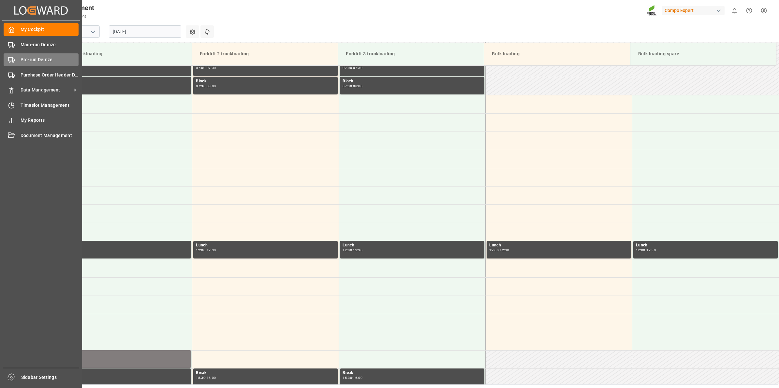
click at [14, 54] on div "Pre-run Deinze Pre-run Deinze" at bounding box center [41, 59] width 75 height 13
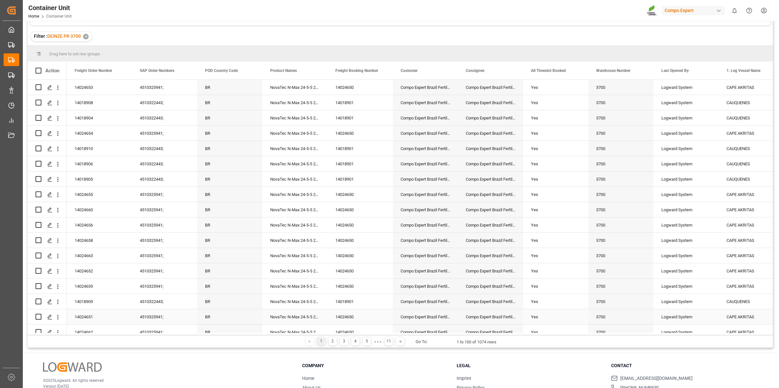
scroll to position [15, 0]
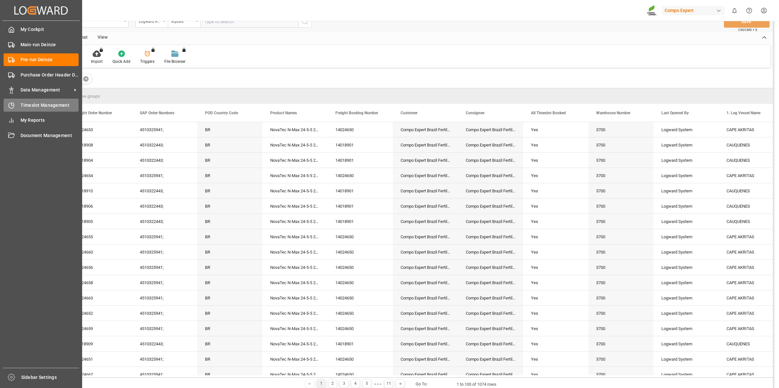
click at [28, 101] on div "Timeslot Management Timeslot Management" at bounding box center [41, 105] width 75 height 13
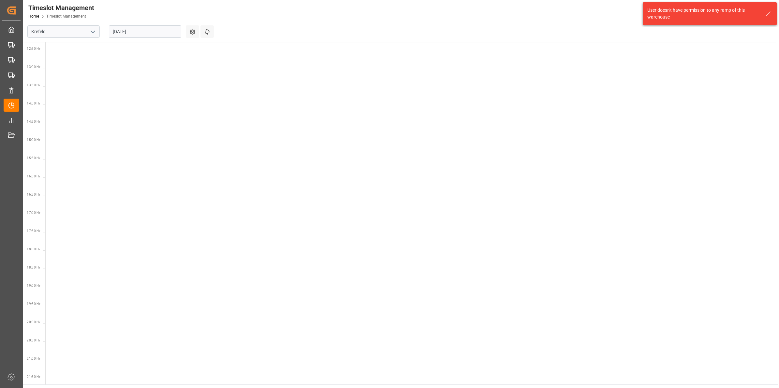
scroll to position [484, 0]
click at [90, 33] on icon "open menu" at bounding box center [93, 32] width 8 height 8
click at [80, 50] on div "Deinze" at bounding box center [64, 46] width 72 height 15
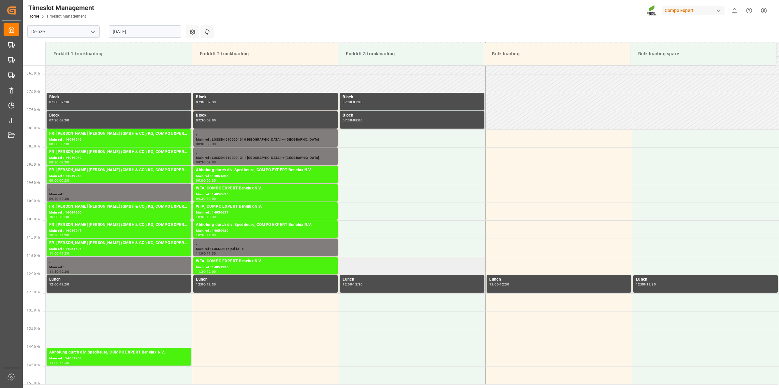
scroll to position [262, 0]
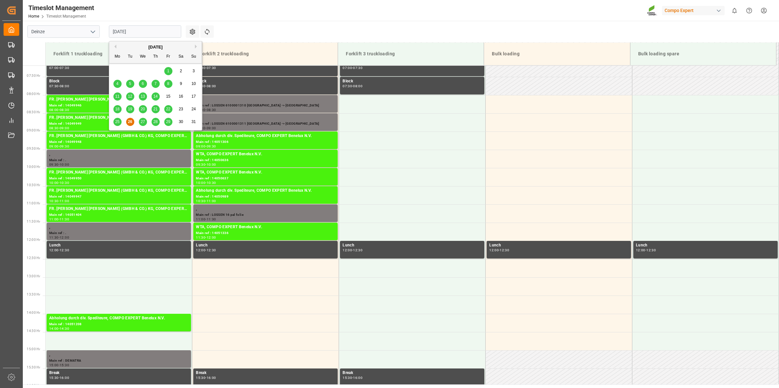
click at [120, 28] on input "[DATE]" at bounding box center [145, 31] width 72 height 12
click at [143, 126] on div "25 26 27 28 29 30 31" at bounding box center [155, 122] width 89 height 13
click at [143, 123] on span "27" at bounding box center [142, 122] width 4 height 5
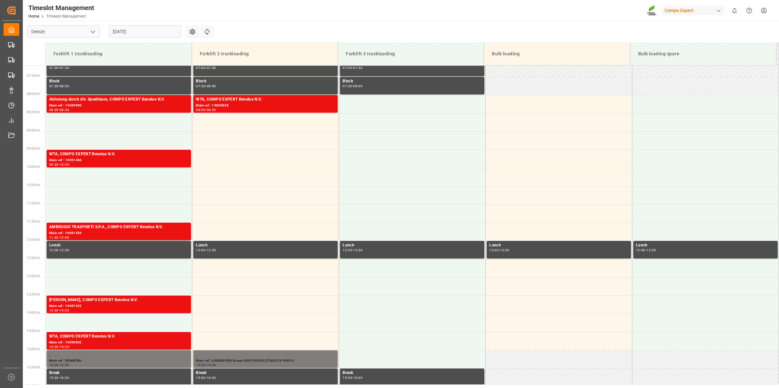
click at [139, 32] on input "[DATE]" at bounding box center [145, 31] width 72 height 12
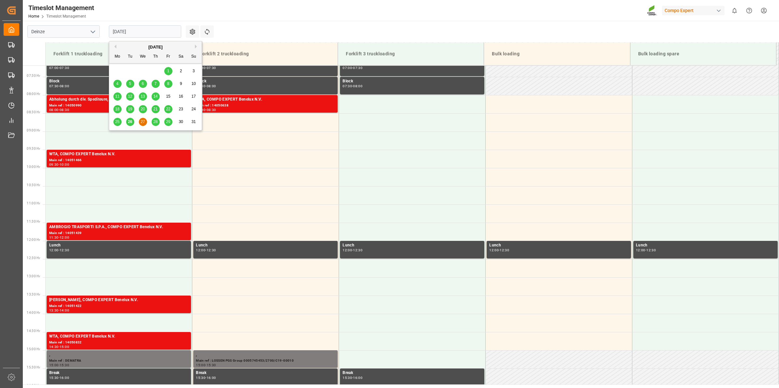
click at [157, 120] on span "28" at bounding box center [155, 122] width 4 height 5
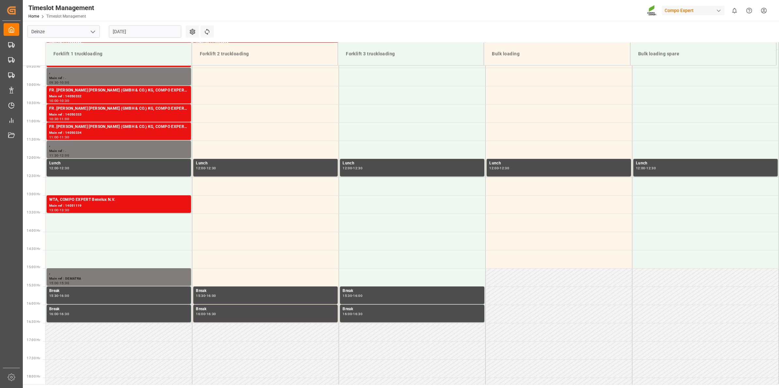
scroll to position [222, 0]
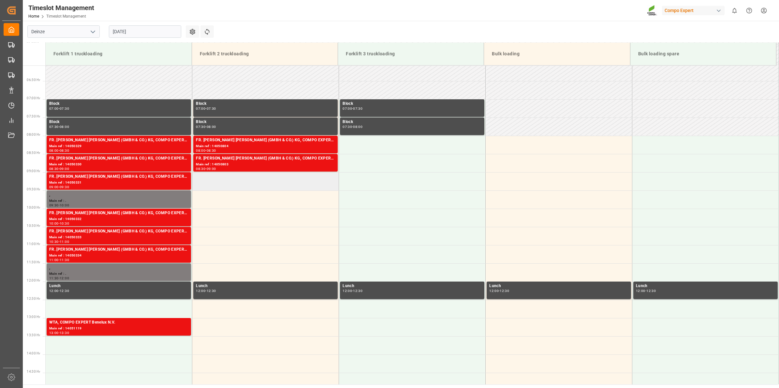
click at [238, 187] on td at bounding box center [265, 181] width 147 height 18
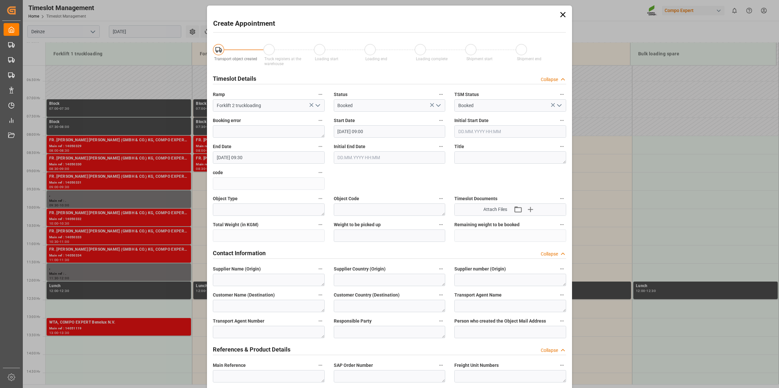
scroll to position [81, 0]
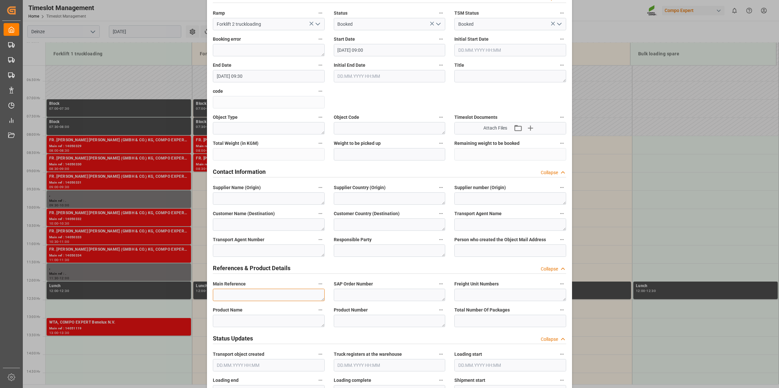
click at [276, 294] on textarea at bounding box center [269, 295] width 112 height 12
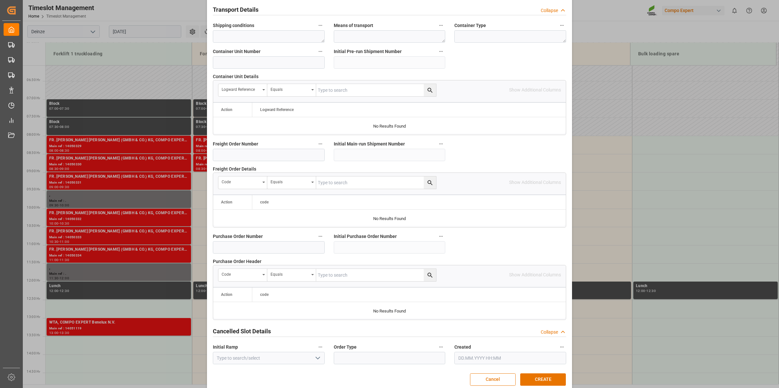
scroll to position [517, 0]
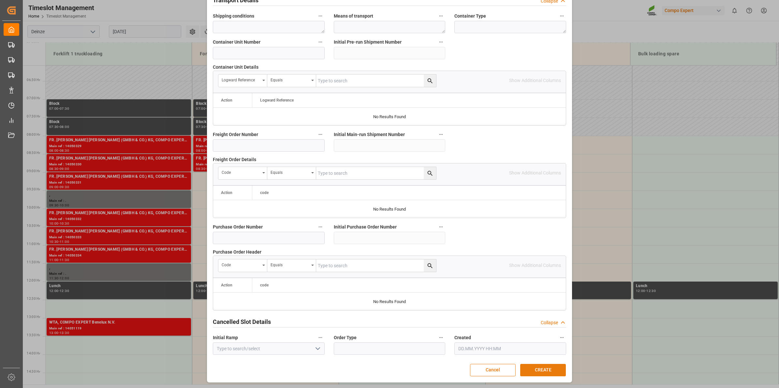
type textarea "[PERSON_NAME]"
click at [547, 370] on button "CREATE" at bounding box center [543, 370] width 46 height 12
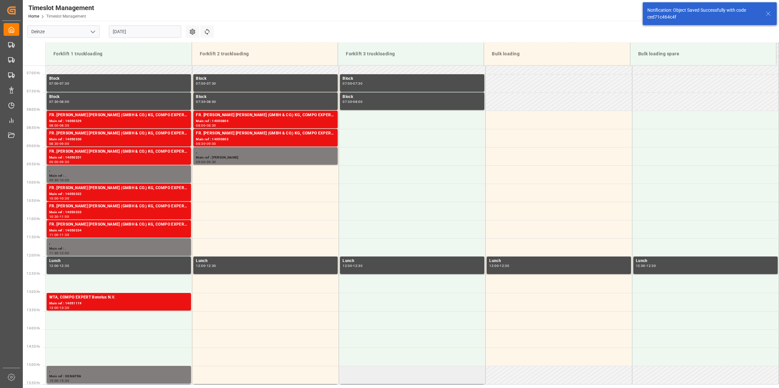
scroll to position [247, 0]
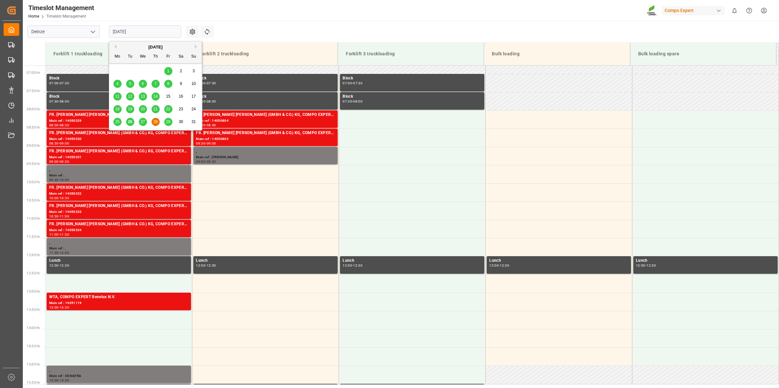
click at [167, 29] on input "[DATE]" at bounding box center [145, 31] width 72 height 12
click at [195, 46] on button "Next Month" at bounding box center [197, 47] width 4 height 4
click at [128, 73] on div "2" at bounding box center [130, 71] width 8 height 8
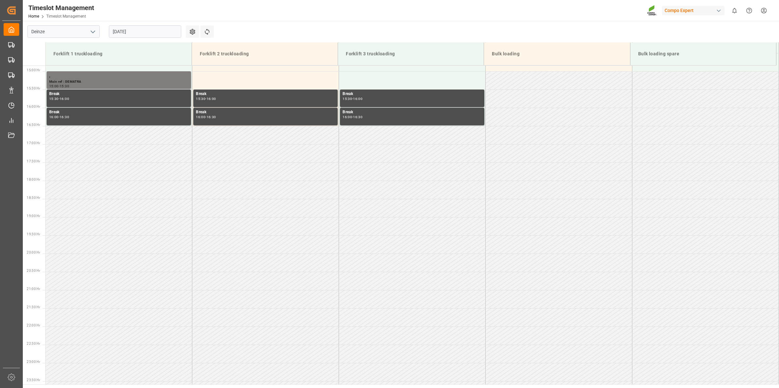
scroll to position [543, 0]
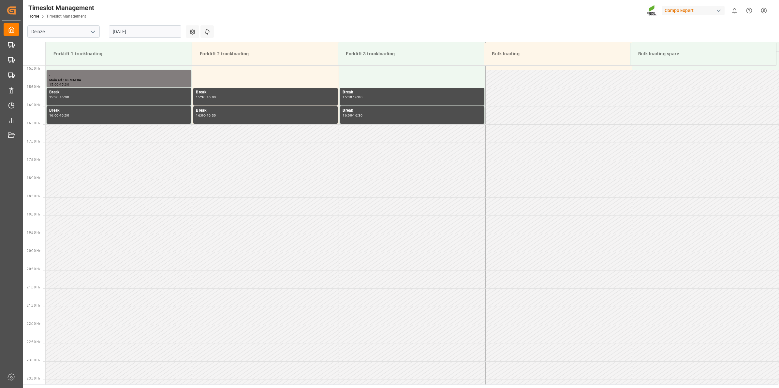
click at [149, 33] on input "[DATE]" at bounding box center [145, 31] width 72 height 12
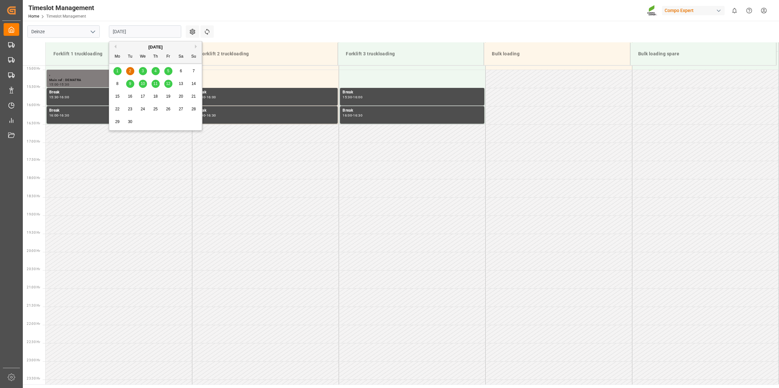
click at [142, 70] on span "3" at bounding box center [143, 71] width 2 height 5
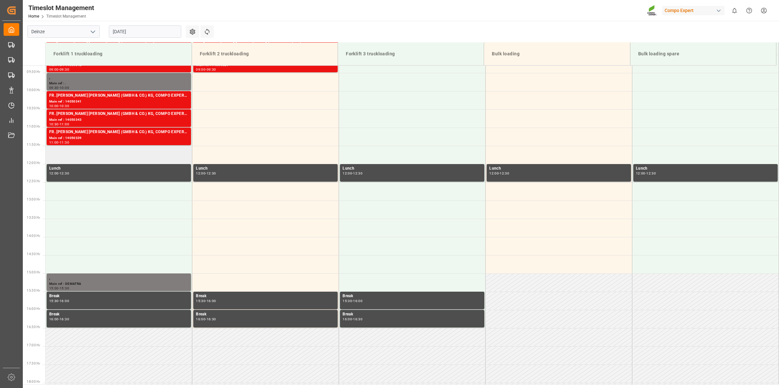
scroll to position [258, 0]
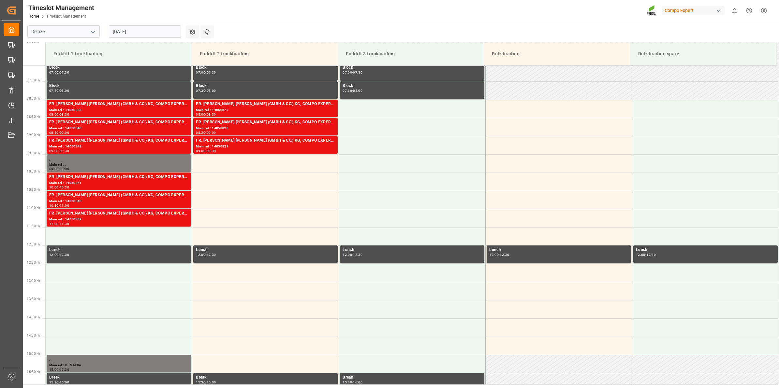
click at [139, 35] on input "[DATE]" at bounding box center [145, 31] width 72 height 12
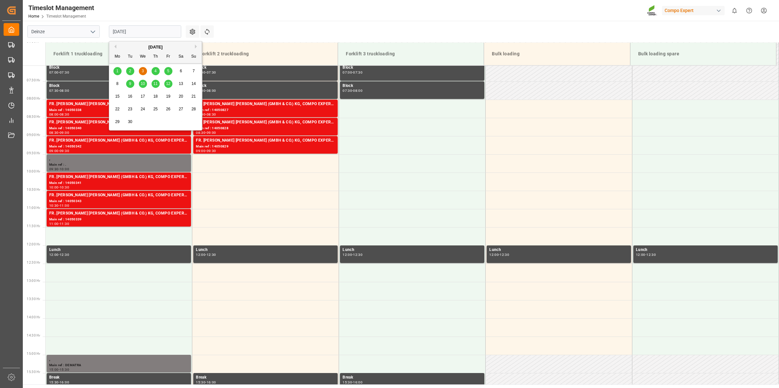
click at [157, 69] on div "4" at bounding box center [155, 71] width 8 height 8
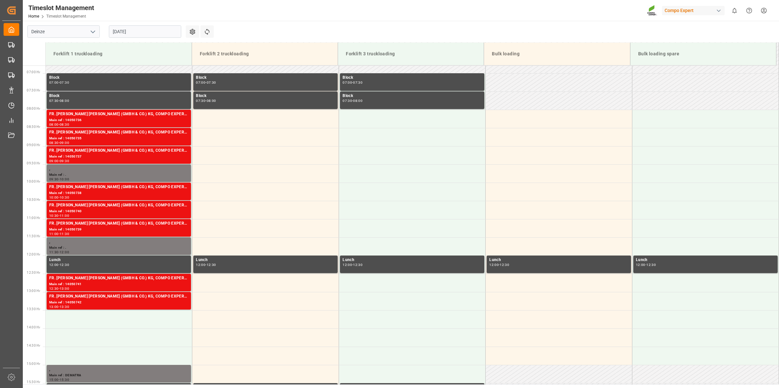
scroll to position [217, 0]
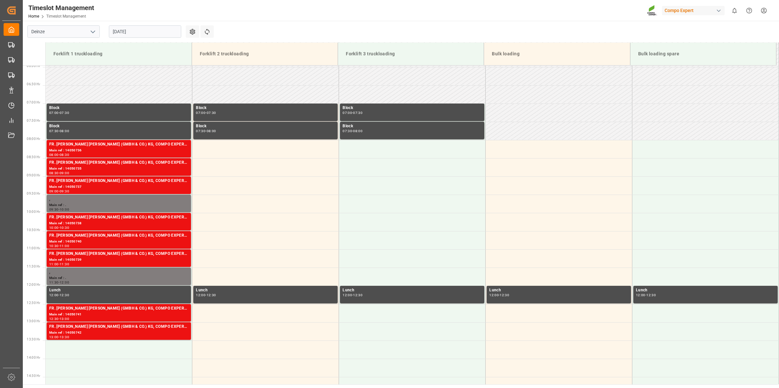
click at [138, 28] on input "[DATE]" at bounding box center [145, 31] width 72 height 12
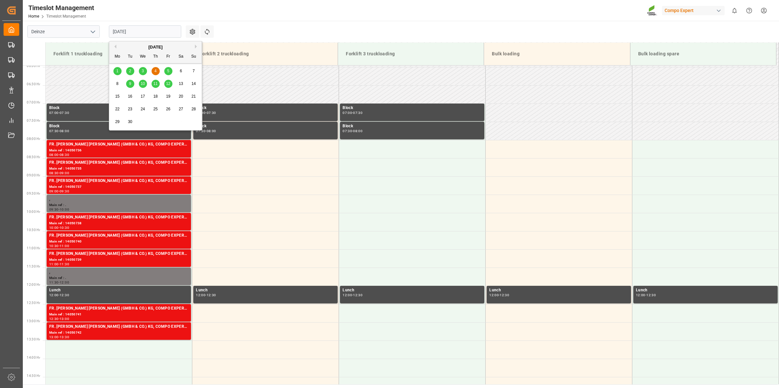
click at [170, 71] on div "5" at bounding box center [168, 71] width 8 height 8
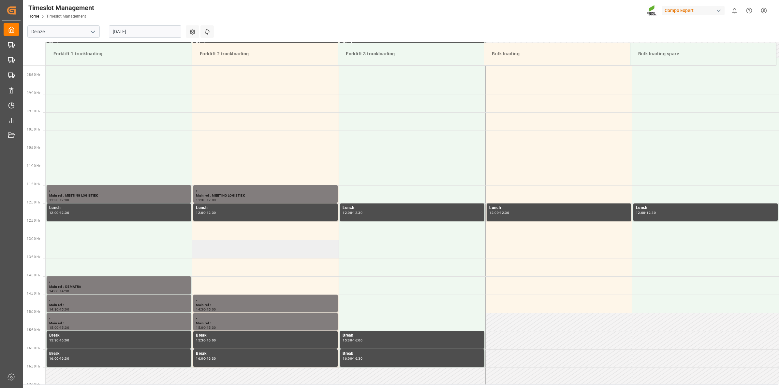
scroll to position [339, 0]
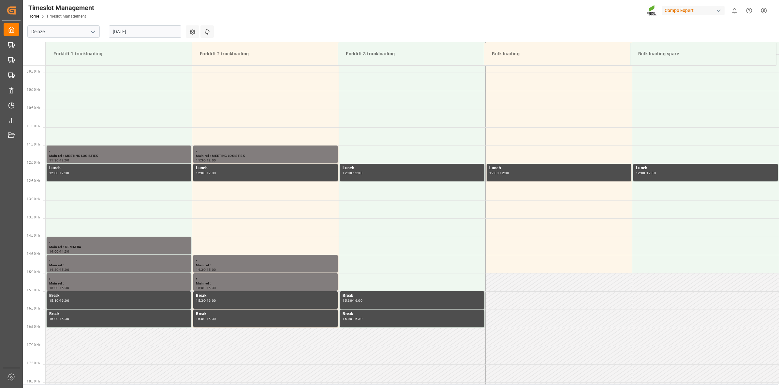
click at [142, 30] on input "[DATE]" at bounding box center [145, 31] width 72 height 12
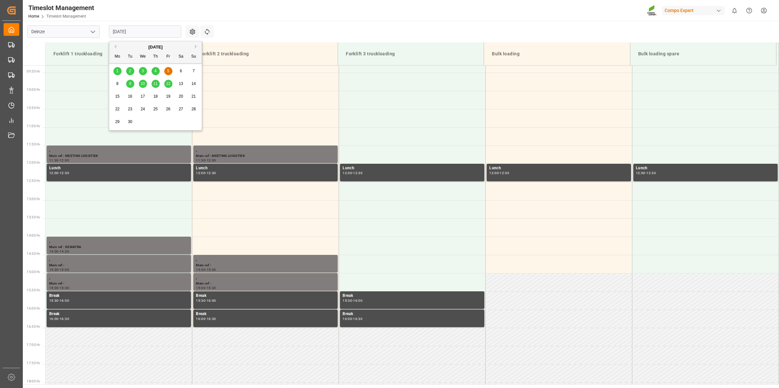
click at [169, 72] on span "5" at bounding box center [168, 71] width 2 height 5
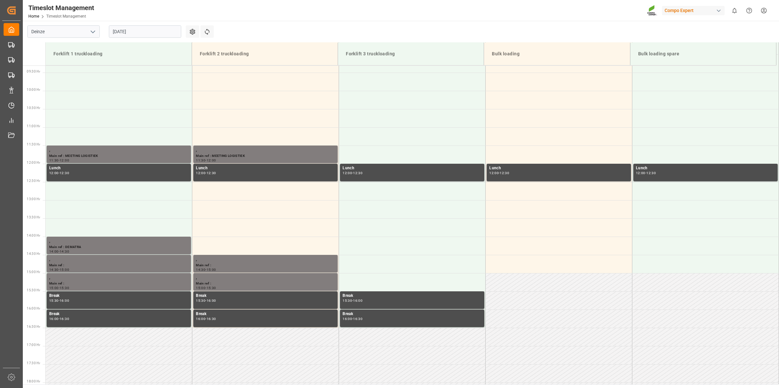
click at [165, 36] on input "[DATE]" at bounding box center [145, 31] width 72 height 12
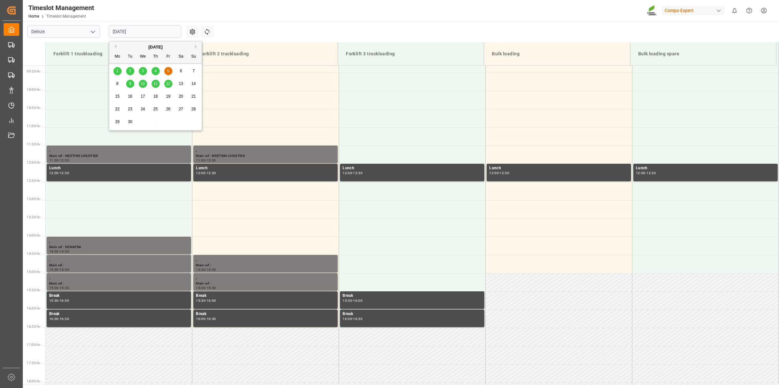
click at [298, 32] on main "Deinze [DATE] Settings Refresh Time Slots Forklift 1 truckloading Forklift 2 tr…" at bounding box center [400, 203] width 755 height 364
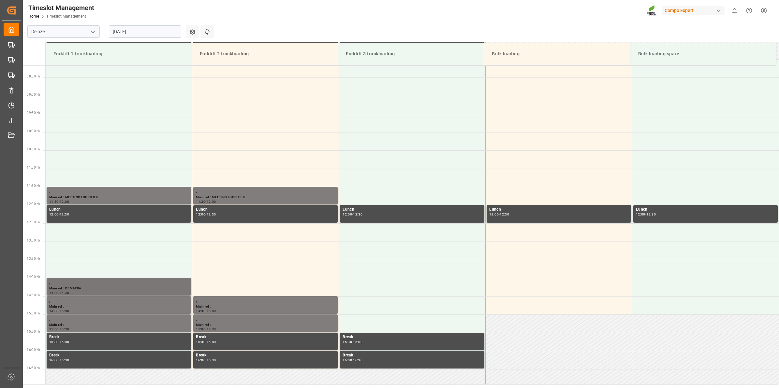
scroll to position [258, 0]
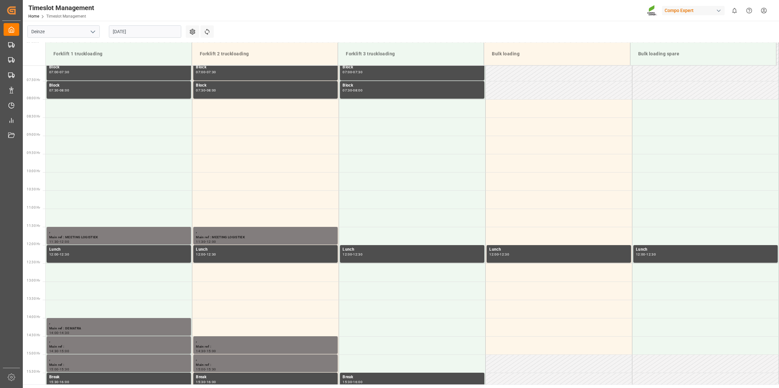
click at [124, 28] on input "[DATE]" at bounding box center [145, 31] width 72 height 12
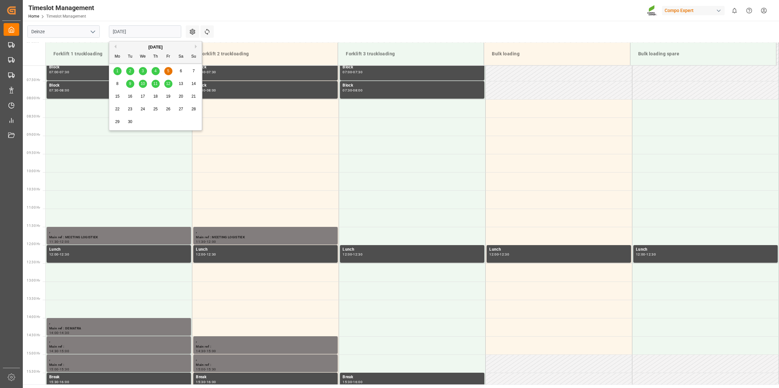
click at [159, 72] on div "4" at bounding box center [155, 71] width 8 height 8
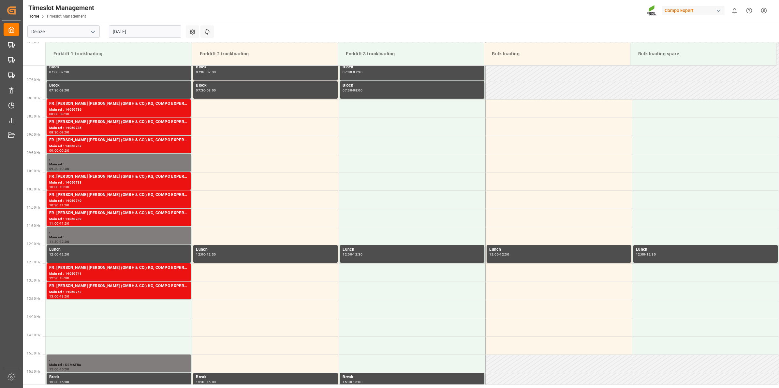
click at [136, 31] on input "[DATE]" at bounding box center [145, 31] width 72 height 12
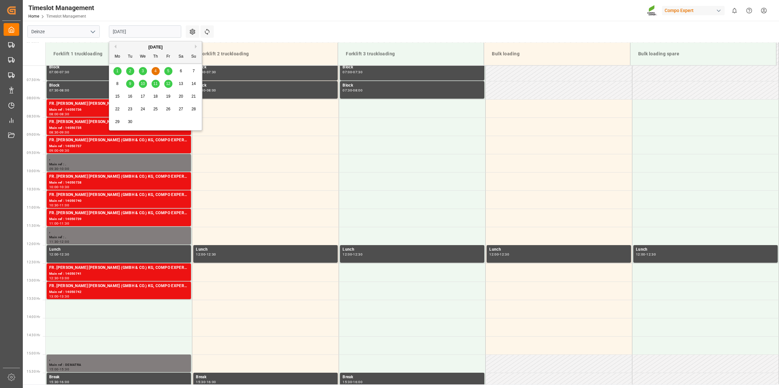
click at [146, 69] on div "3" at bounding box center [143, 71] width 8 height 8
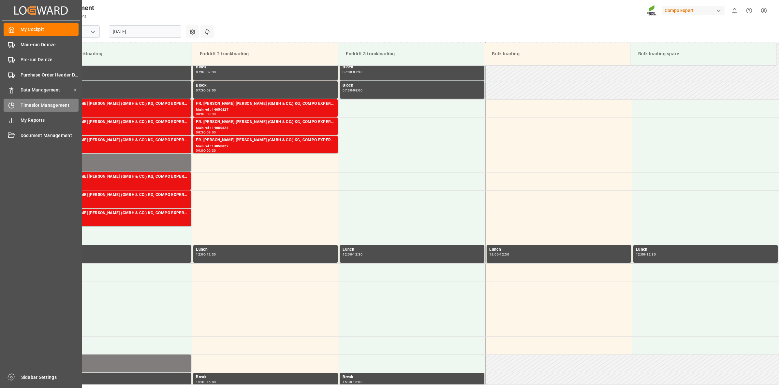
click at [39, 107] on span "Timeslot Management" at bounding box center [50, 105] width 58 height 7
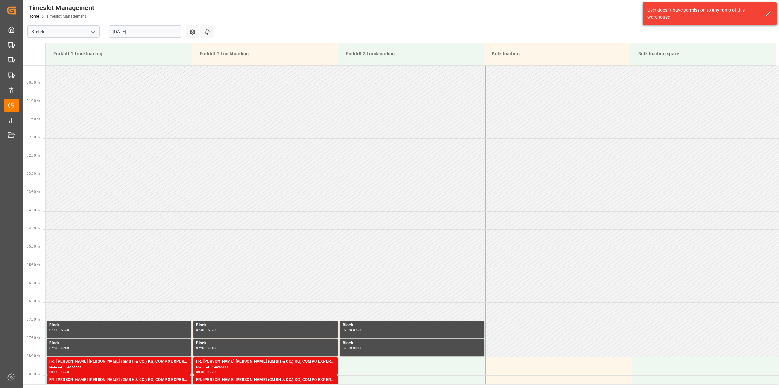
click at [93, 28] on icon "open menu" at bounding box center [93, 32] width 8 height 8
click at [56, 44] on div "Deinze" at bounding box center [64, 46] width 72 height 15
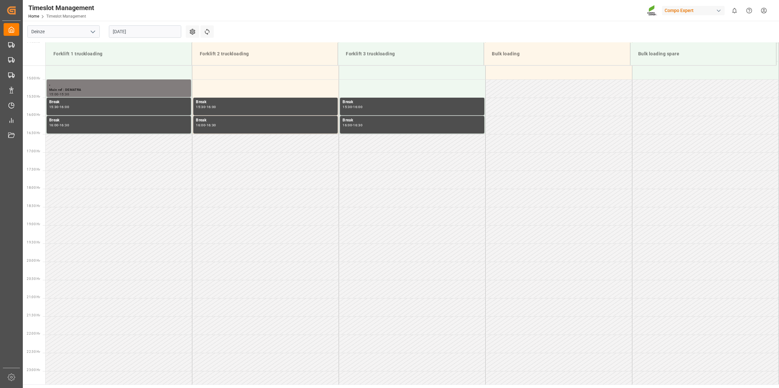
scroll to position [543, 0]
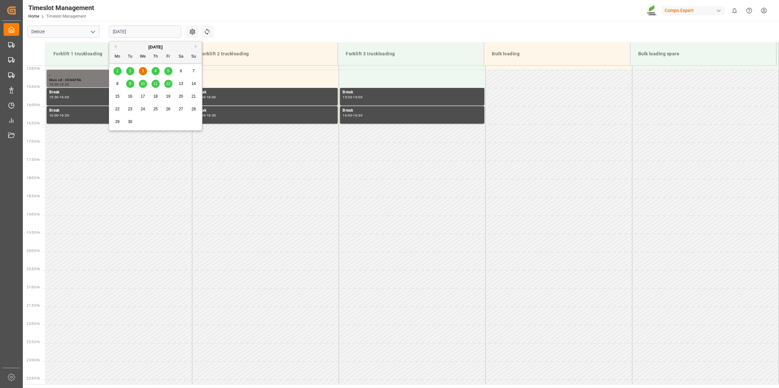
click at [147, 37] on input "[DATE]" at bounding box center [145, 31] width 72 height 12
click at [116, 47] on button "Previous Month" at bounding box center [114, 47] width 4 height 4
click at [141, 122] on span "27" at bounding box center [142, 122] width 4 height 5
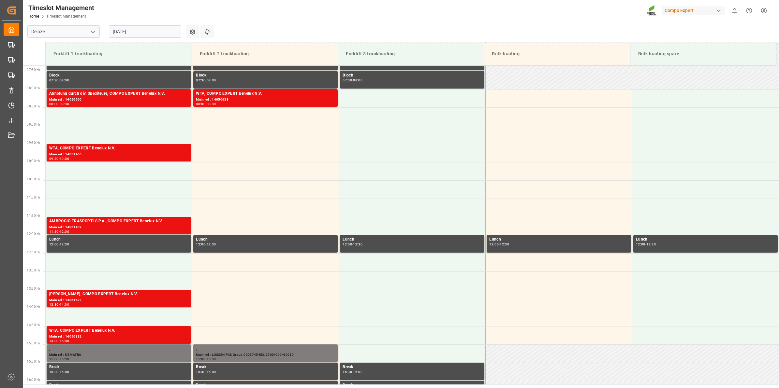
scroll to position [269, 0]
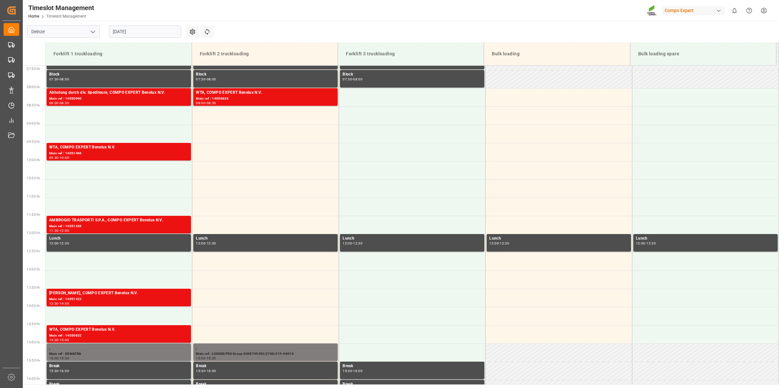
click at [137, 33] on input "[DATE]" at bounding box center [145, 31] width 72 height 12
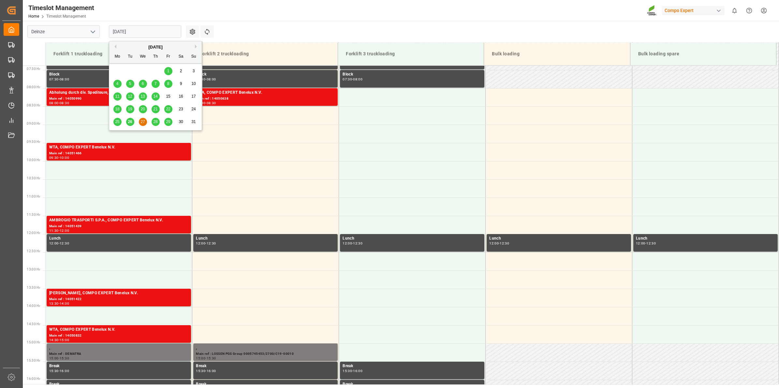
click at [160, 122] on div "25 26 27 28 29 30 31" at bounding box center [155, 122] width 89 height 13
click at [158, 122] on div "28" at bounding box center [155, 122] width 8 height 8
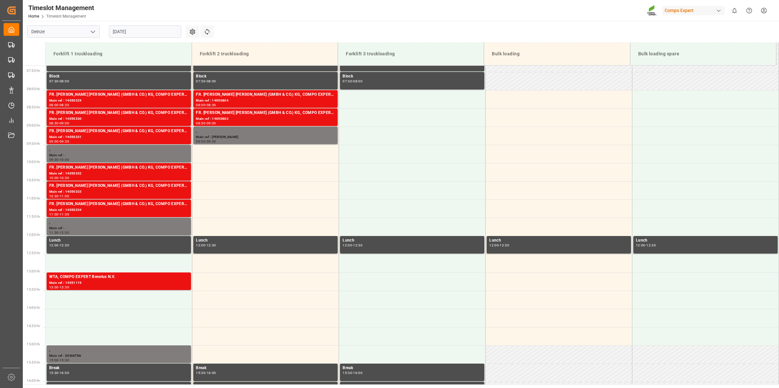
scroll to position [258, 0]
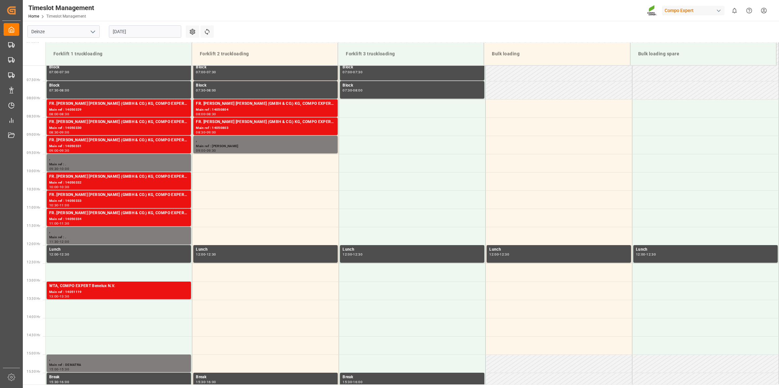
drag, startPoint x: 371, startPoint y: 384, endPoint x: 410, endPoint y: 33, distance: 353.0
click at [410, 33] on main "Deinze [DATE] Settings Refresh Time Slots Forklift 1 truckloading Forklift 2 tr…" at bounding box center [400, 203] width 755 height 364
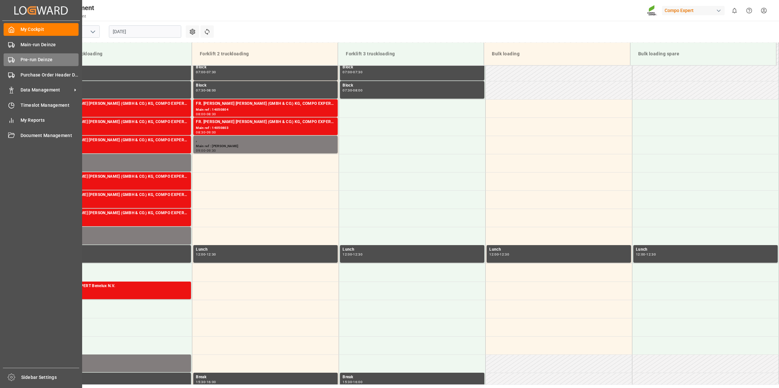
click at [30, 58] on span "Pre-run Deinze" at bounding box center [50, 59] width 58 height 7
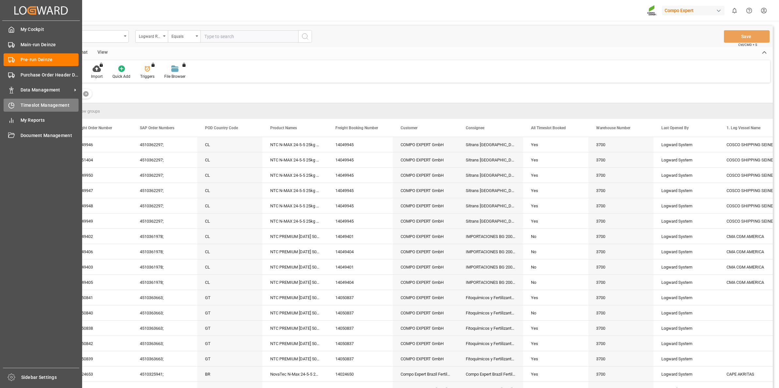
click at [41, 105] on span "Timeslot Management" at bounding box center [50, 105] width 58 height 7
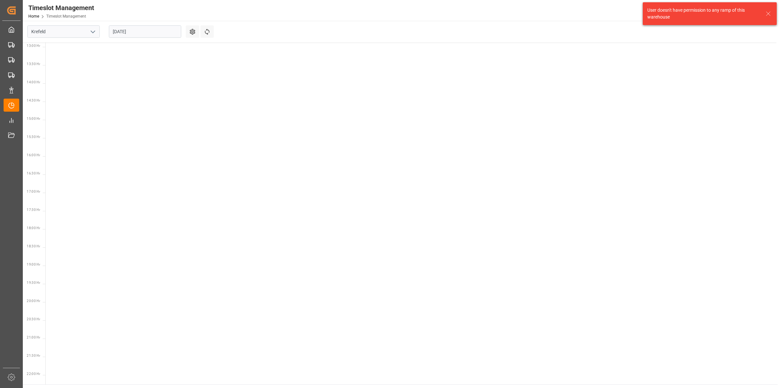
scroll to position [520, 0]
click at [91, 34] on icon "open menu" at bounding box center [93, 32] width 8 height 8
click at [51, 50] on div "Deinze" at bounding box center [64, 46] width 72 height 15
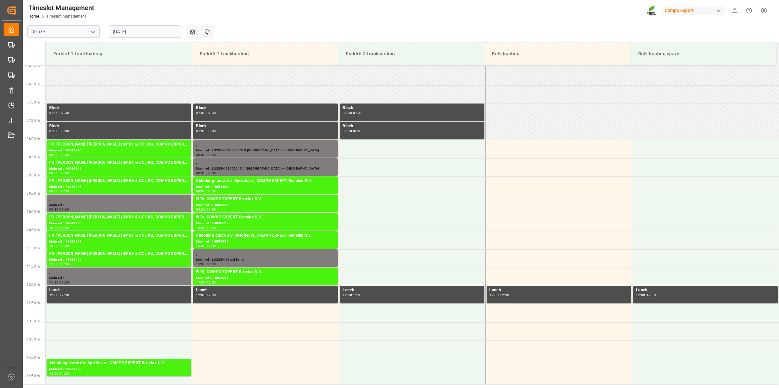
scroll to position [258, 0]
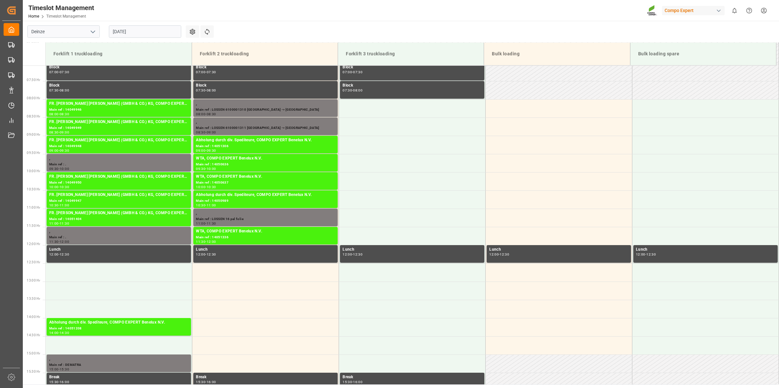
click at [296, 11] on div "Timeslot Management Home Timeslot Management Compo Expert 0 Notifications Only …" at bounding box center [398, 10] width 760 height 21
click at [136, 33] on input "[DATE]" at bounding box center [145, 31] width 72 height 12
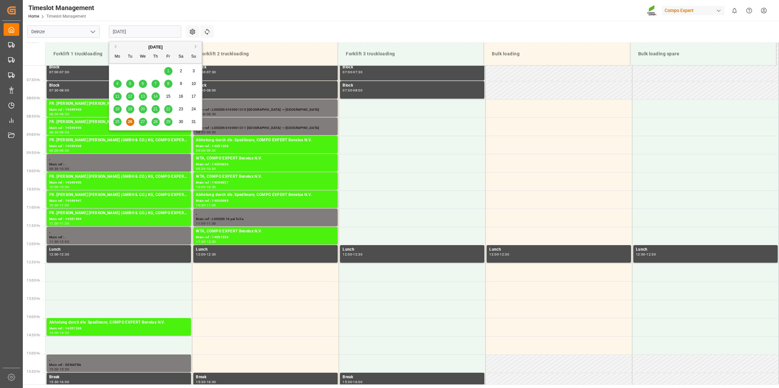
click at [230, 16] on div "Timeslot Management Home Timeslot Management Compo Expert 0 Notifications Only …" at bounding box center [398, 10] width 760 height 21
